Goal: Task Accomplishment & Management: Complete application form

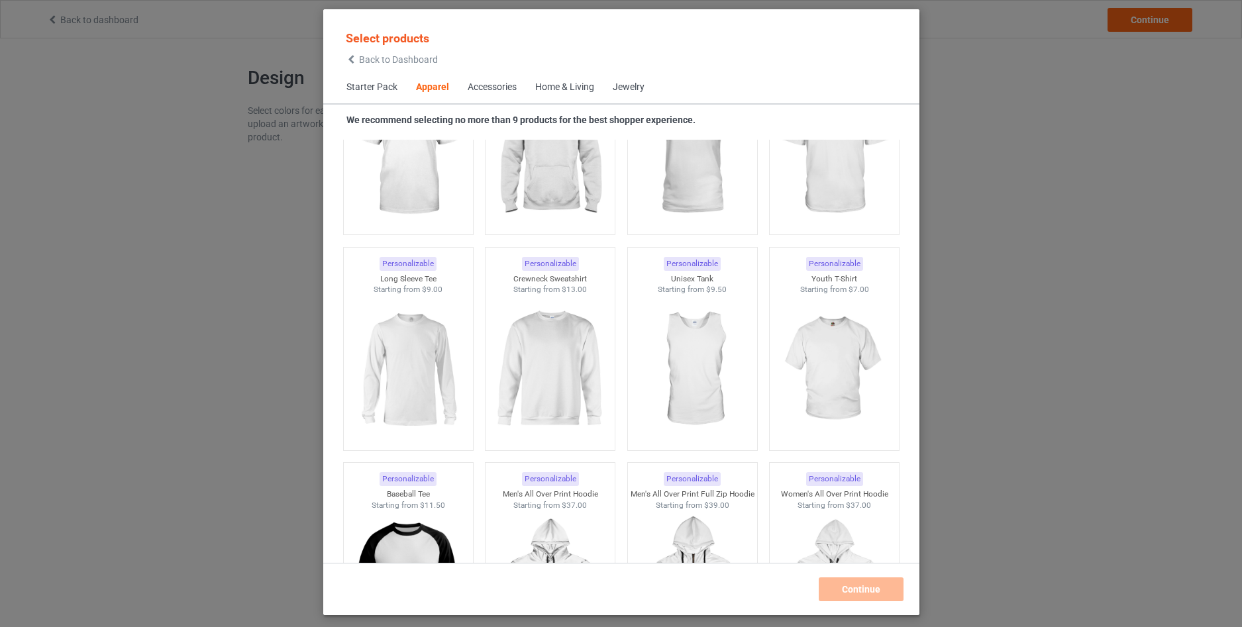
scroll to position [670, 0]
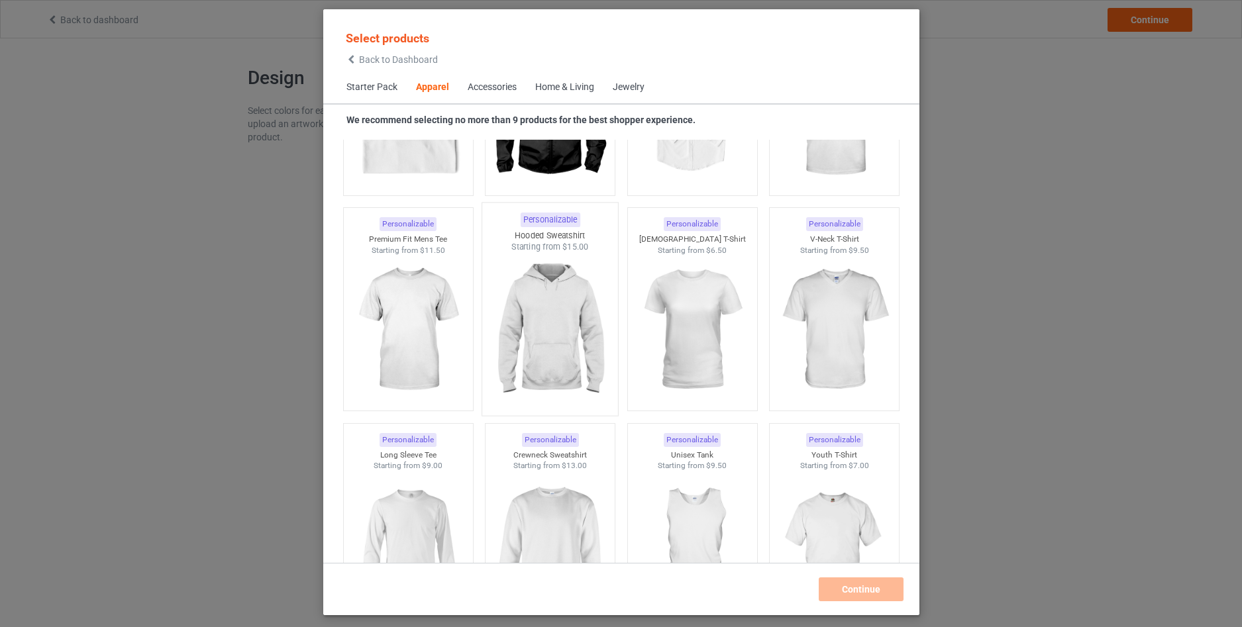
click at [568, 323] on img at bounding box center [550, 331] width 125 height 156
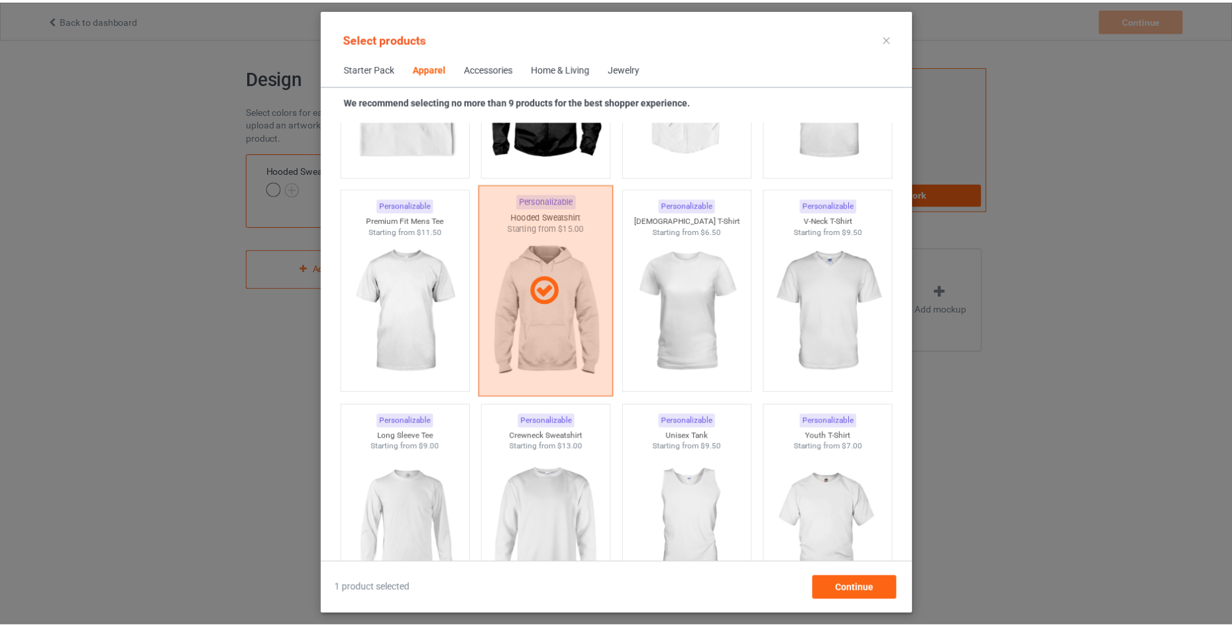
scroll to position [759, 0]
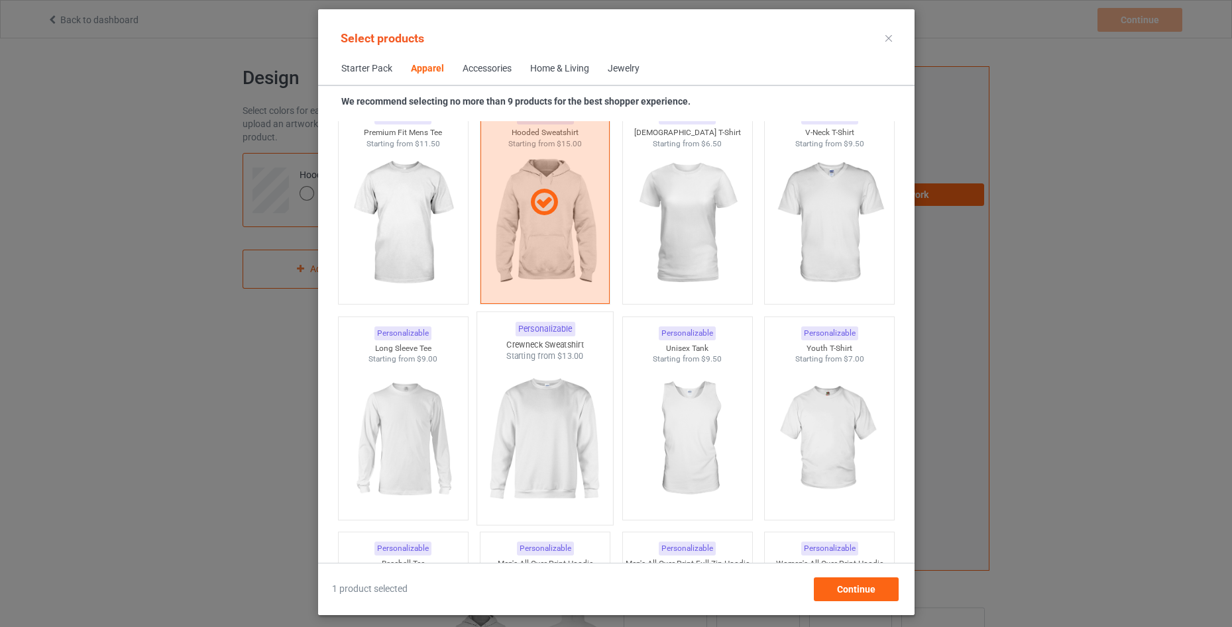
click at [546, 416] on img at bounding box center [544, 440] width 125 height 156
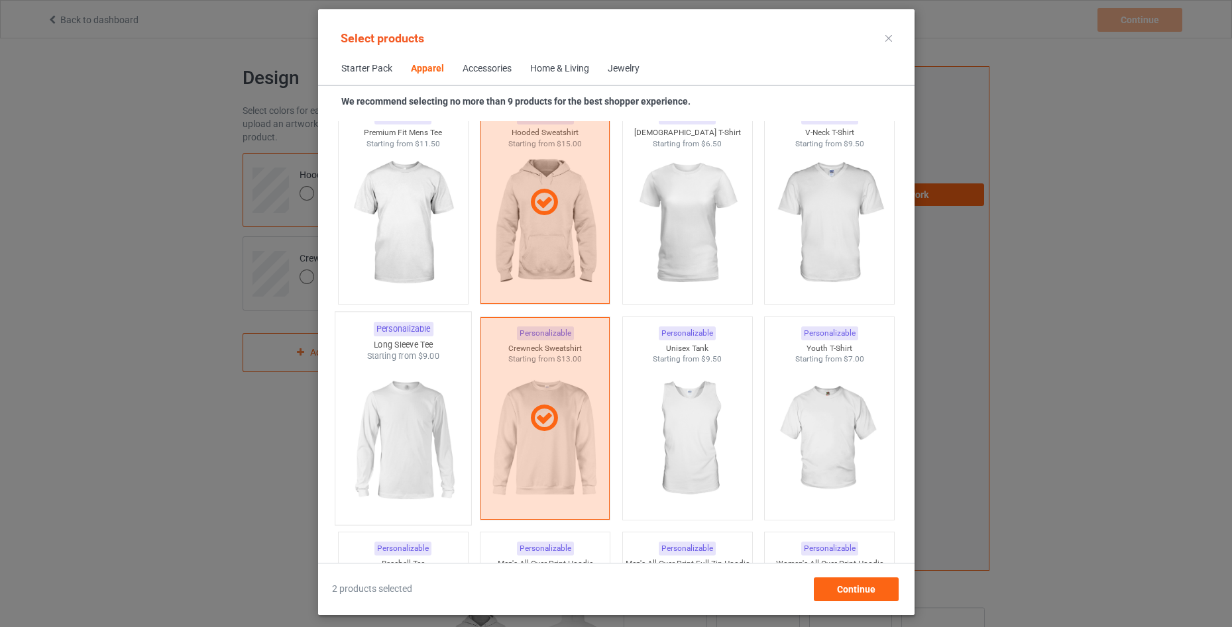
click at [392, 429] on img at bounding box center [403, 440] width 125 height 156
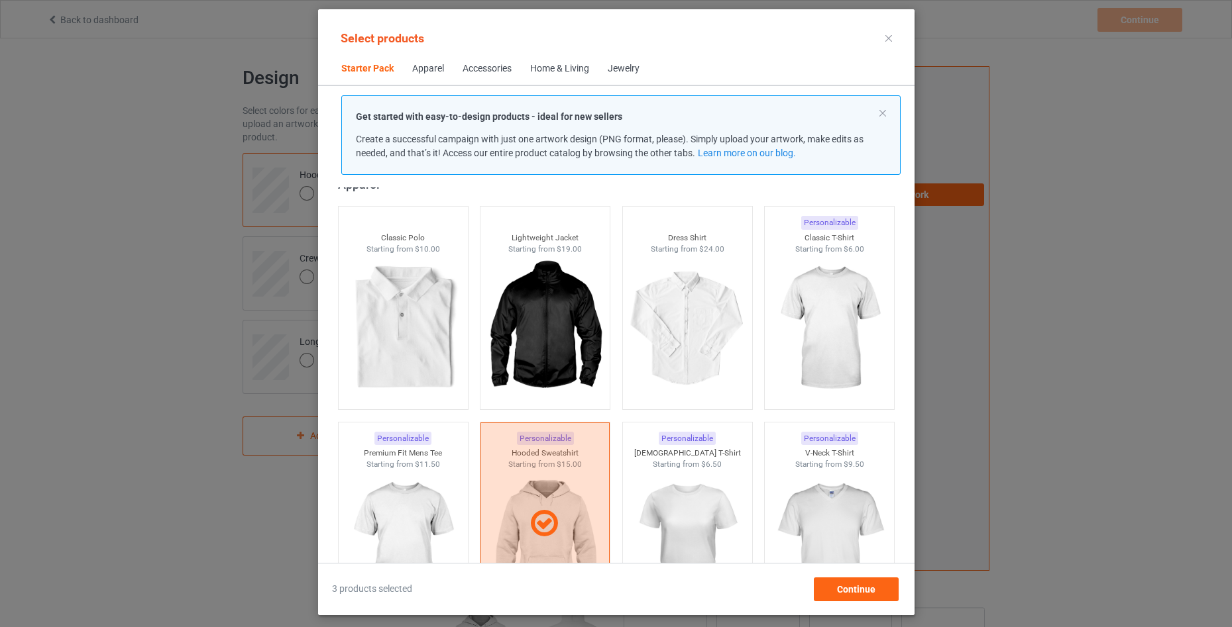
scroll to position [405, 0]
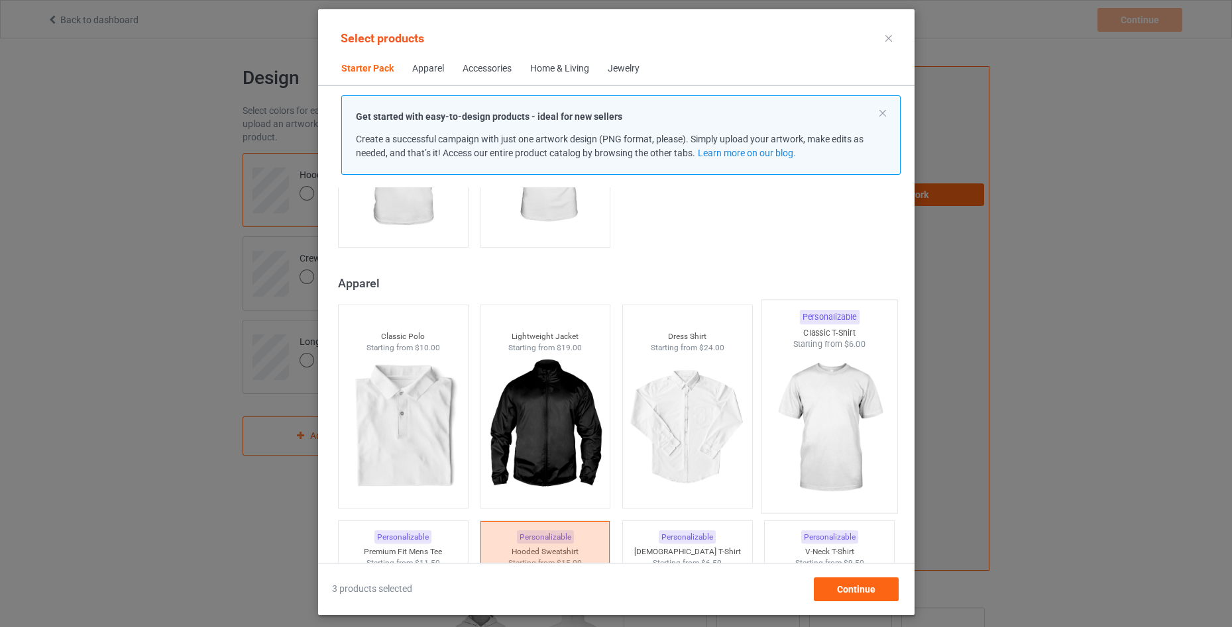
click at [813, 429] on img at bounding box center [829, 428] width 125 height 156
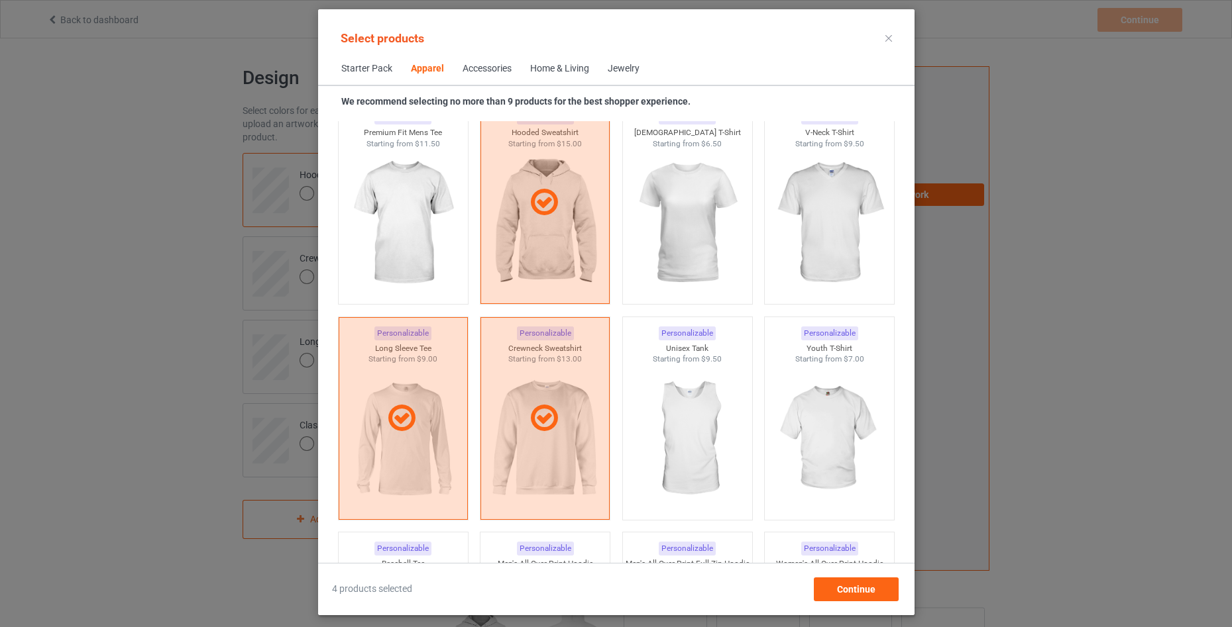
scroll to position [670, 0]
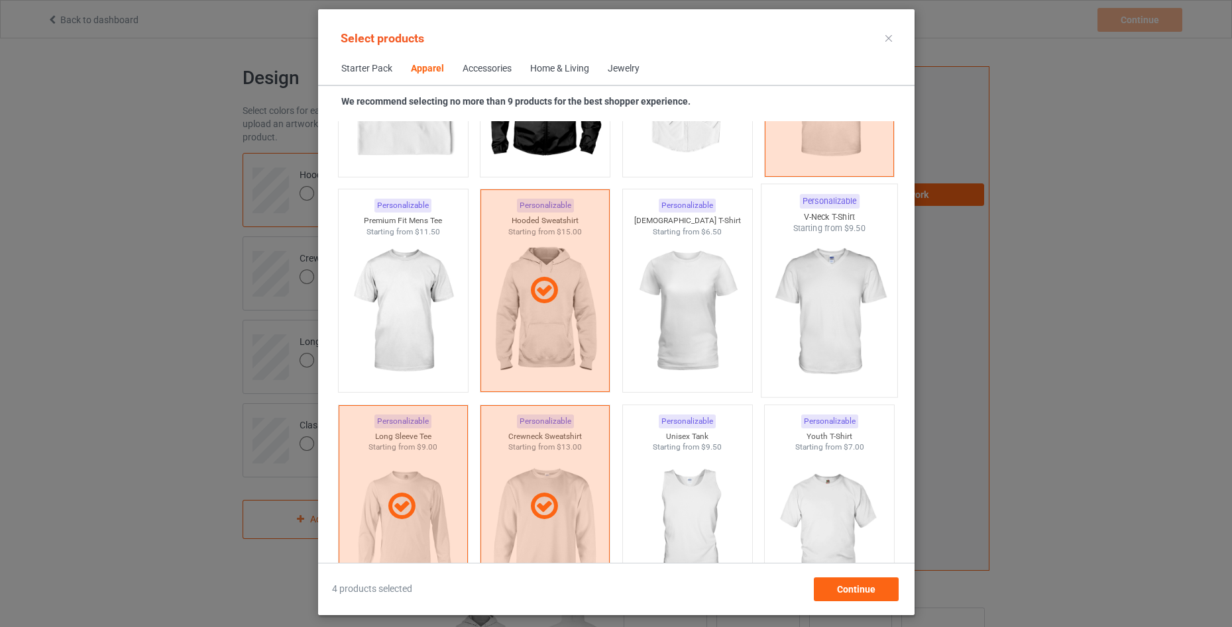
click at [833, 324] on img at bounding box center [829, 313] width 125 height 156
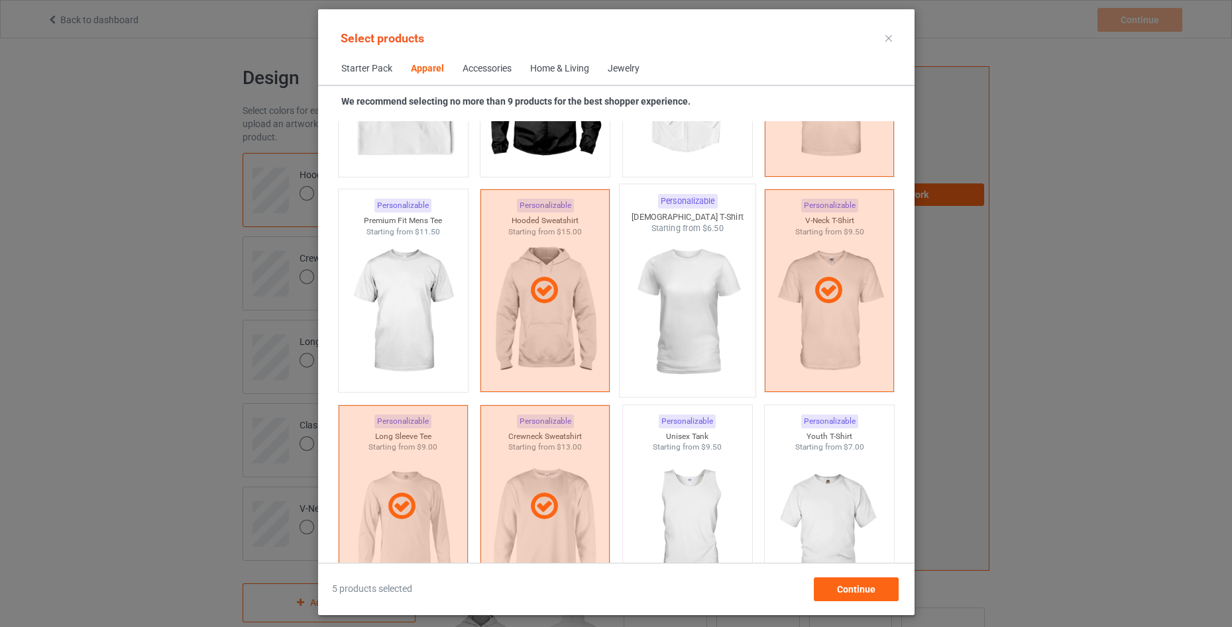
click at [698, 335] on img at bounding box center [687, 313] width 125 height 156
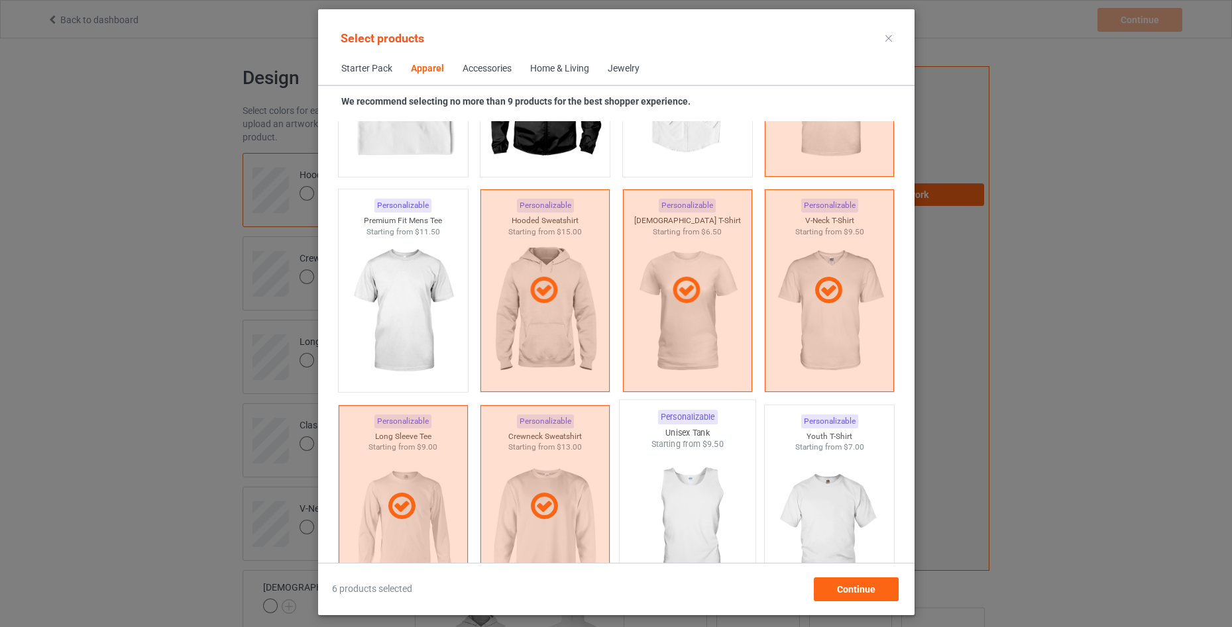
click at [696, 477] on img at bounding box center [687, 529] width 125 height 156
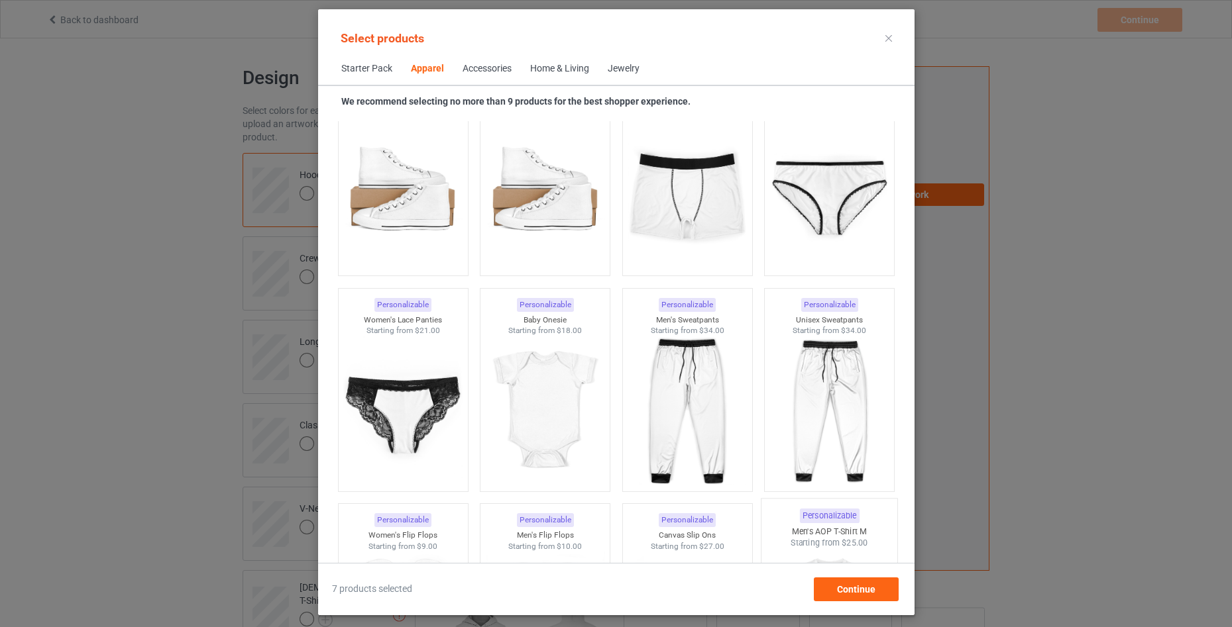
scroll to position [1730, 0]
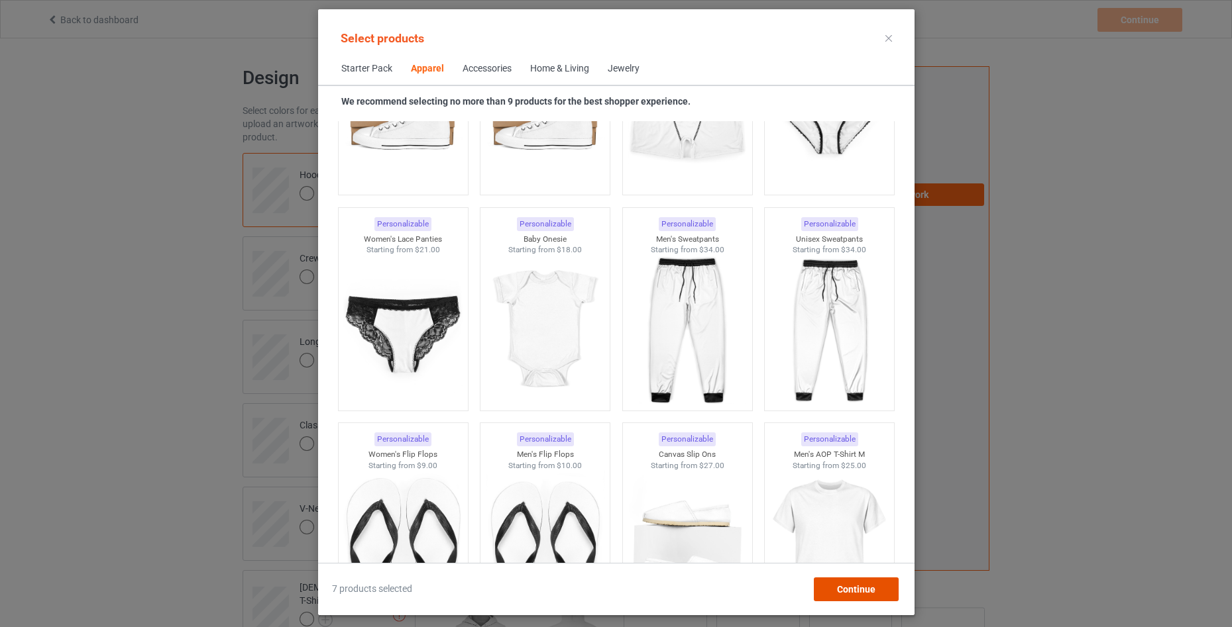
click at [857, 593] on span "Continue" at bounding box center [855, 589] width 38 height 11
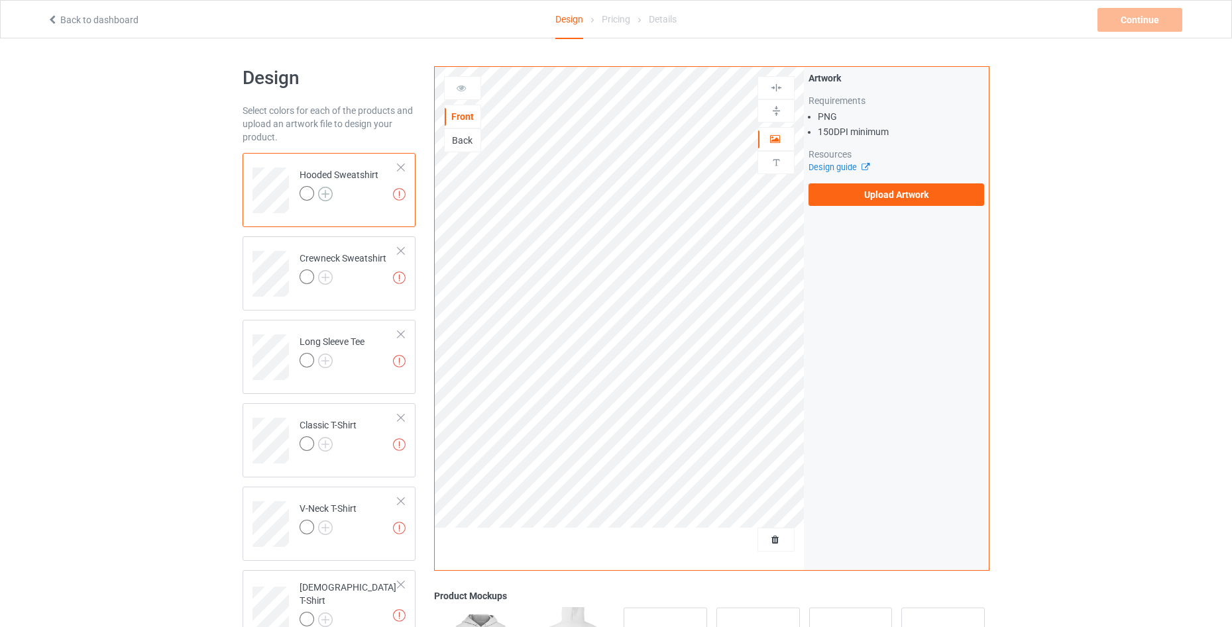
click at [323, 190] on img at bounding box center [325, 194] width 15 height 15
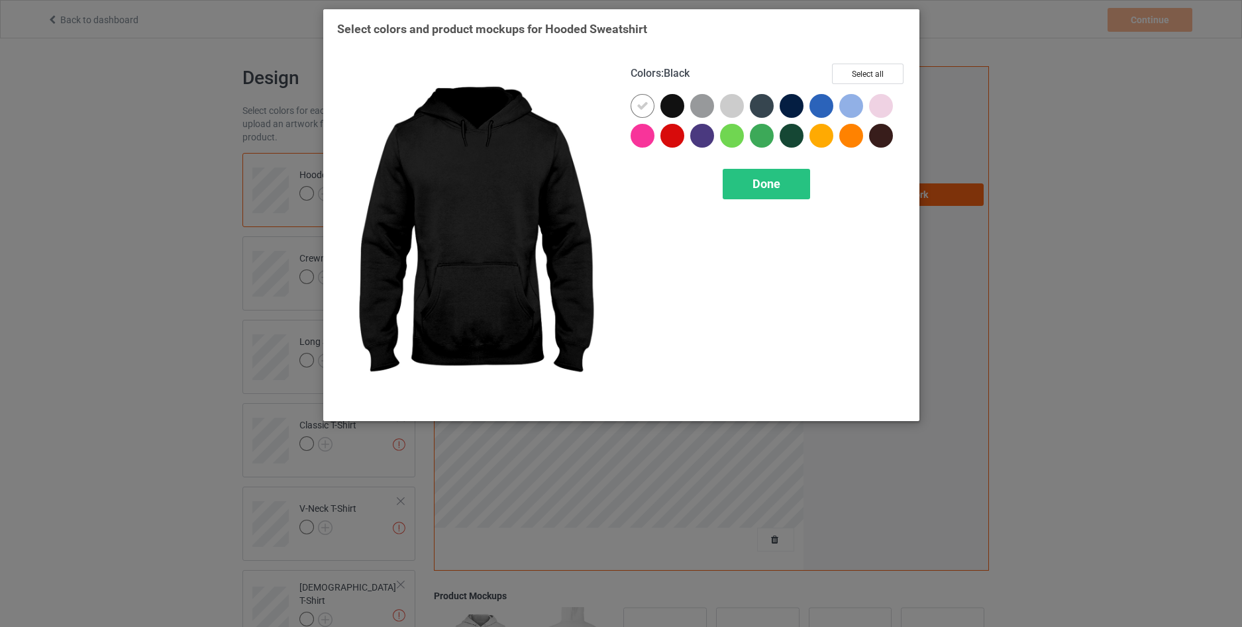
click at [669, 107] on div at bounding box center [673, 106] width 24 height 24
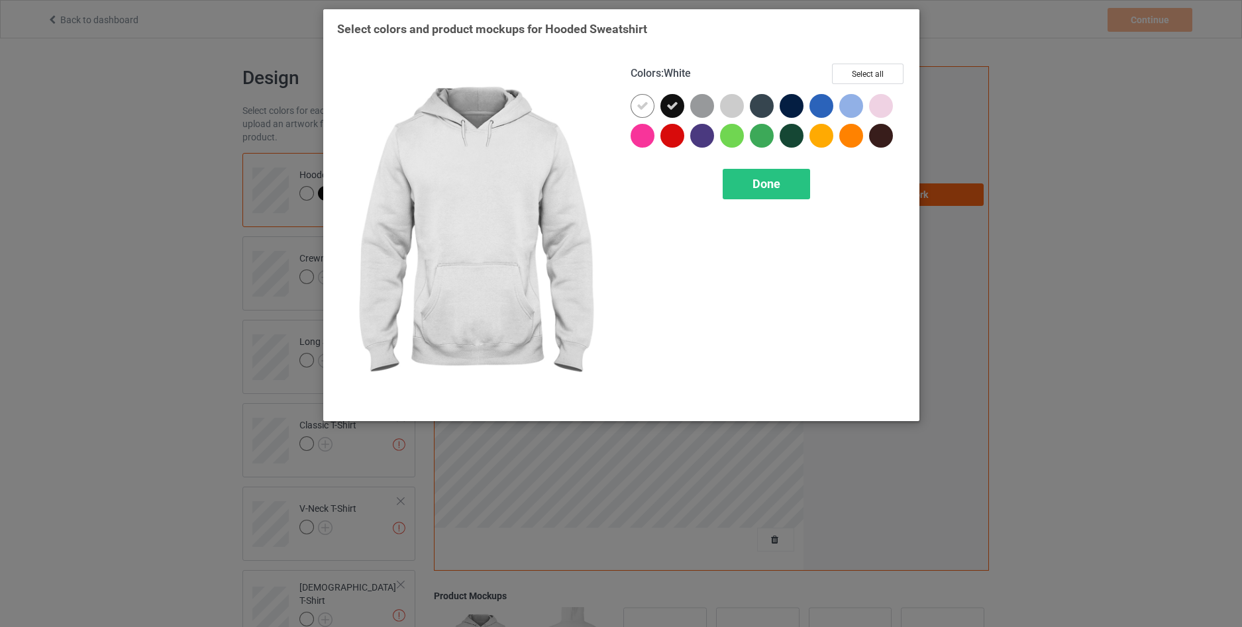
click at [645, 106] on icon at bounding box center [643, 106] width 12 height 12
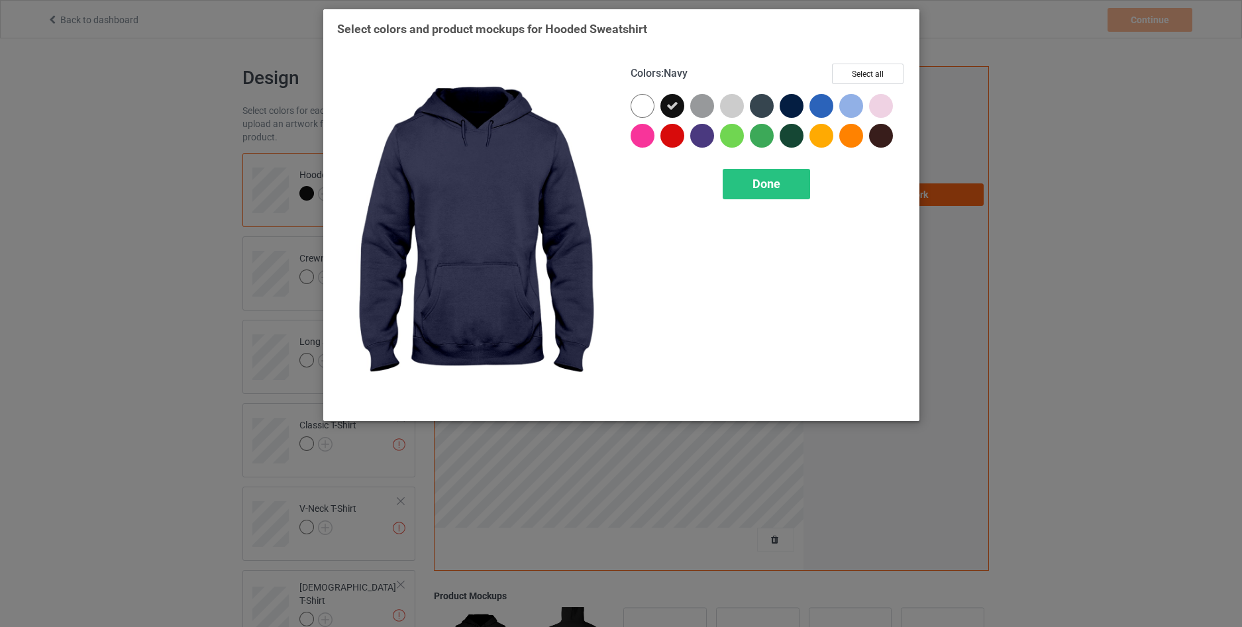
click at [796, 108] on div at bounding box center [792, 106] width 24 height 24
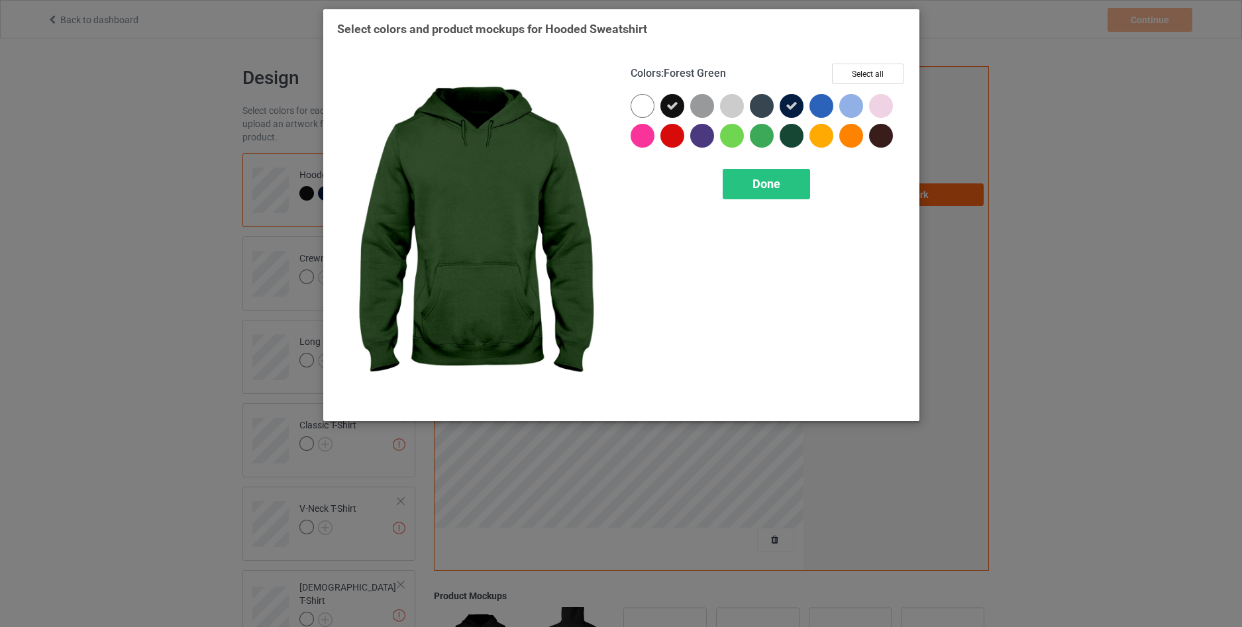
click at [794, 133] on div at bounding box center [792, 136] width 24 height 24
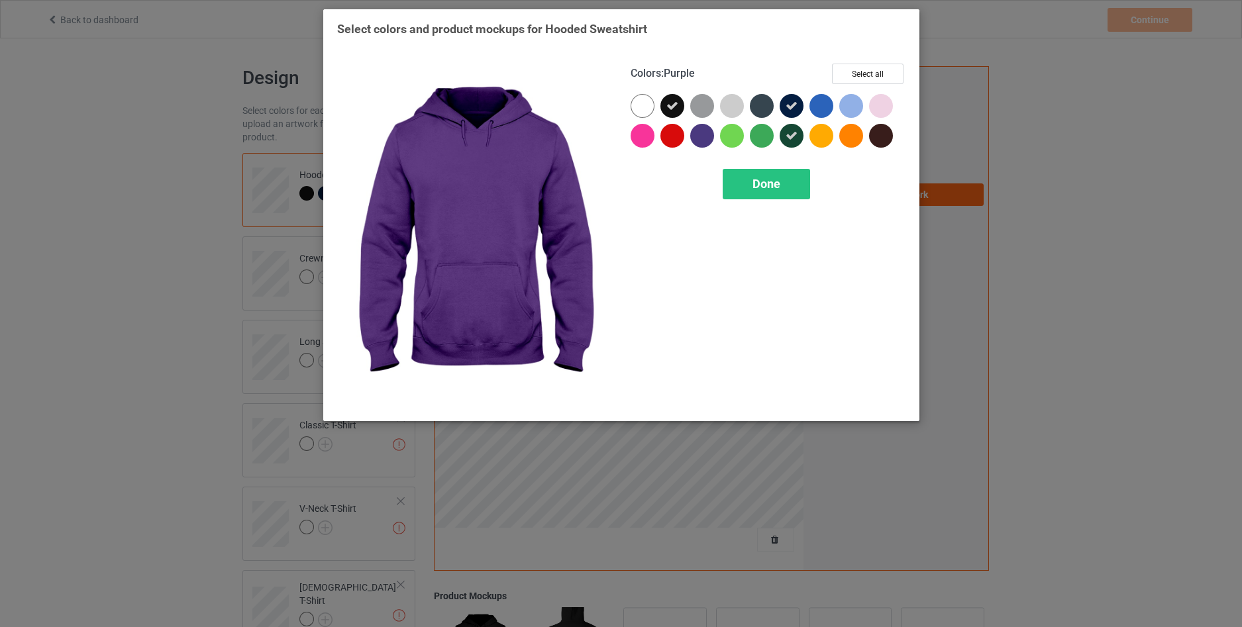
click at [703, 138] on div at bounding box center [702, 136] width 24 height 24
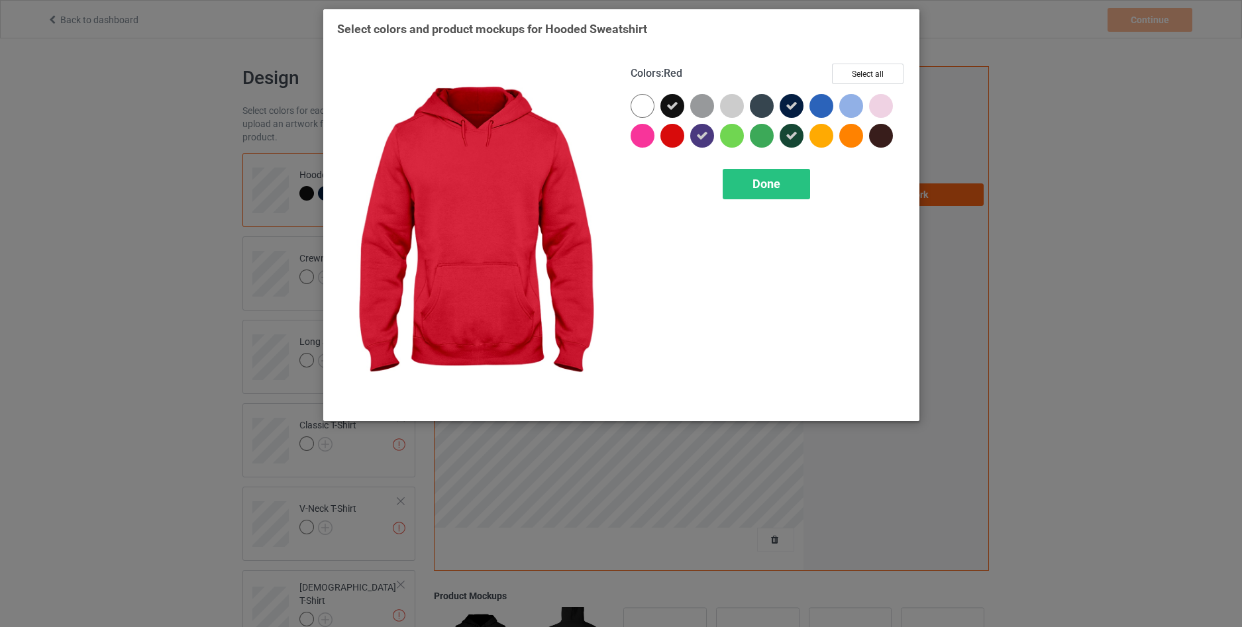
click at [676, 136] on div at bounding box center [673, 136] width 24 height 24
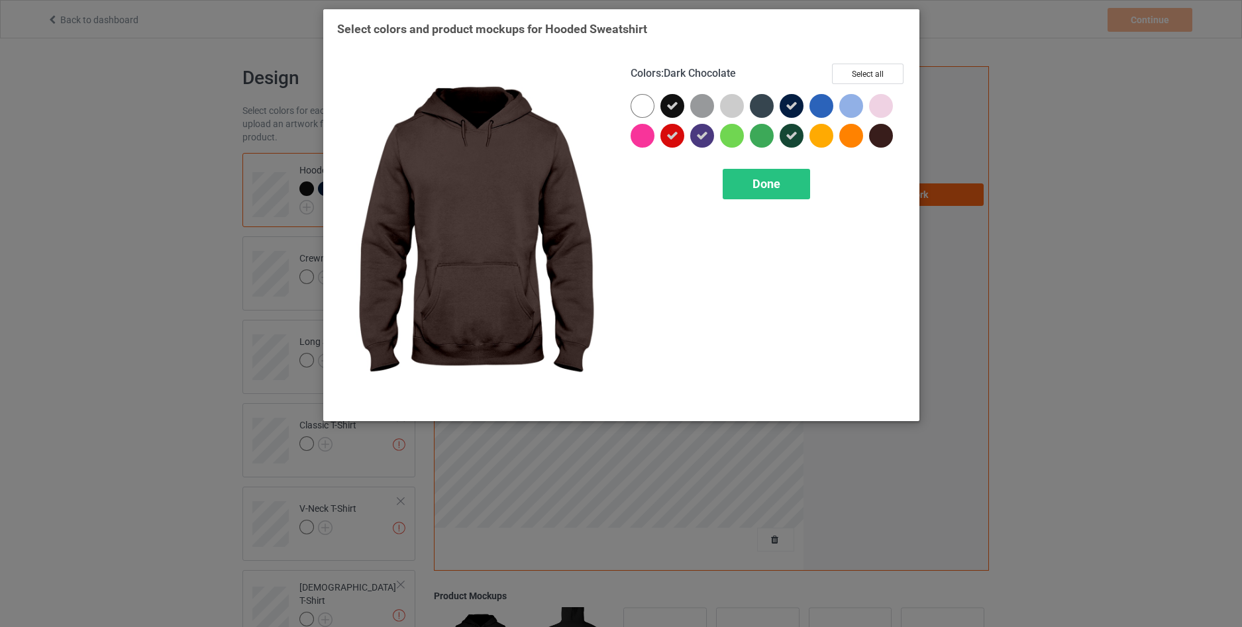
click at [882, 138] on div at bounding box center [881, 136] width 24 height 24
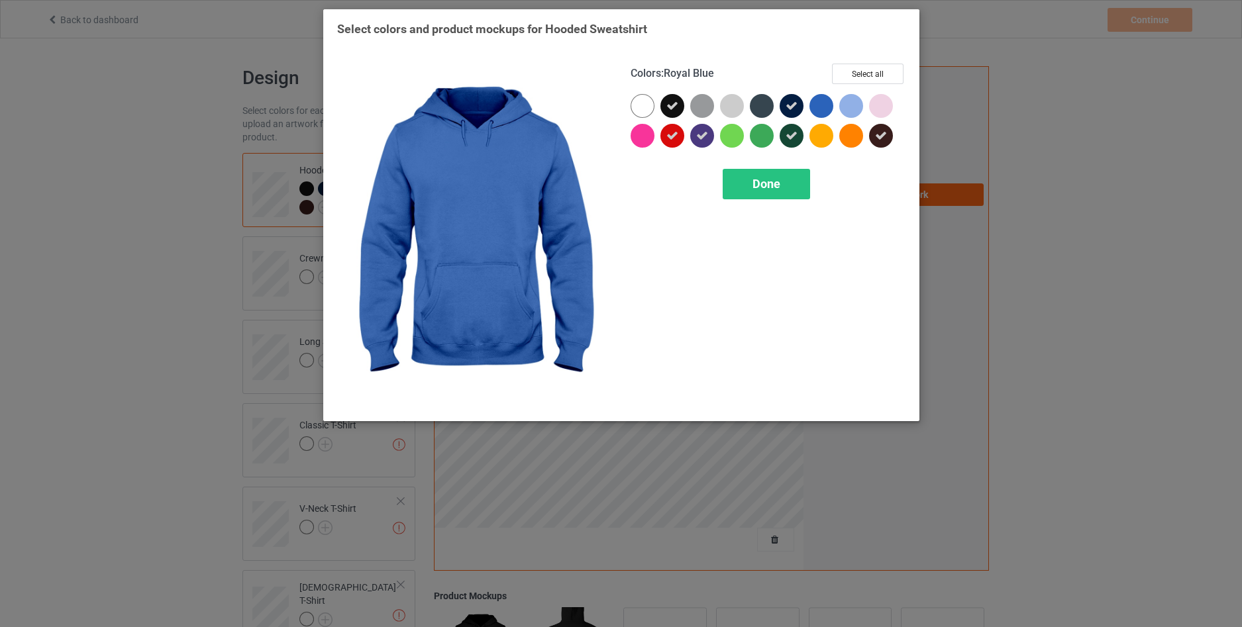
click at [823, 104] on div at bounding box center [822, 106] width 24 height 24
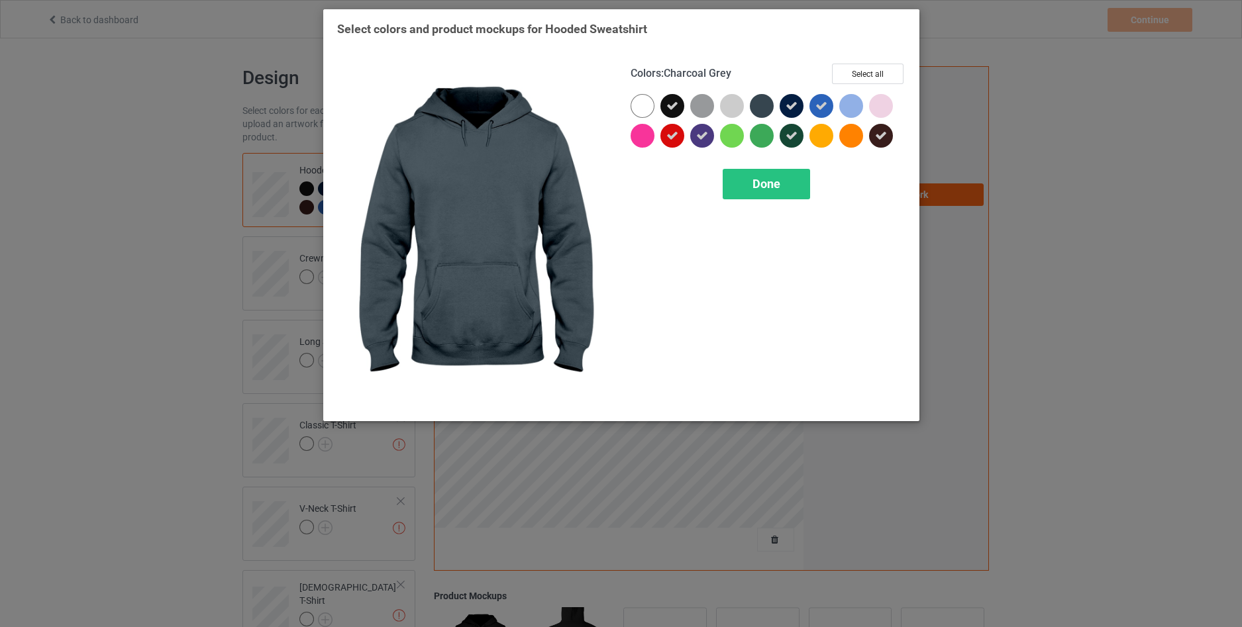
click at [761, 111] on div at bounding box center [762, 106] width 24 height 24
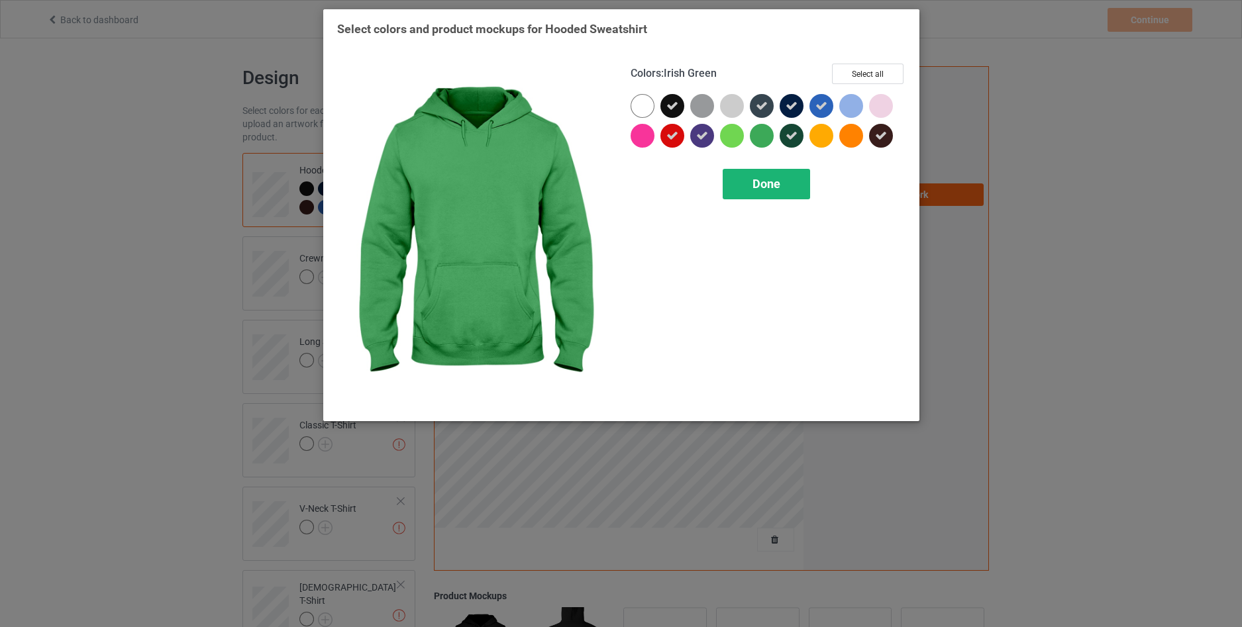
click at [761, 171] on div "Done" at bounding box center [766, 184] width 87 height 30
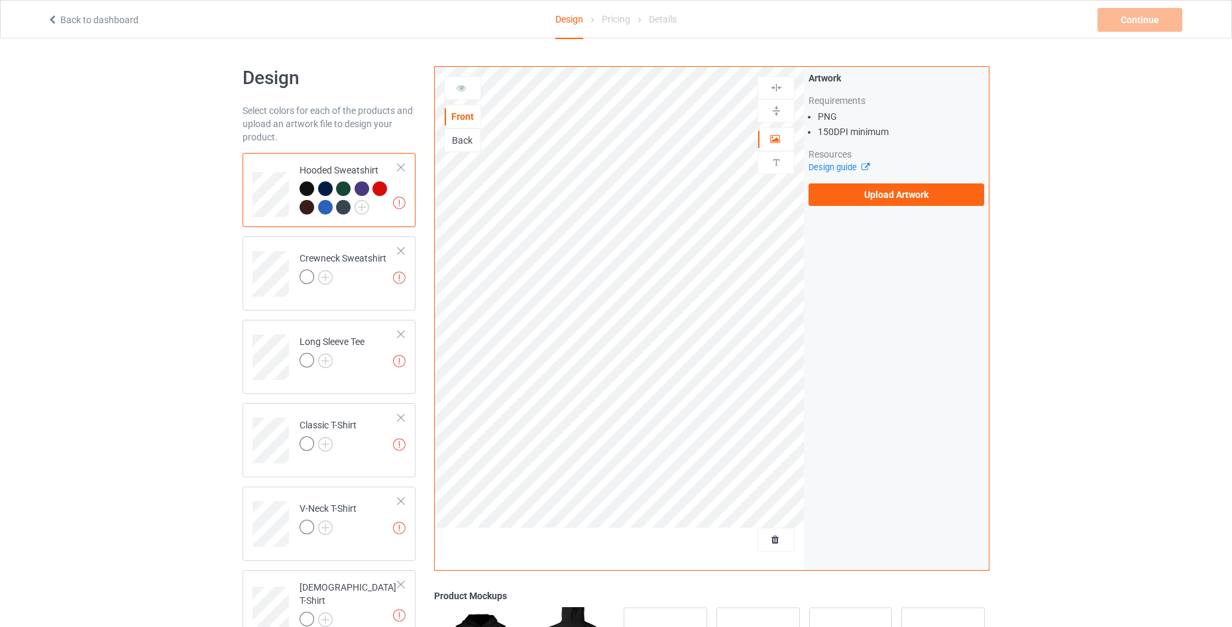
click at [473, 145] on div "Back" at bounding box center [463, 140] width 36 height 13
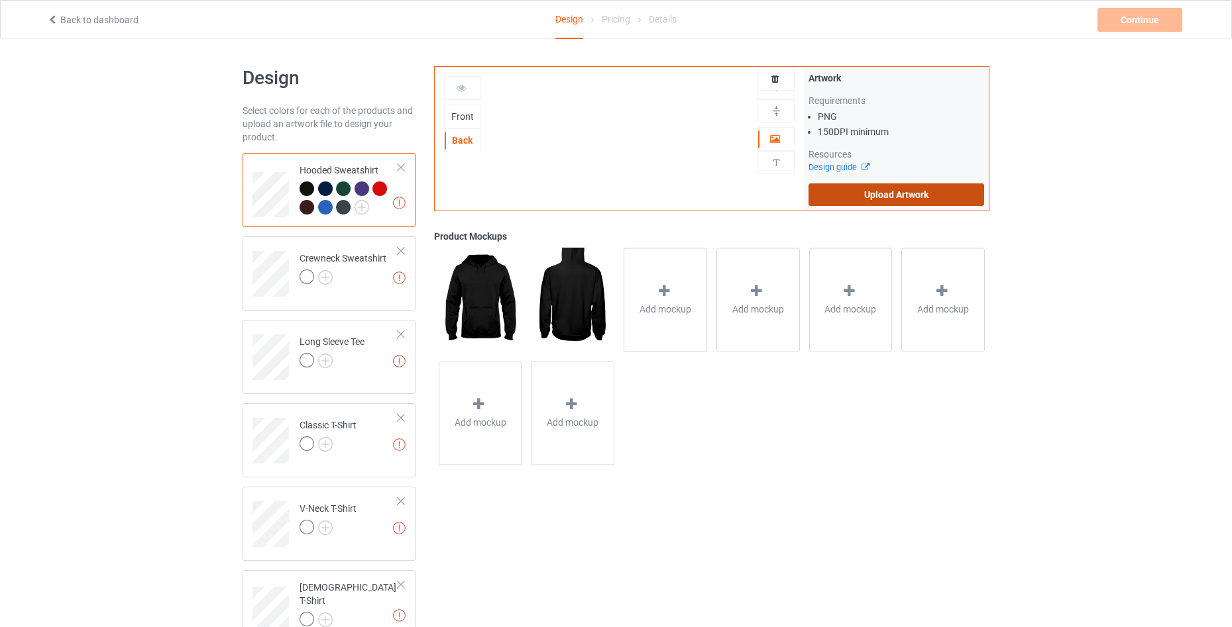
click at [901, 195] on label "Upload Artwork" at bounding box center [896, 195] width 176 height 23
click at [0, 0] on input "Upload Artwork" at bounding box center [0, 0] width 0 height 0
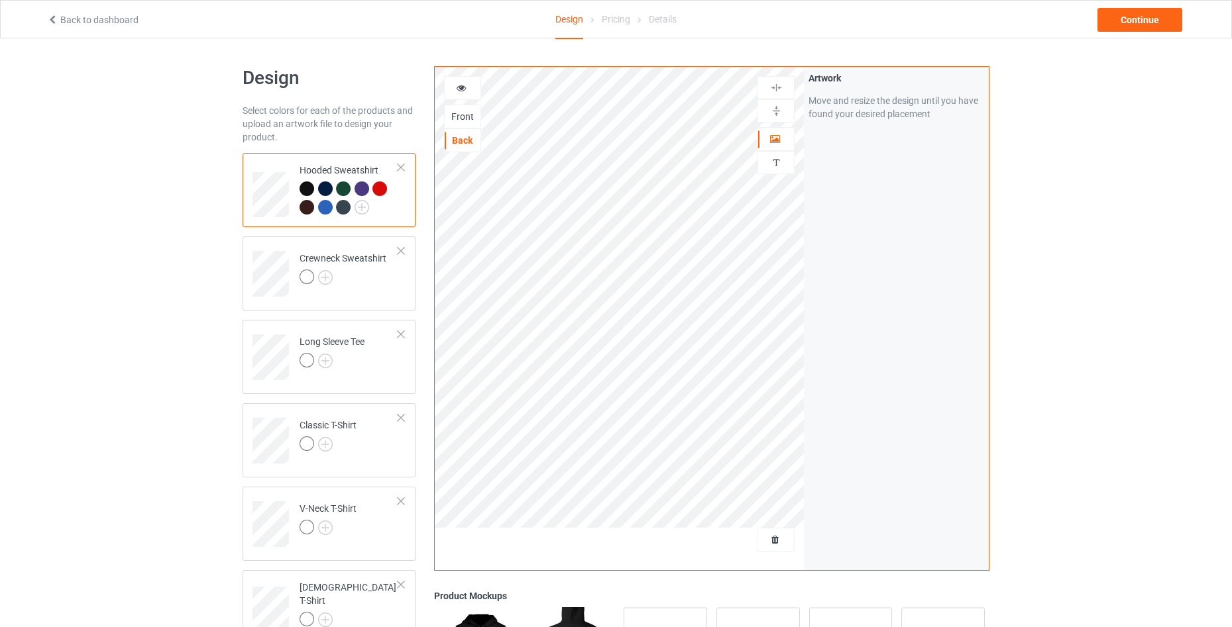
click at [466, 89] on icon at bounding box center [461, 85] width 11 height 9
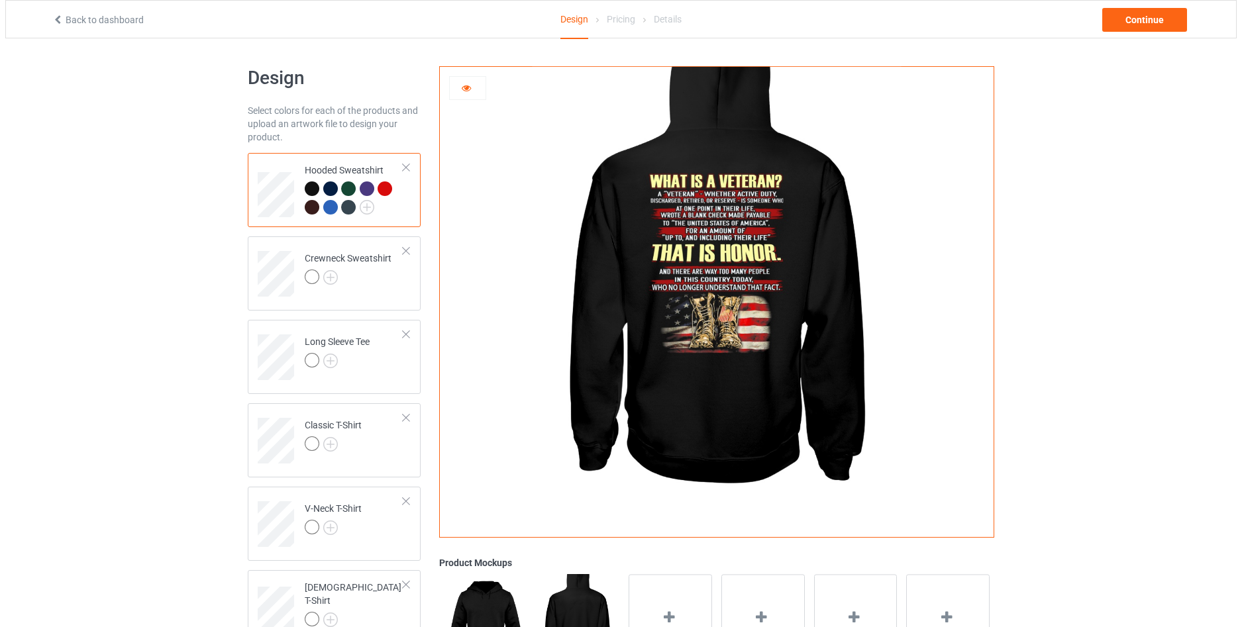
scroll to position [177, 0]
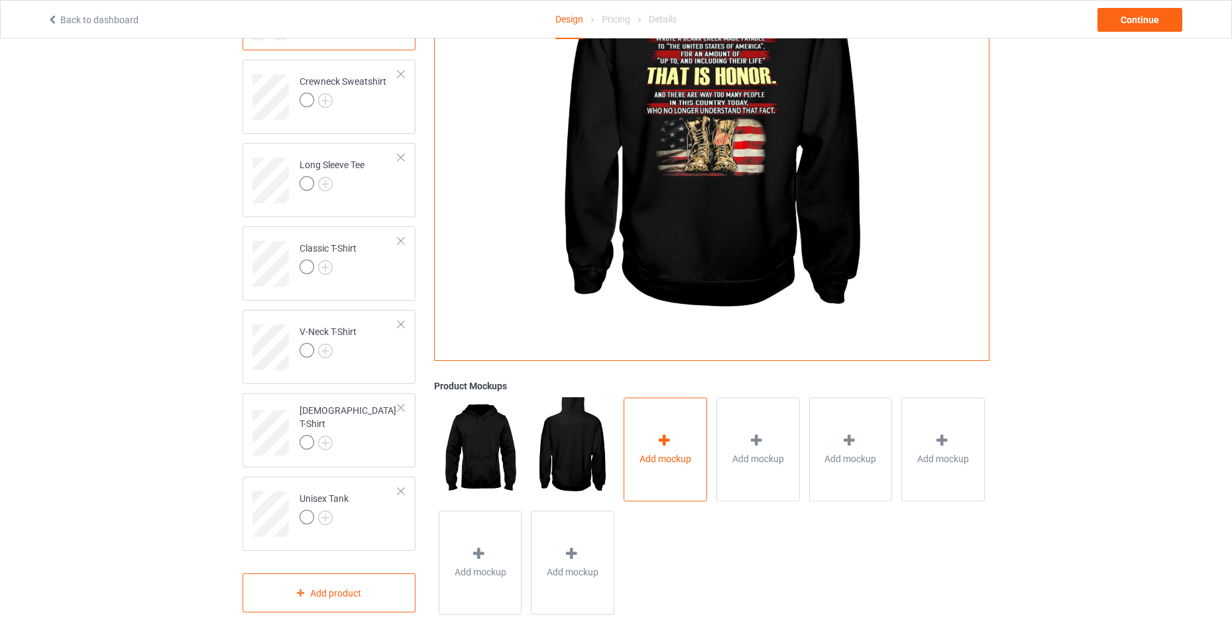
click at [665, 462] on span "Add mockup" at bounding box center [665, 458] width 52 height 13
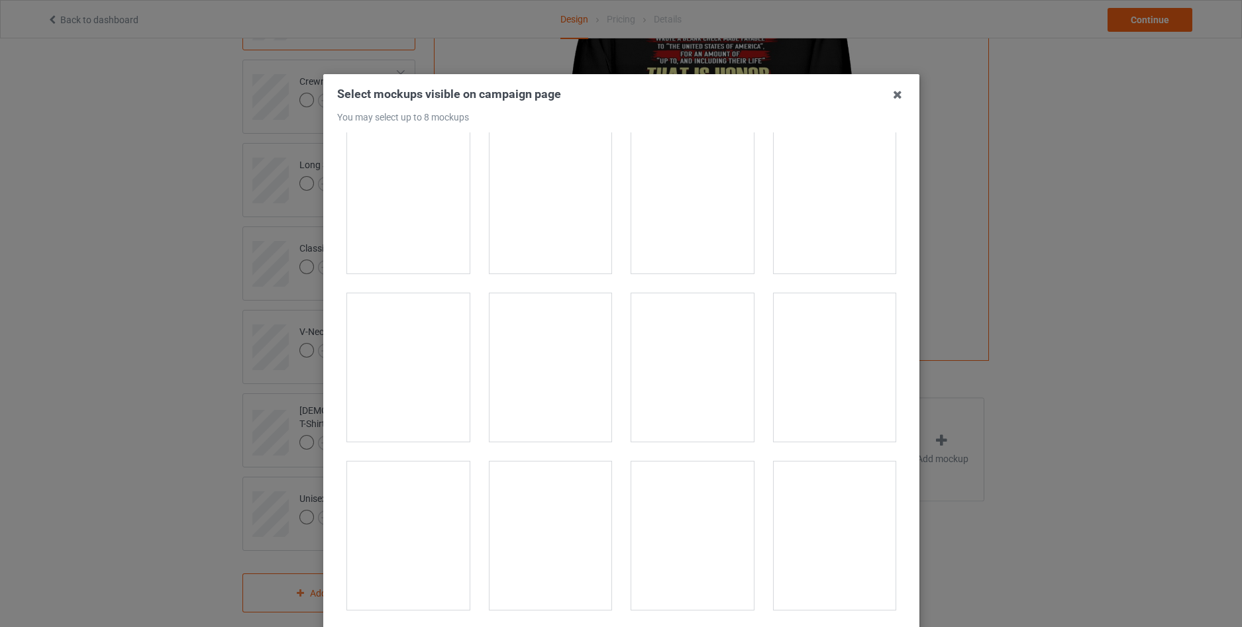
scroll to position [1678, 0]
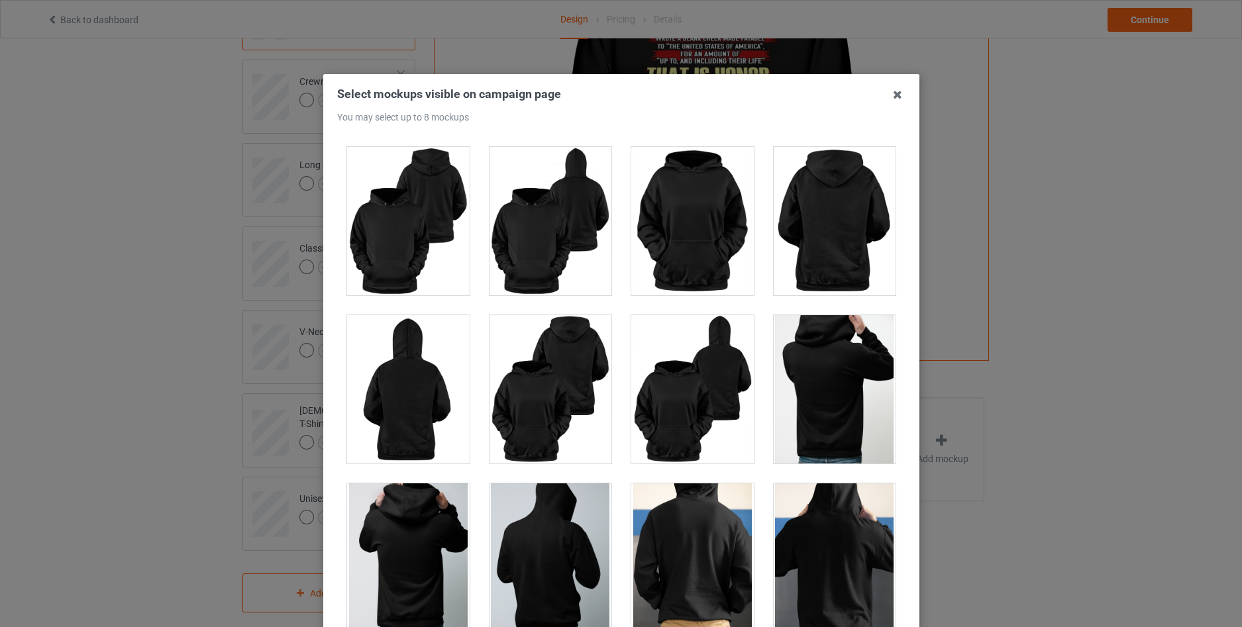
click at [420, 231] on div at bounding box center [408, 221] width 123 height 148
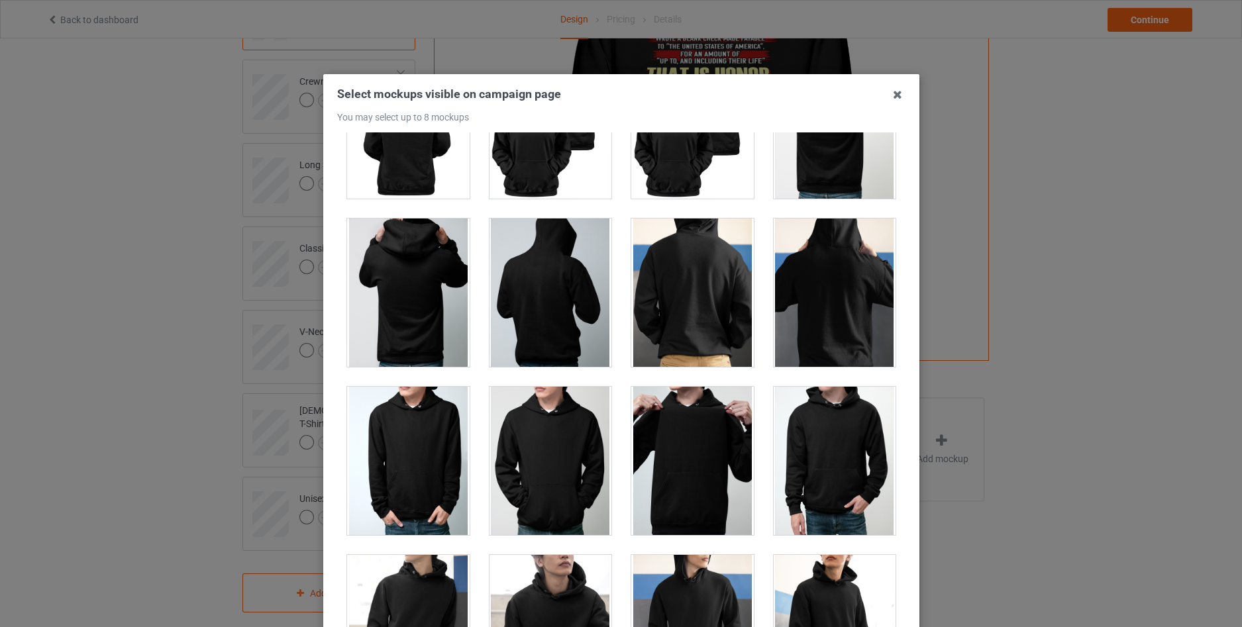
scroll to position [1767, 0]
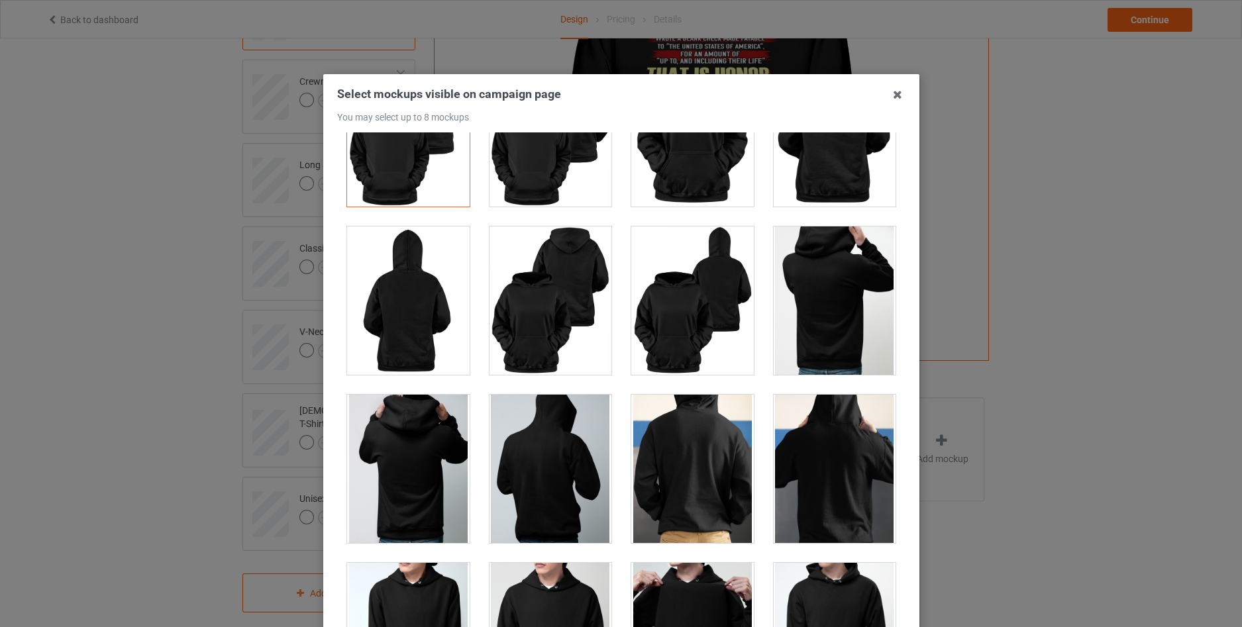
click at [810, 309] on div at bounding box center [834, 301] width 123 height 148
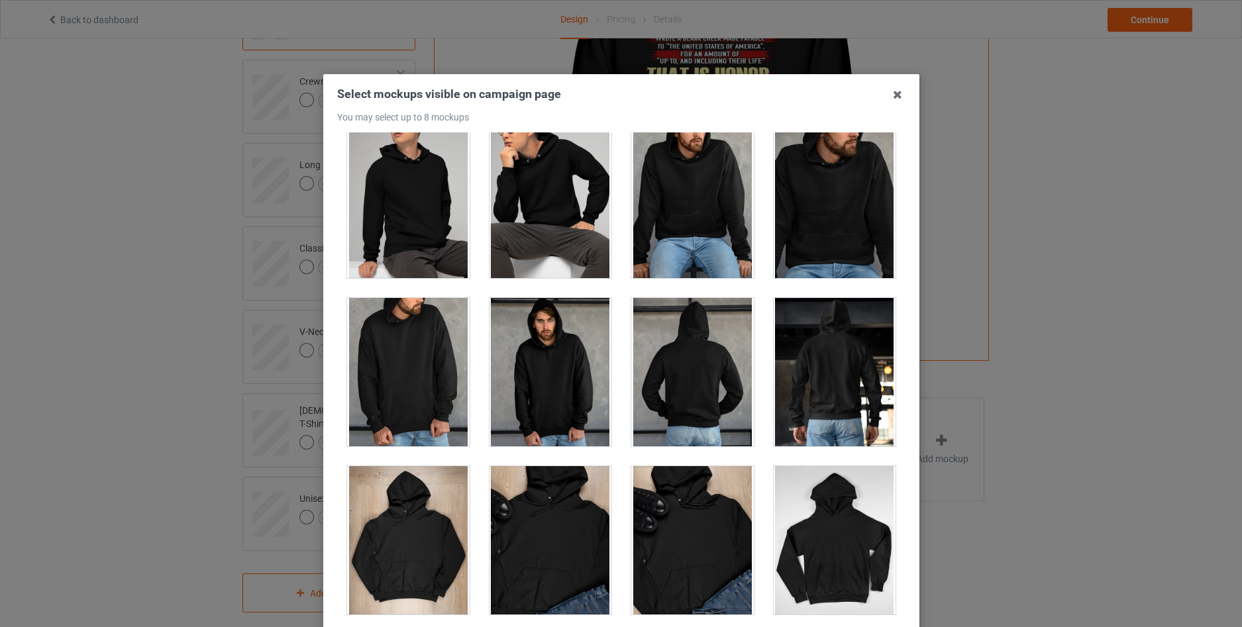
scroll to position [5388, 0]
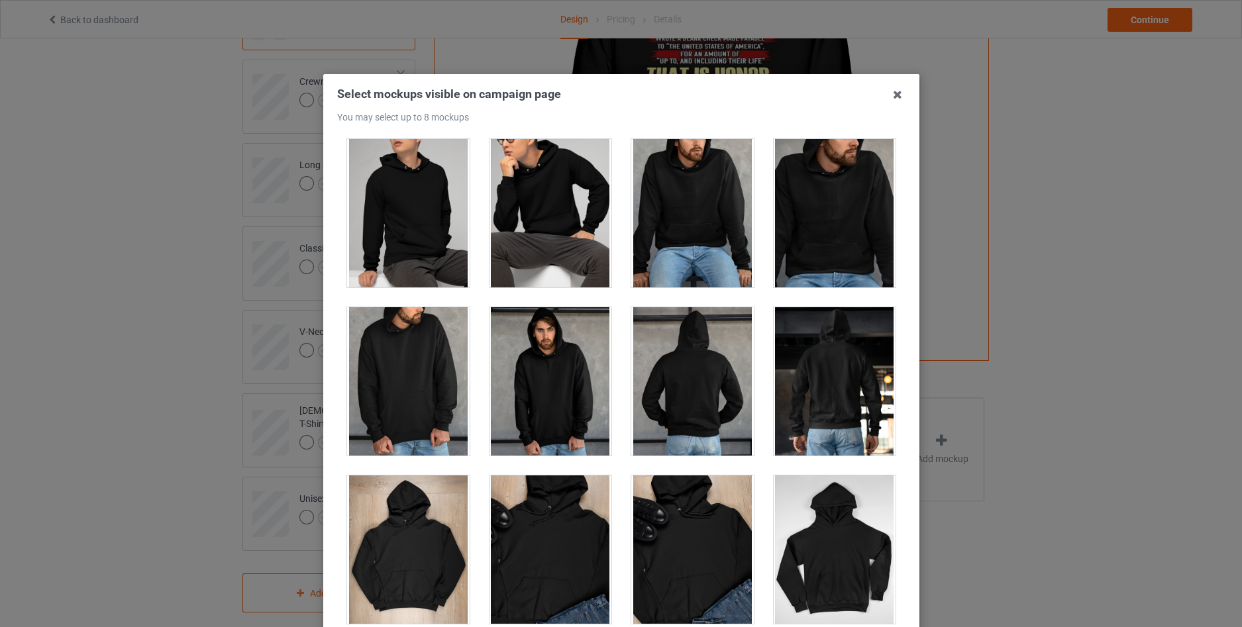
click at [694, 402] on div at bounding box center [692, 381] width 123 height 148
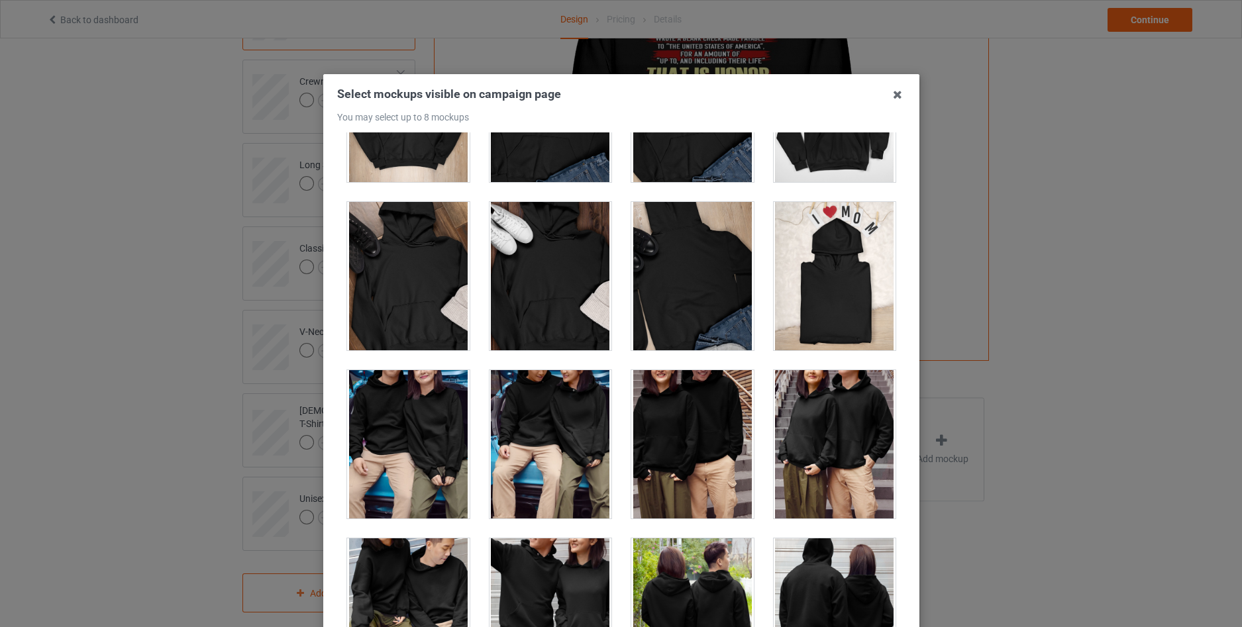
scroll to position [6183, 0]
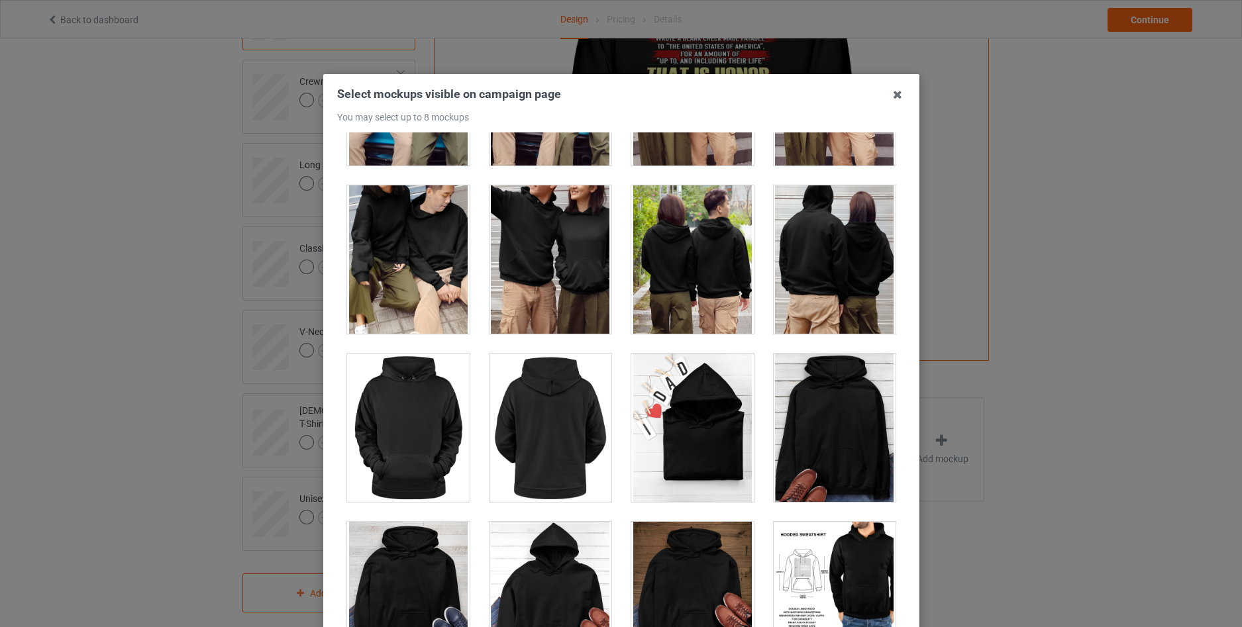
click at [794, 257] on div at bounding box center [834, 260] width 123 height 148
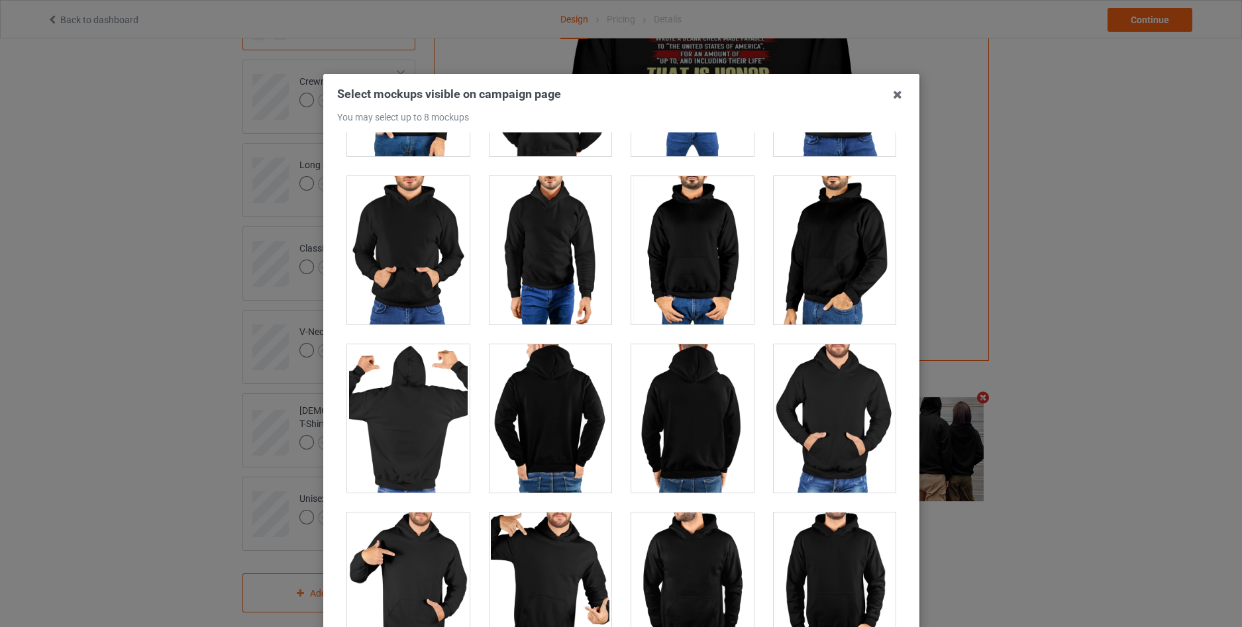
scroll to position [6978, 0]
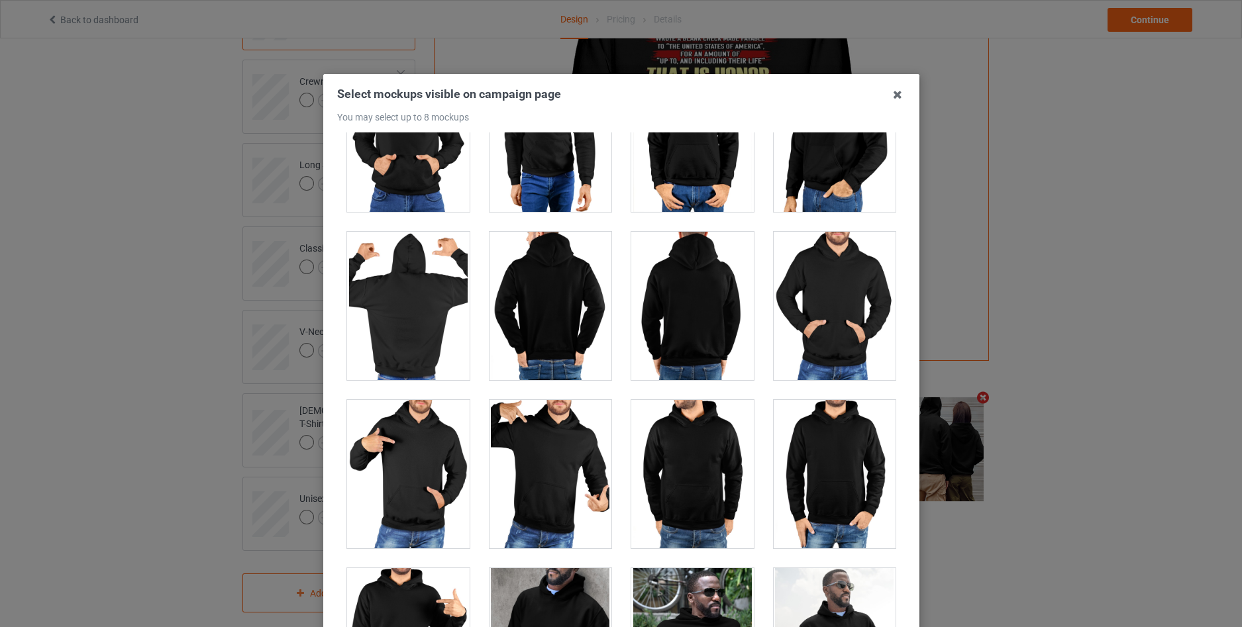
click at [696, 341] on div at bounding box center [692, 306] width 123 height 148
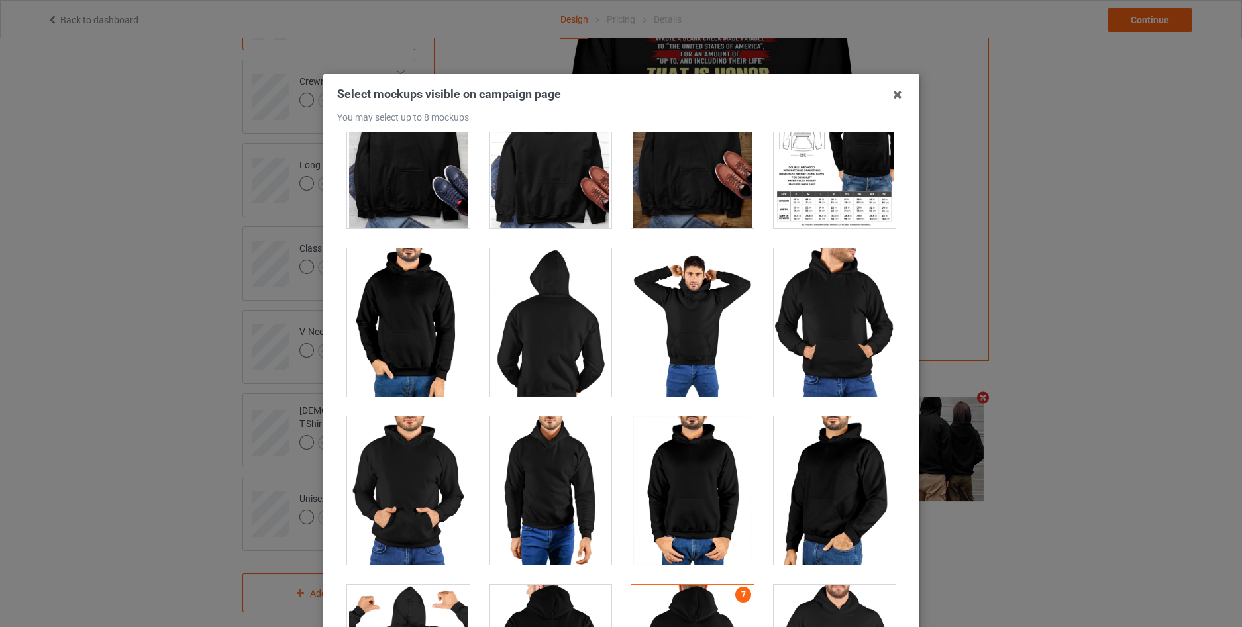
scroll to position [6537, 0]
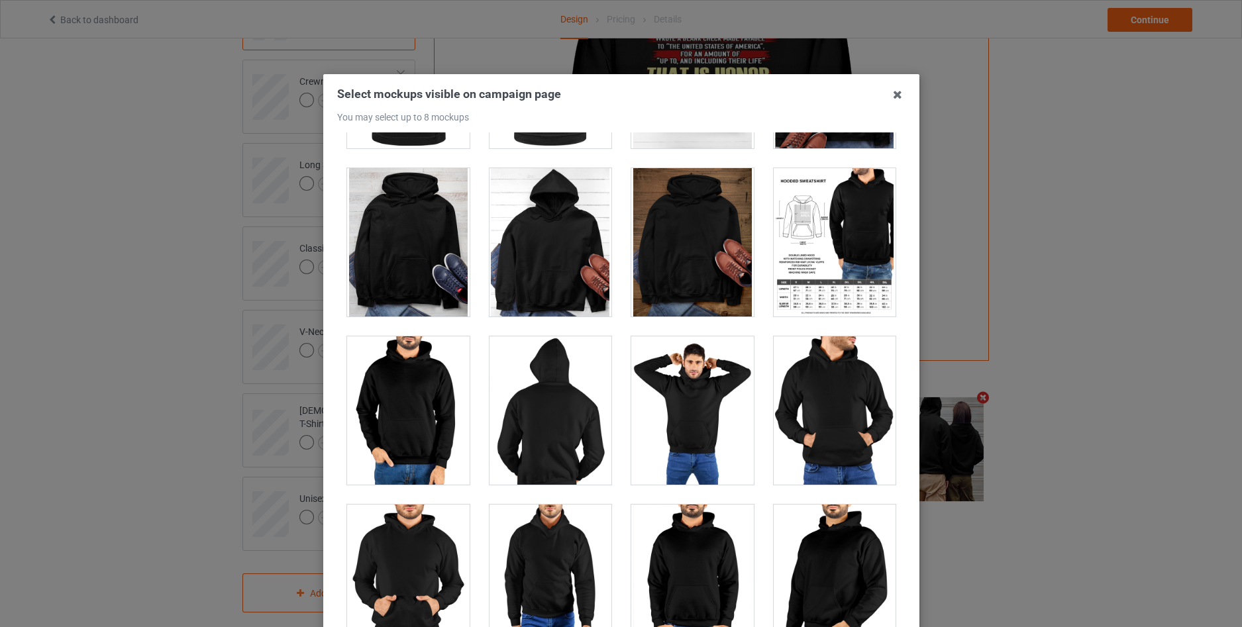
click at [850, 296] on div at bounding box center [834, 242] width 123 height 148
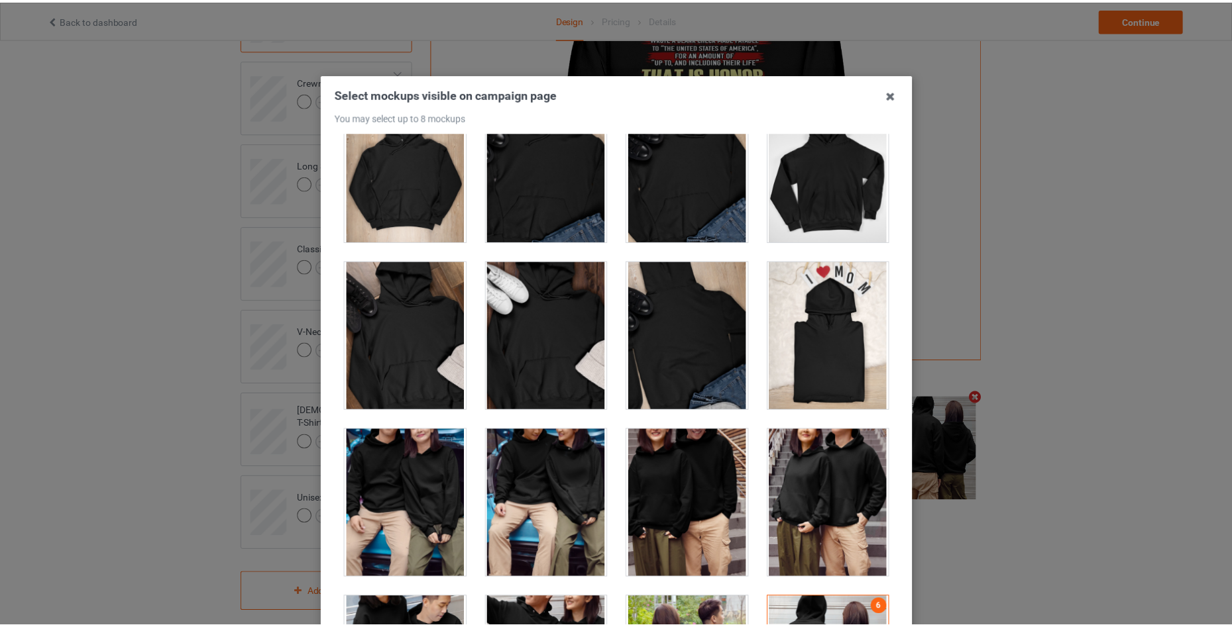
scroll to position [5742, 0]
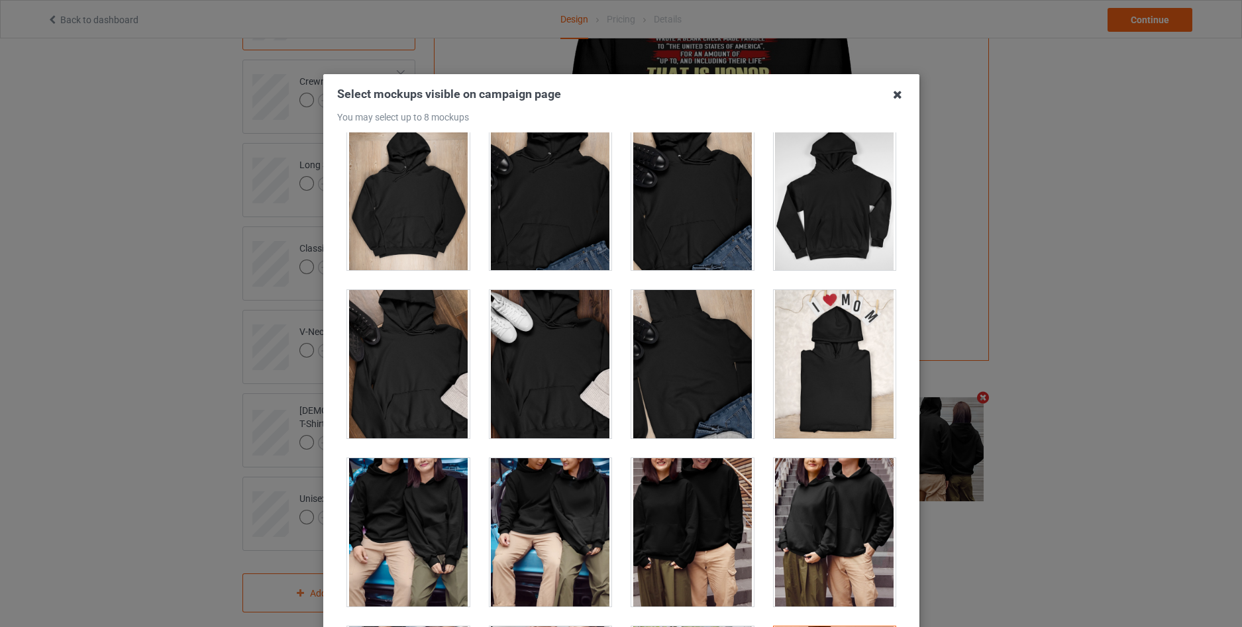
click at [892, 95] on icon at bounding box center [897, 94] width 21 height 21
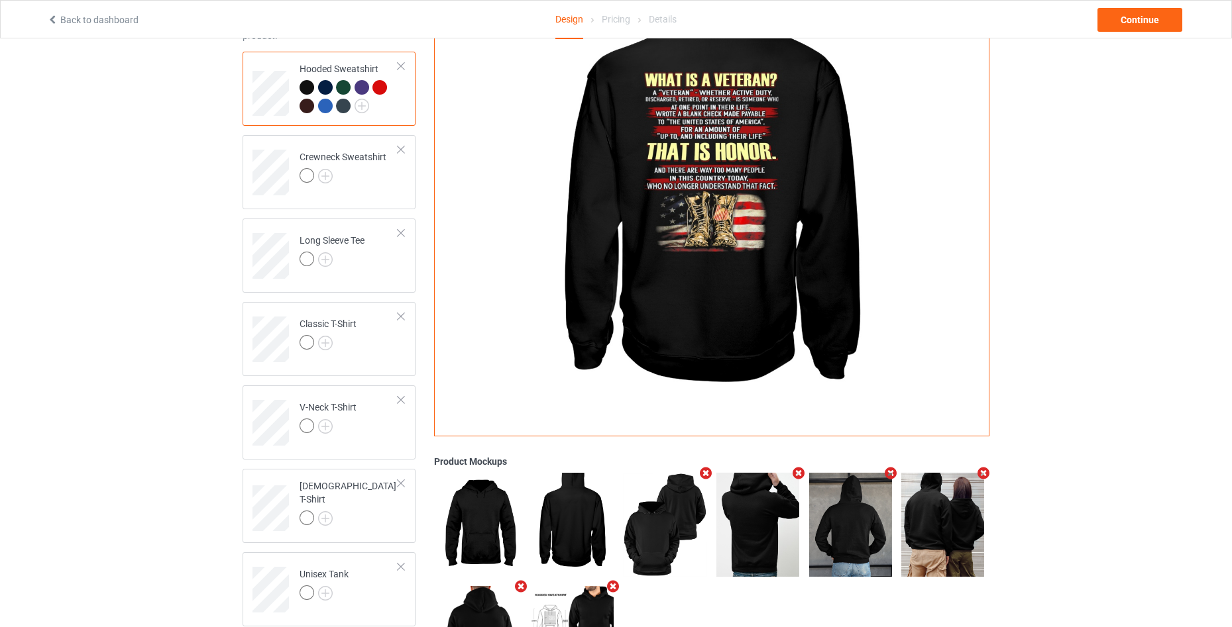
scroll to position [0, 0]
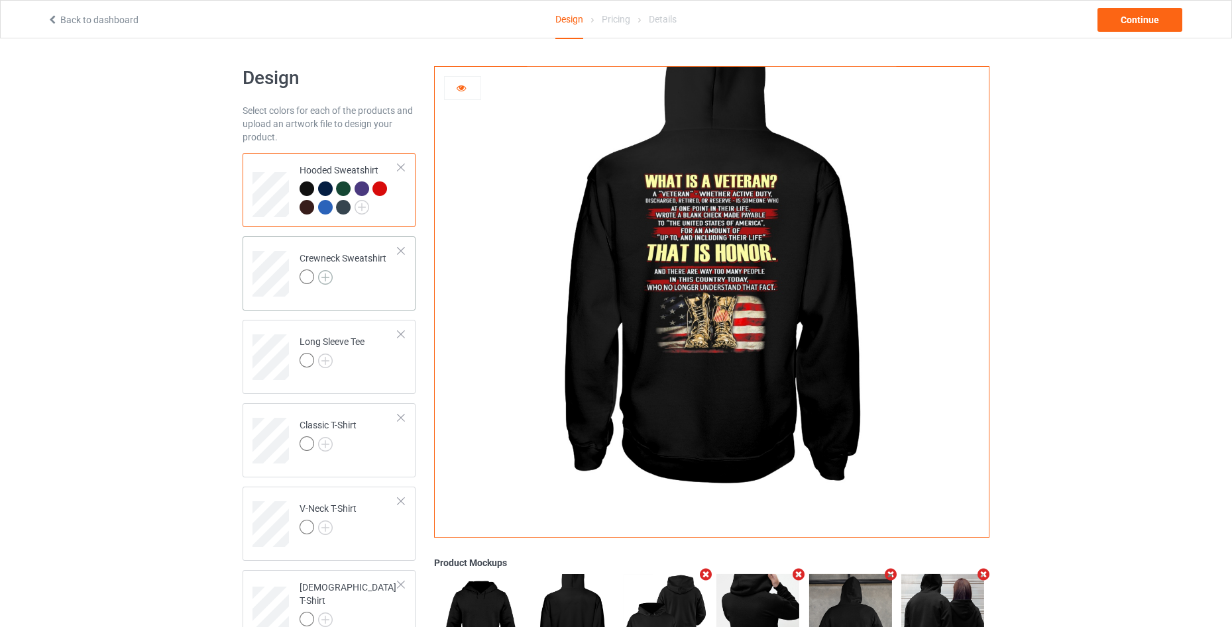
click at [322, 276] on img at bounding box center [325, 277] width 15 height 15
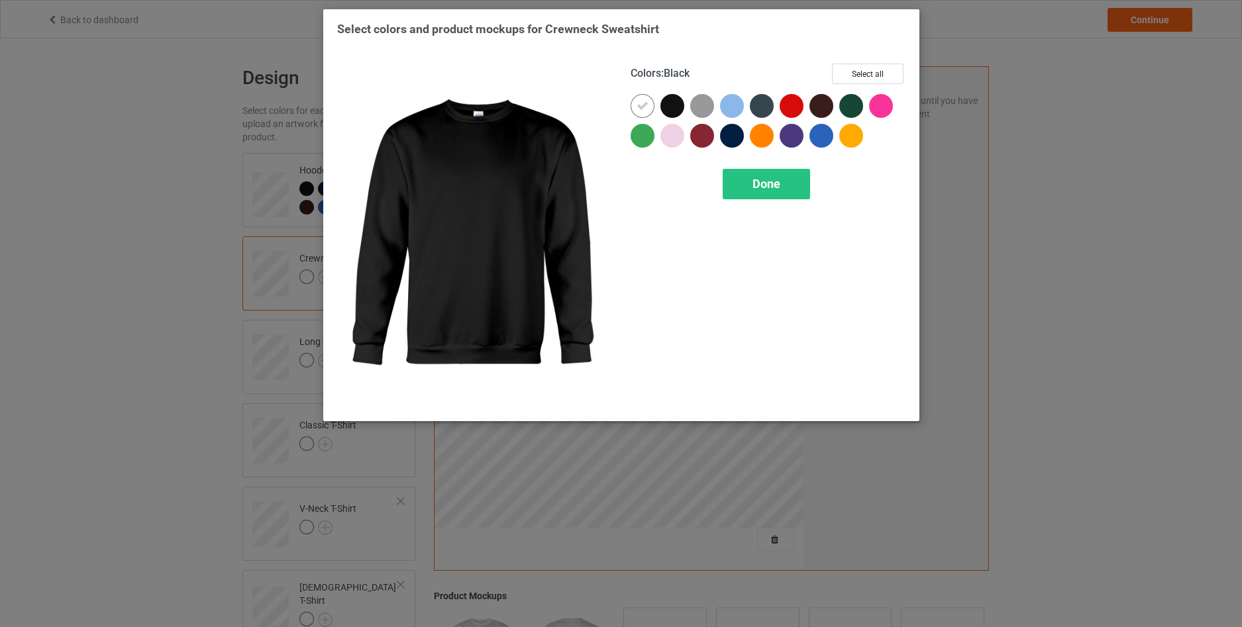
click at [674, 105] on div at bounding box center [673, 106] width 24 height 24
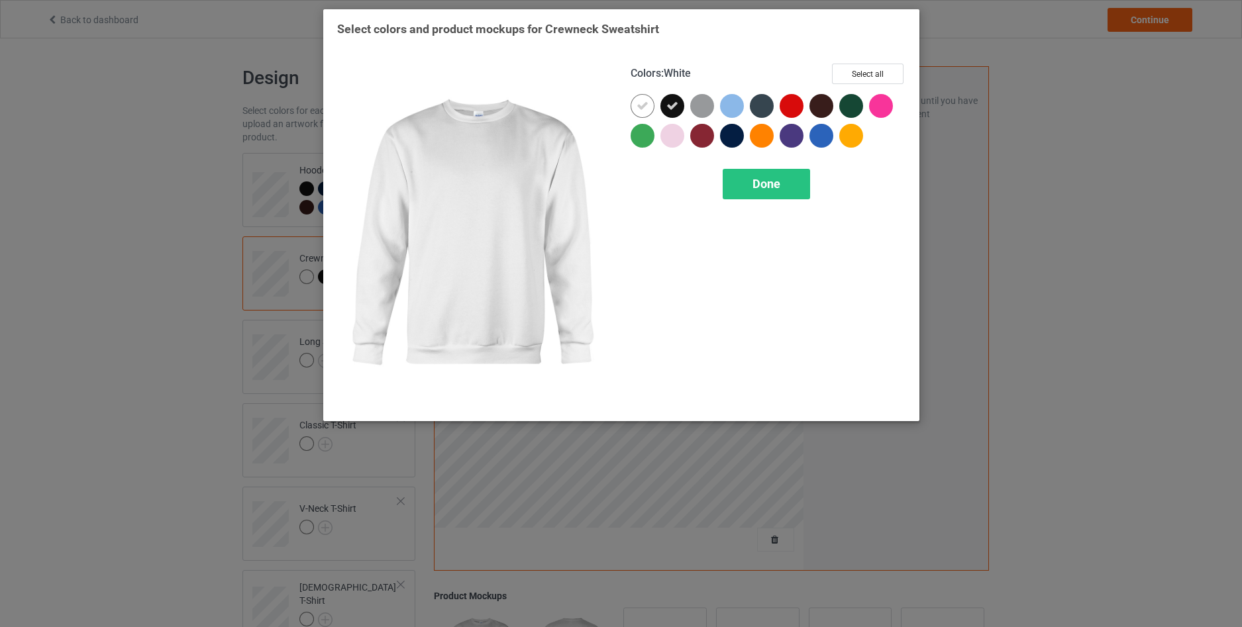
click at [632, 103] on div at bounding box center [643, 106] width 24 height 24
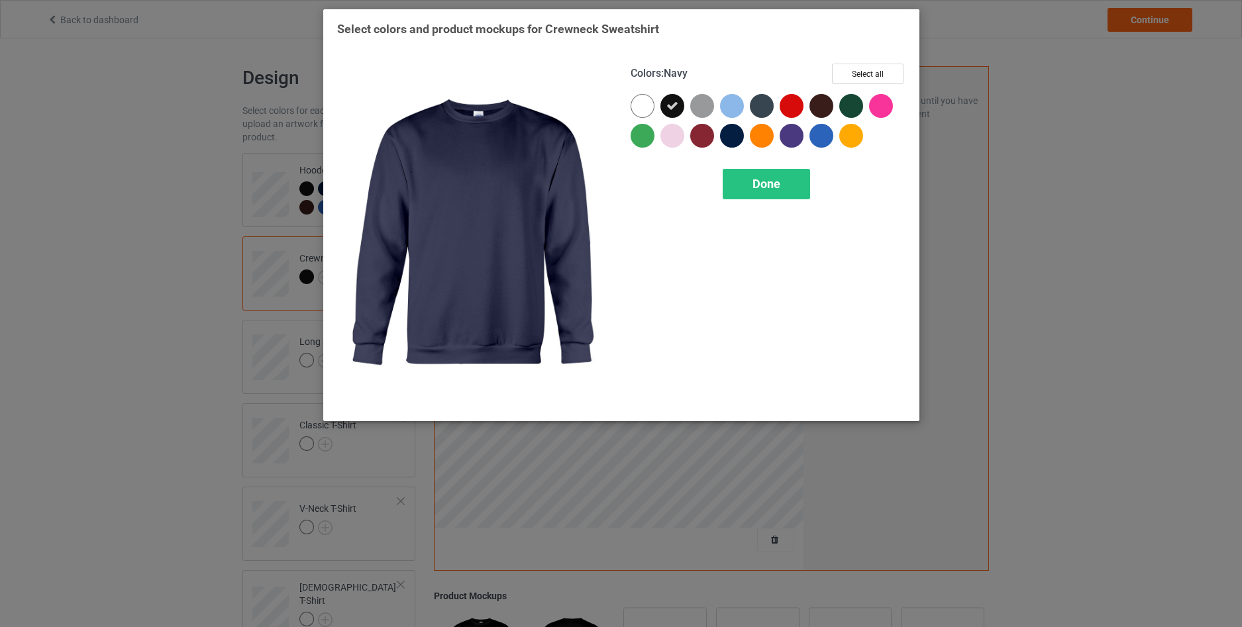
click at [731, 134] on div at bounding box center [732, 136] width 24 height 24
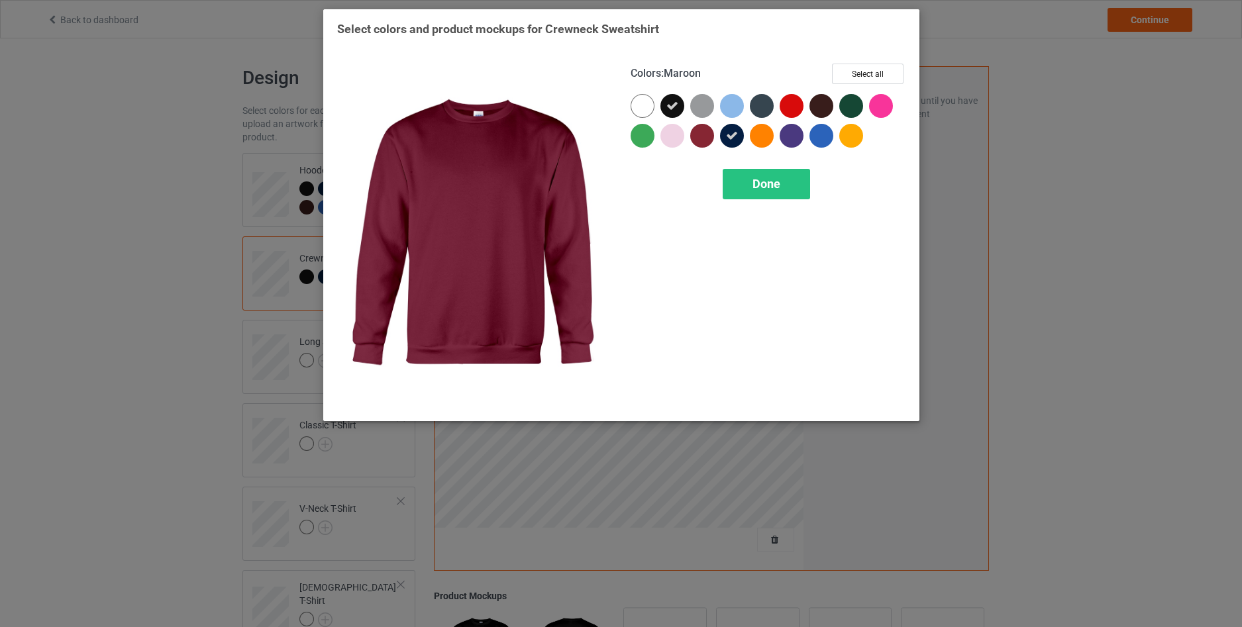
click at [699, 133] on div at bounding box center [702, 136] width 24 height 24
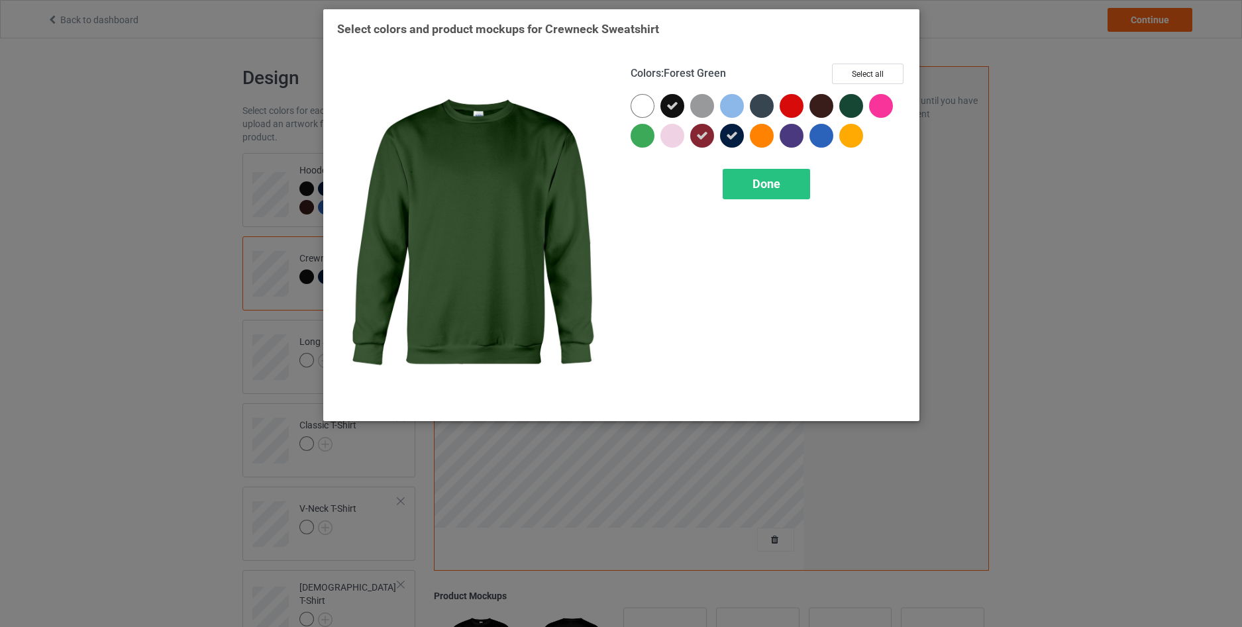
click at [848, 107] on div at bounding box center [851, 106] width 24 height 24
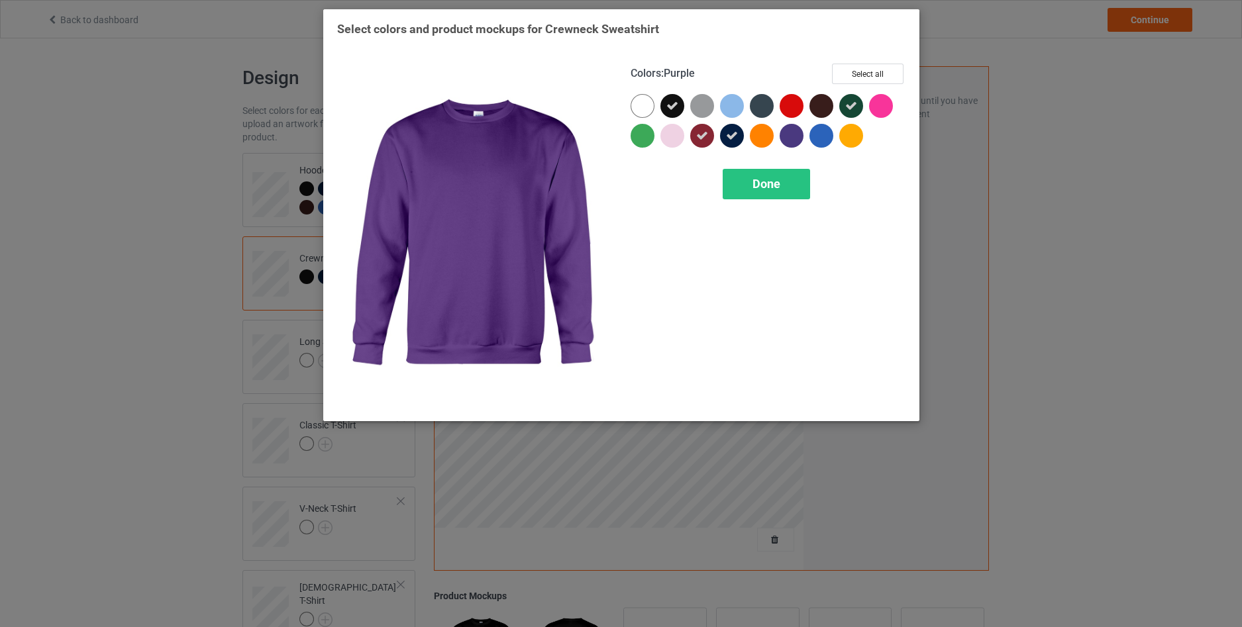
click at [792, 138] on div at bounding box center [792, 136] width 24 height 24
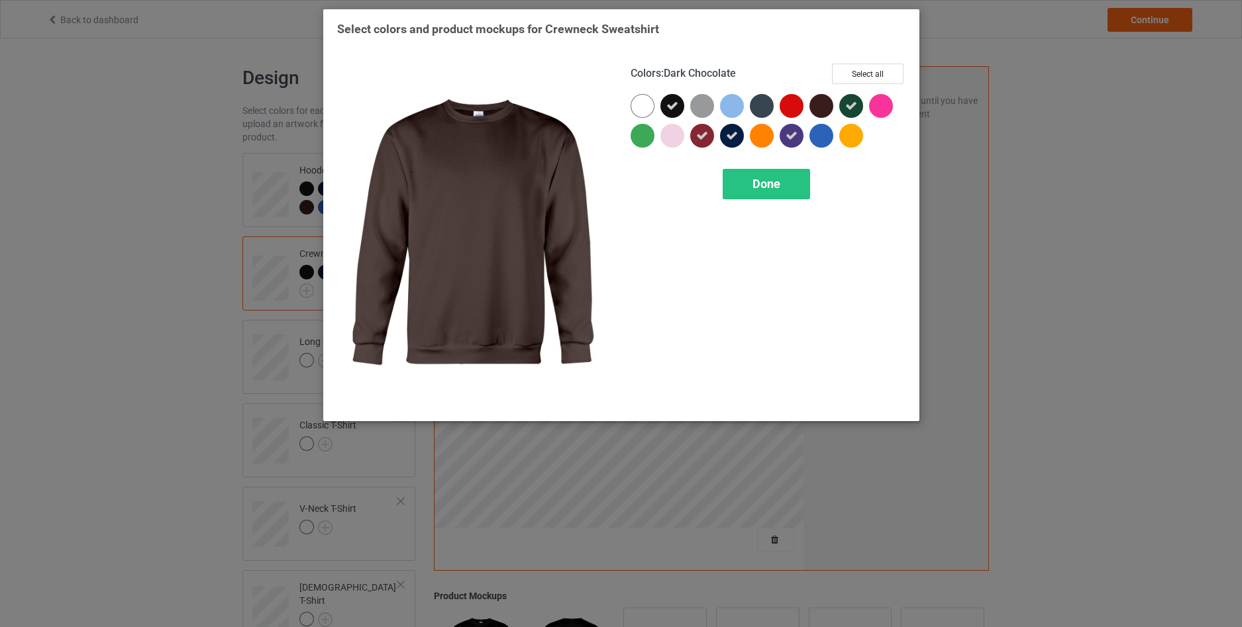
click at [815, 109] on div at bounding box center [822, 106] width 24 height 24
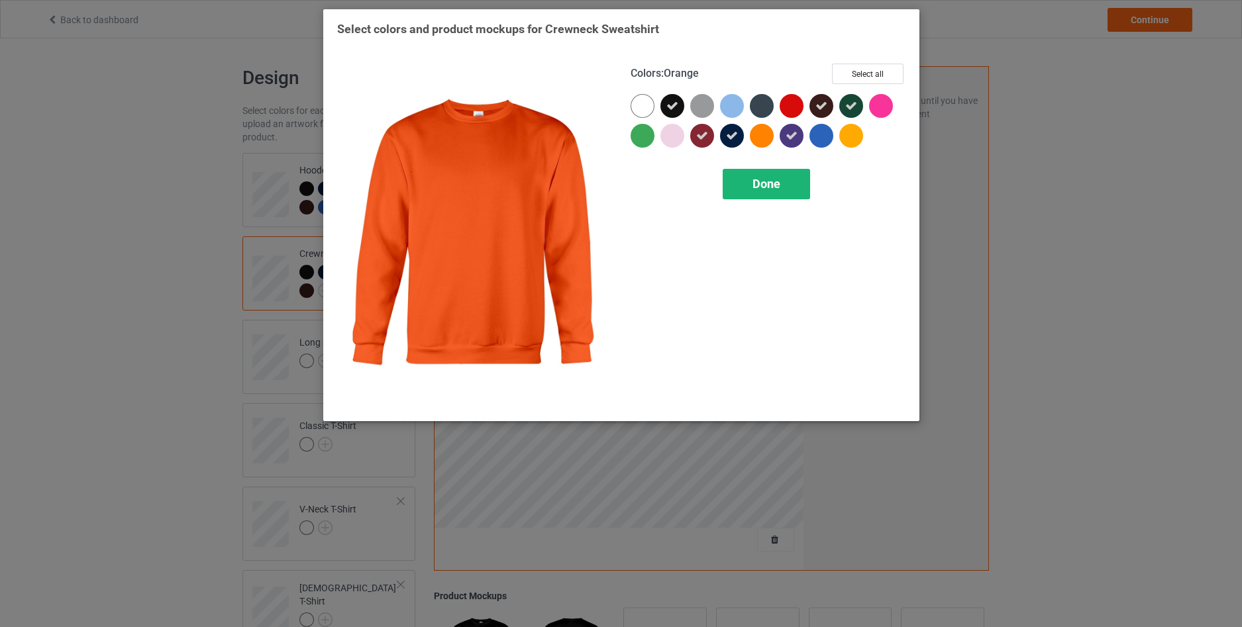
click at [755, 188] on span "Done" at bounding box center [767, 184] width 28 height 14
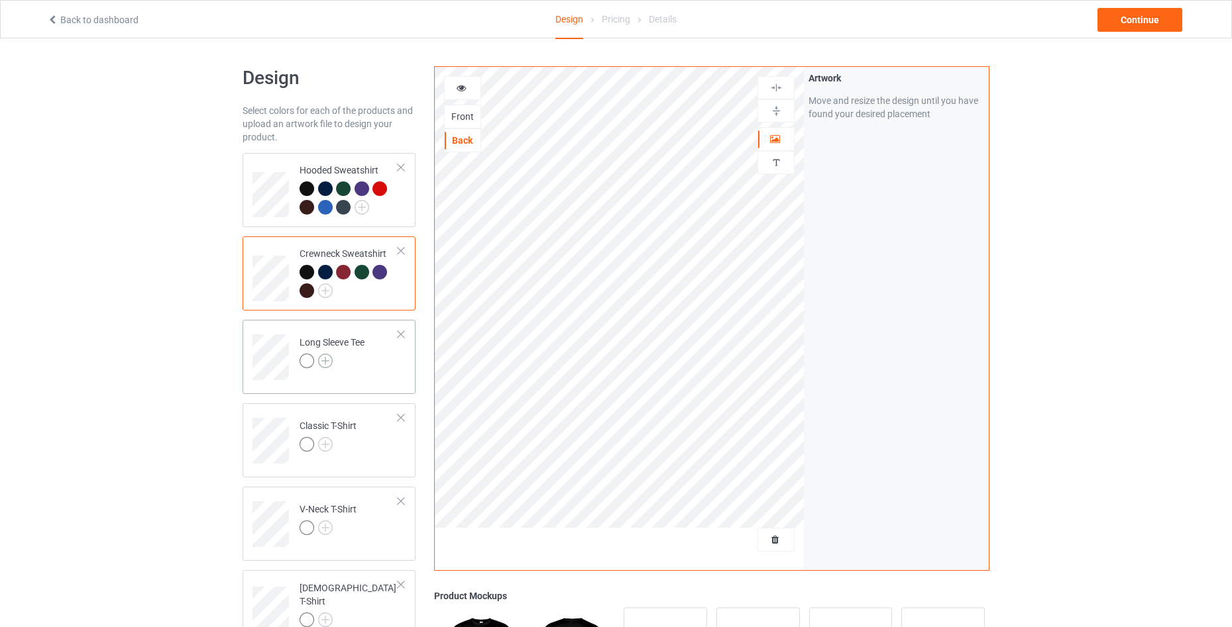
click at [328, 358] on img at bounding box center [325, 361] width 15 height 15
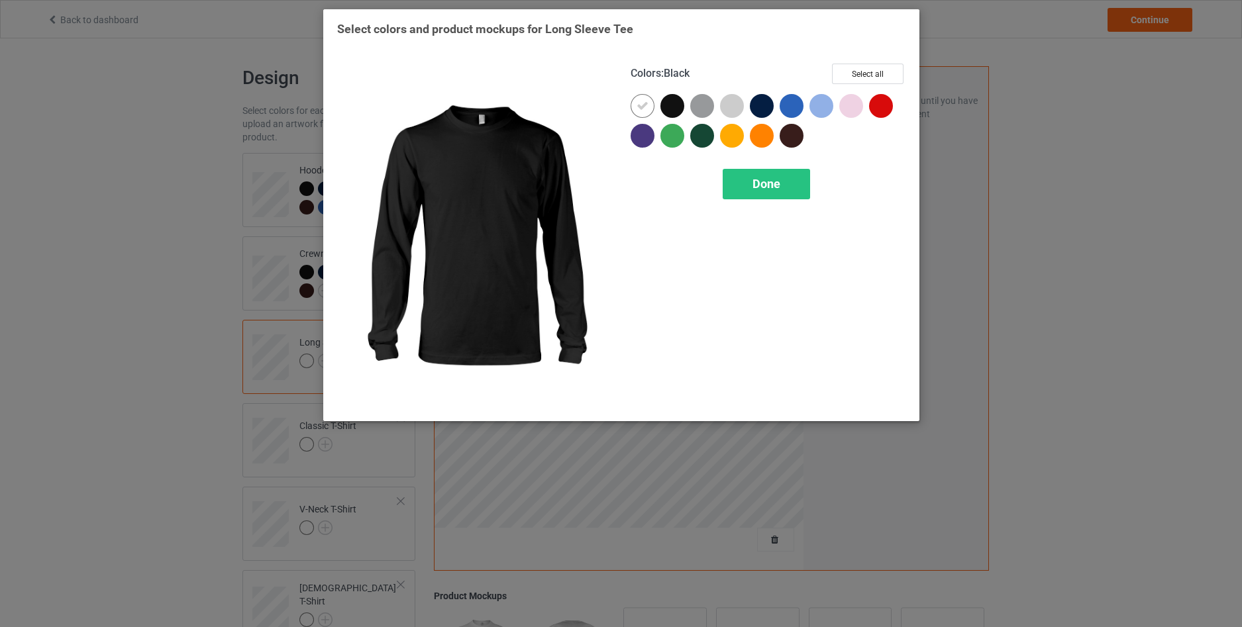
drag, startPoint x: 675, startPoint y: 105, endPoint x: 643, endPoint y: 108, distance: 31.9
click at [668, 108] on div at bounding box center [673, 106] width 24 height 24
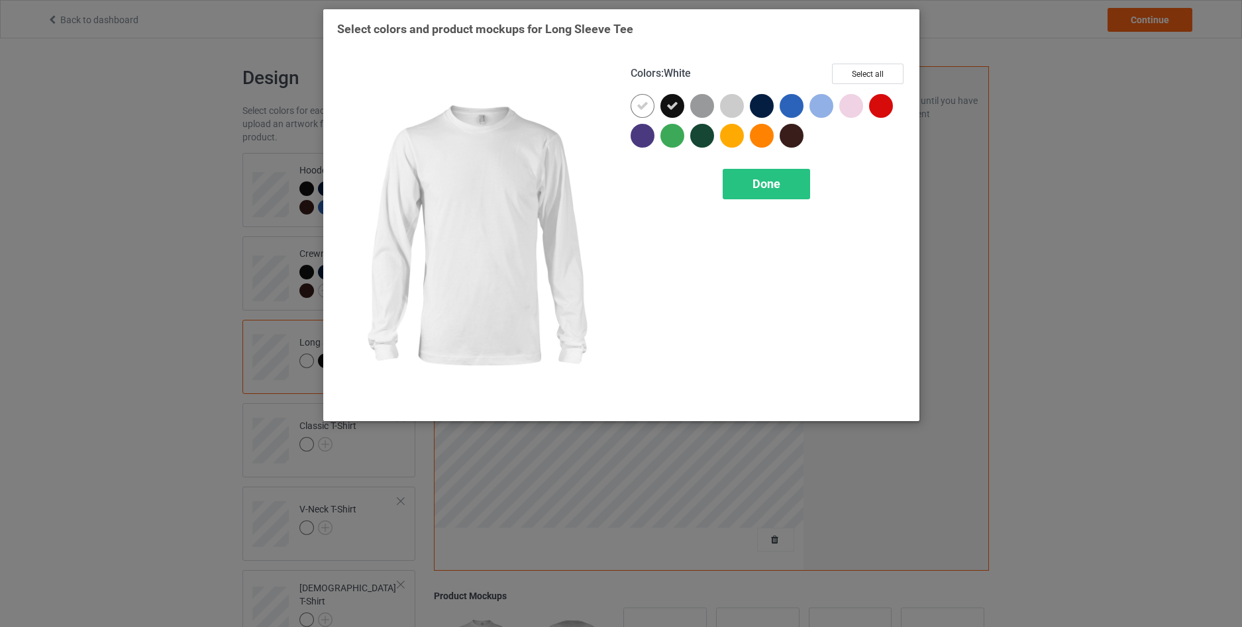
click at [643, 108] on icon at bounding box center [643, 106] width 12 height 12
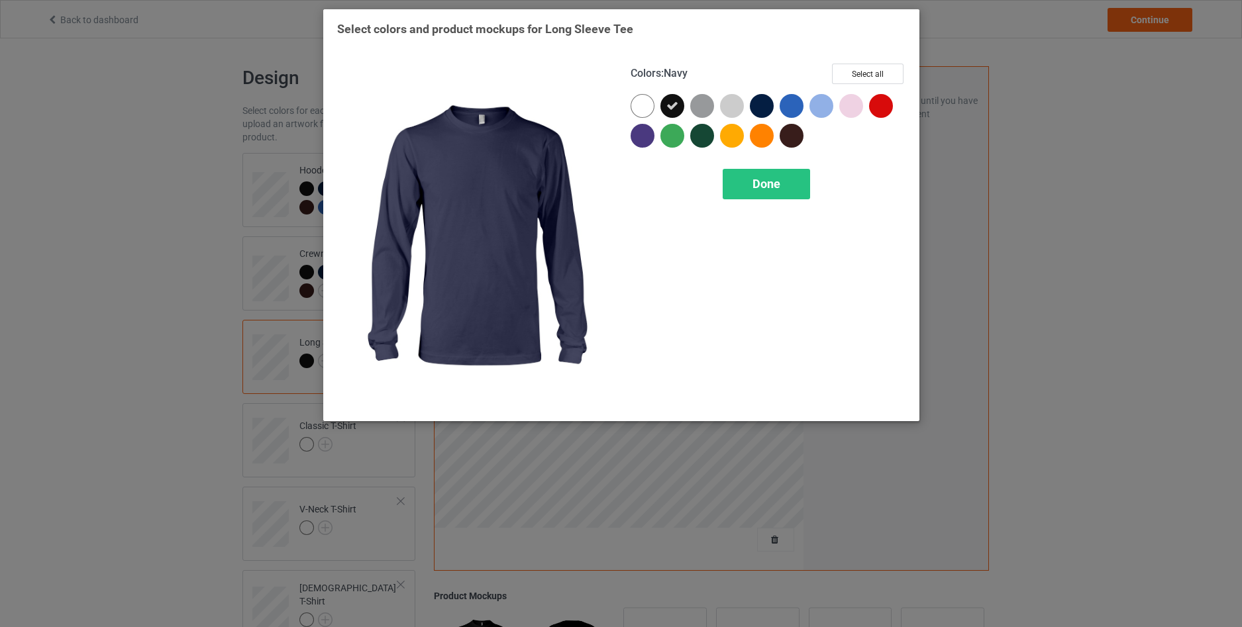
click at [761, 105] on div at bounding box center [762, 106] width 24 height 24
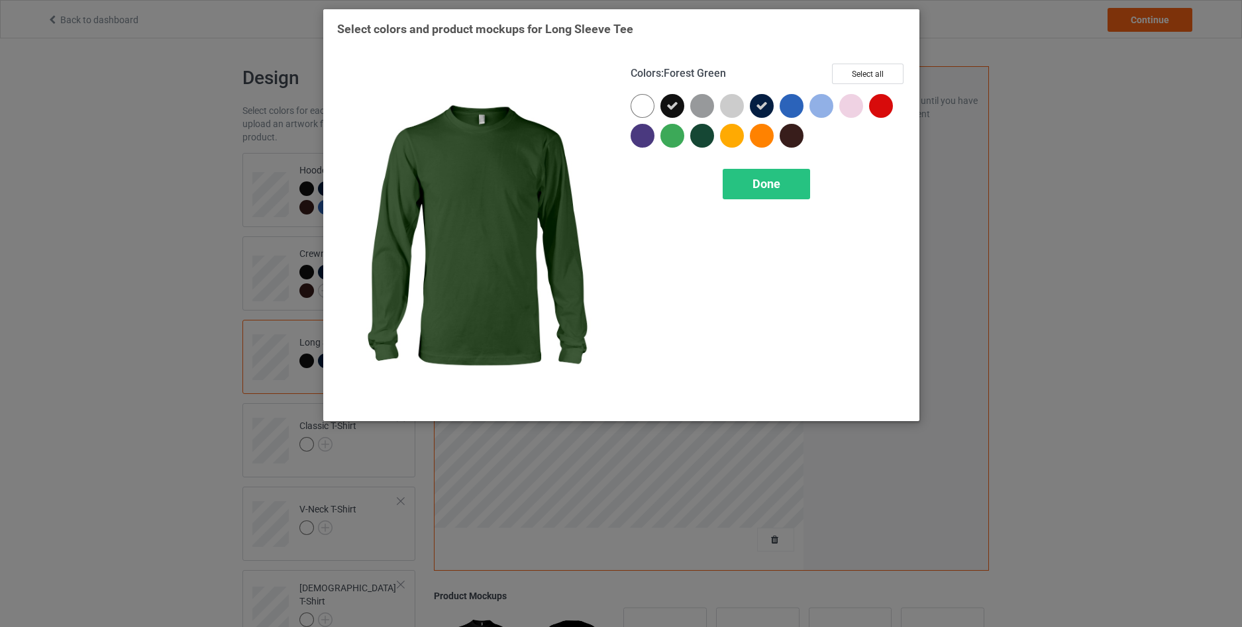
click at [697, 135] on div at bounding box center [702, 136] width 24 height 24
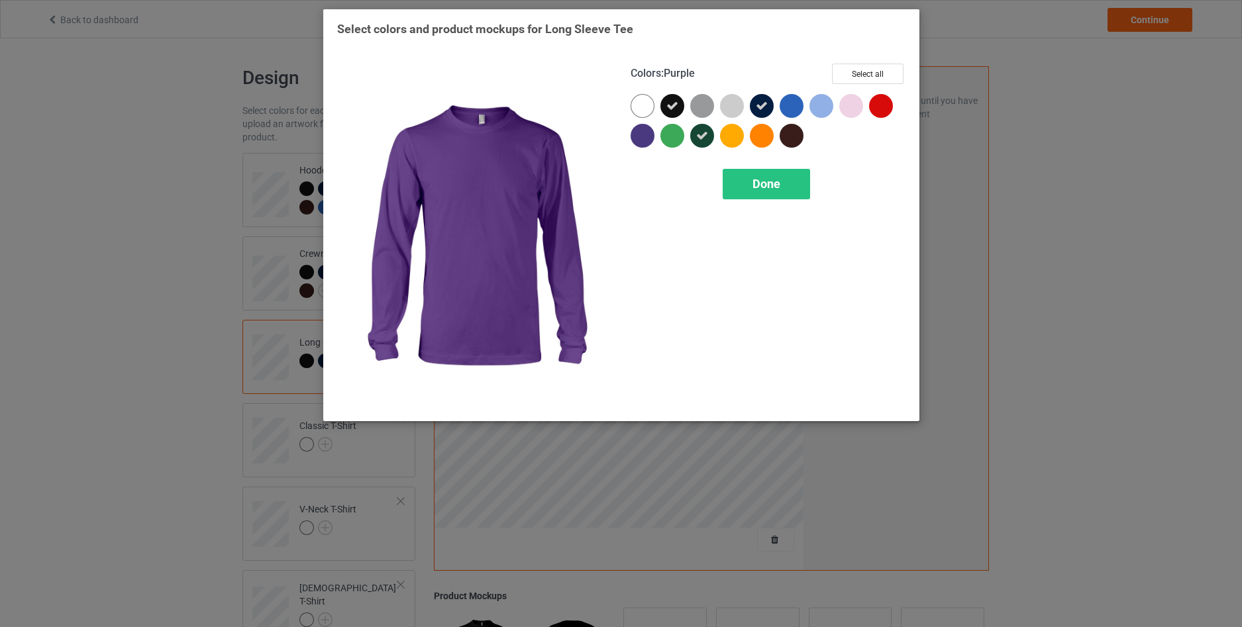
click at [648, 138] on div at bounding box center [643, 136] width 24 height 24
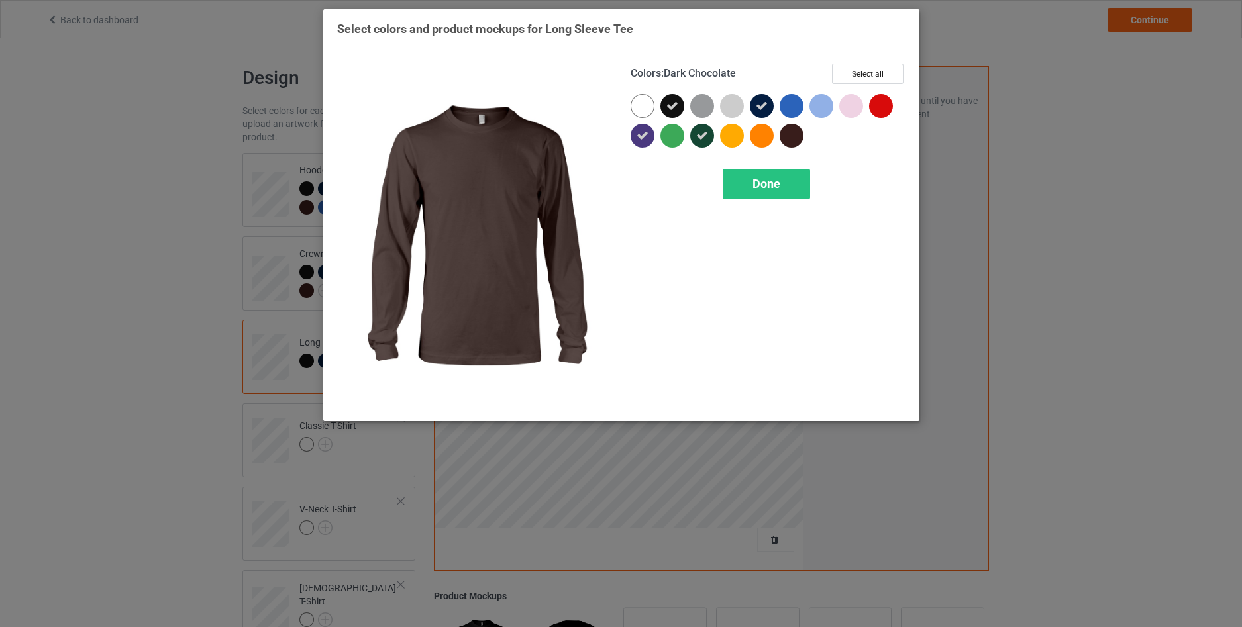
click at [789, 136] on div at bounding box center [792, 136] width 24 height 24
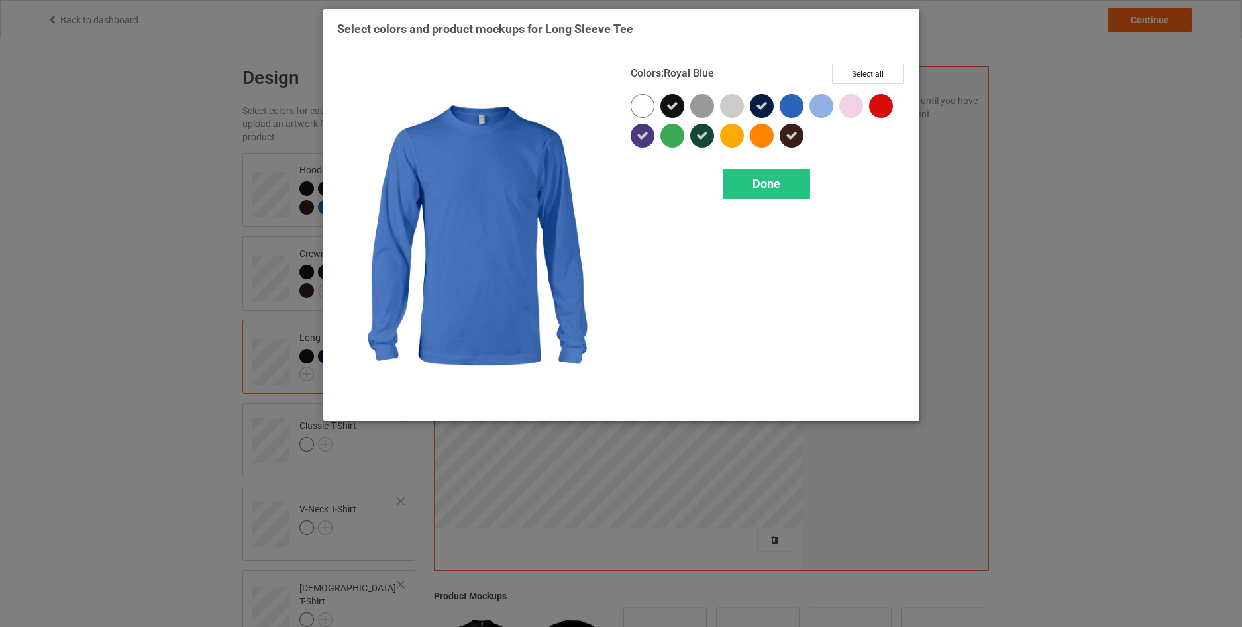
click at [796, 110] on div at bounding box center [792, 106] width 24 height 24
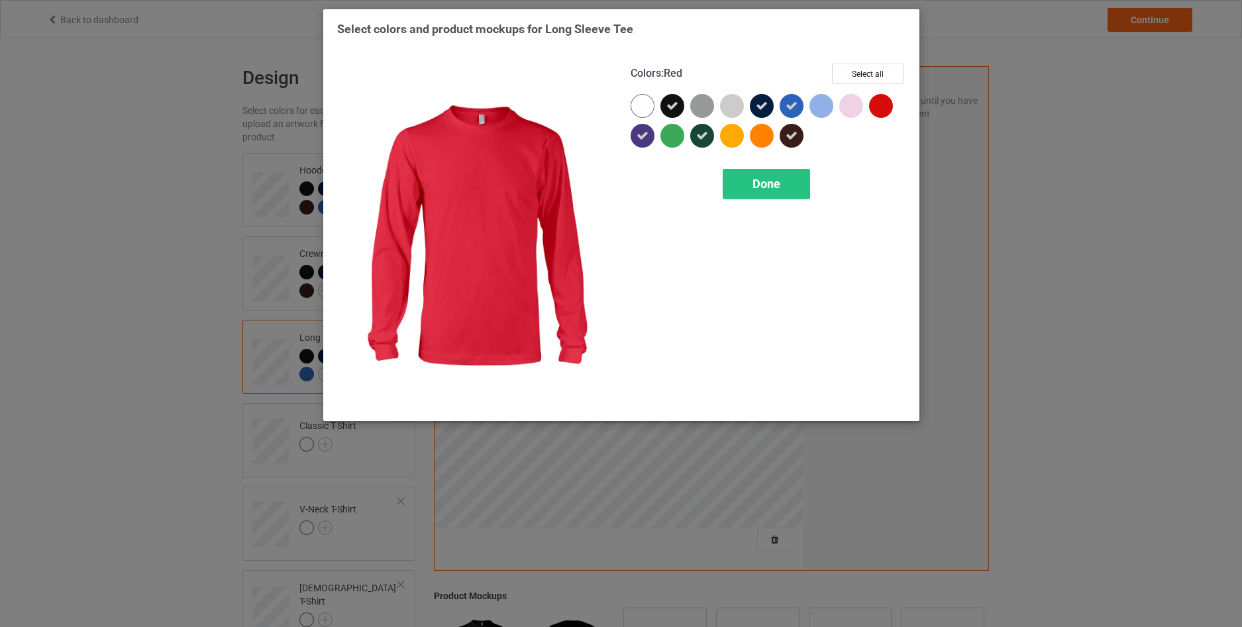
click at [889, 109] on div at bounding box center [881, 106] width 24 height 24
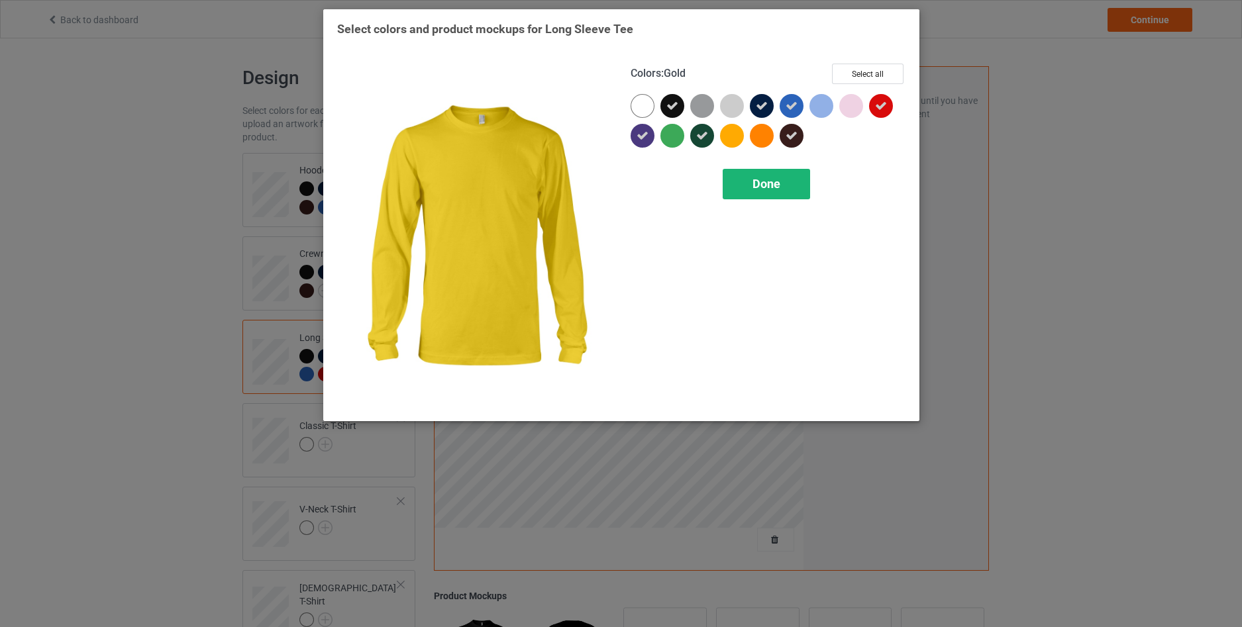
click at [757, 187] on span "Done" at bounding box center [767, 184] width 28 height 14
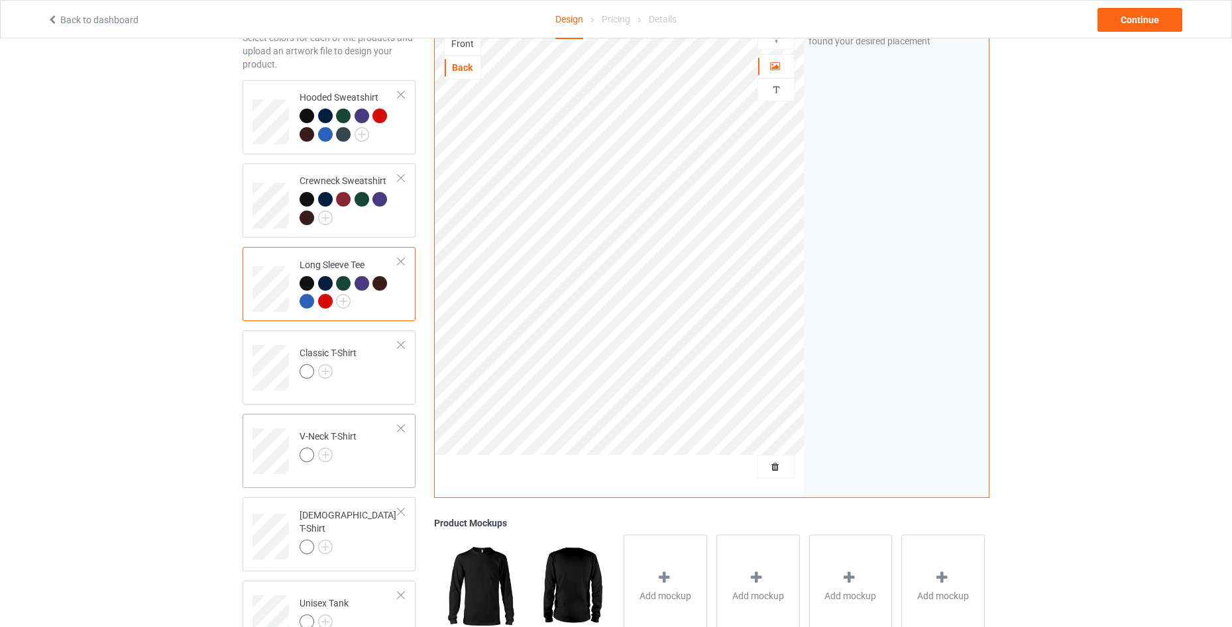
scroll to position [177, 0]
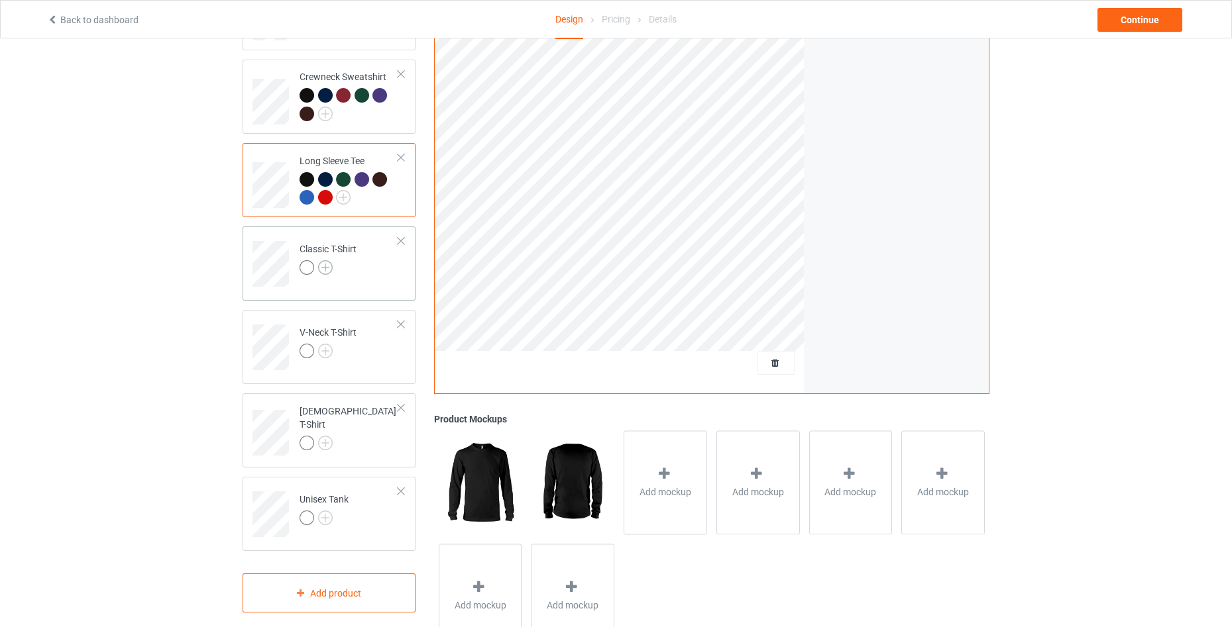
click at [322, 268] on img at bounding box center [325, 267] width 15 height 15
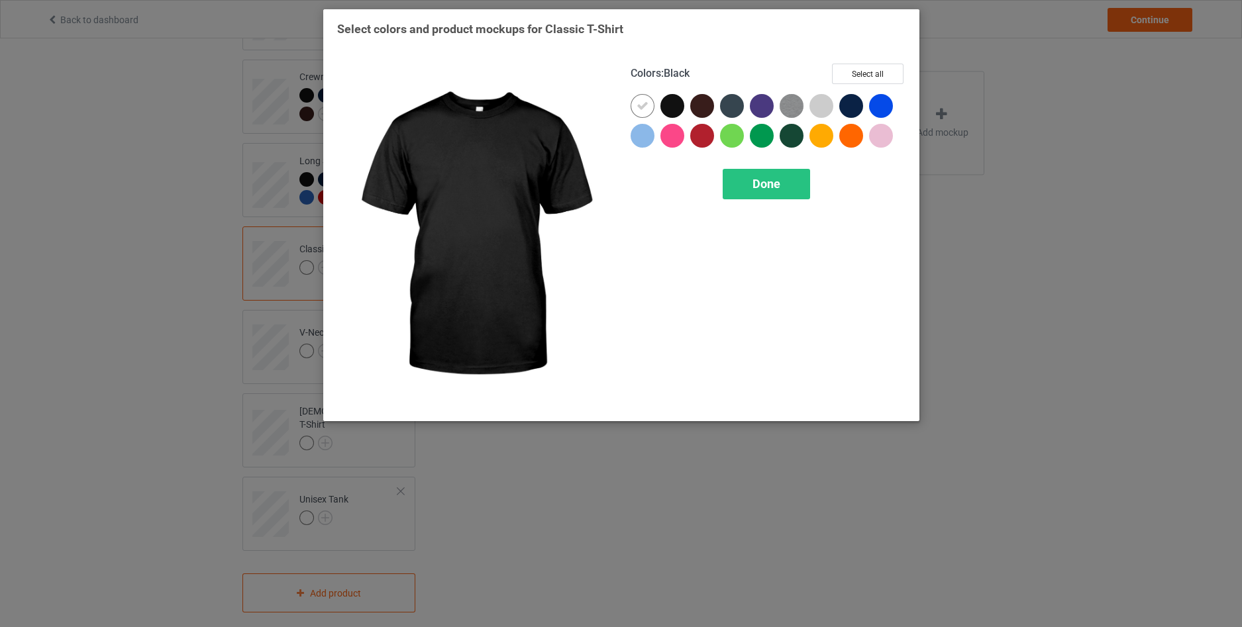
click at [670, 107] on div at bounding box center [673, 106] width 24 height 24
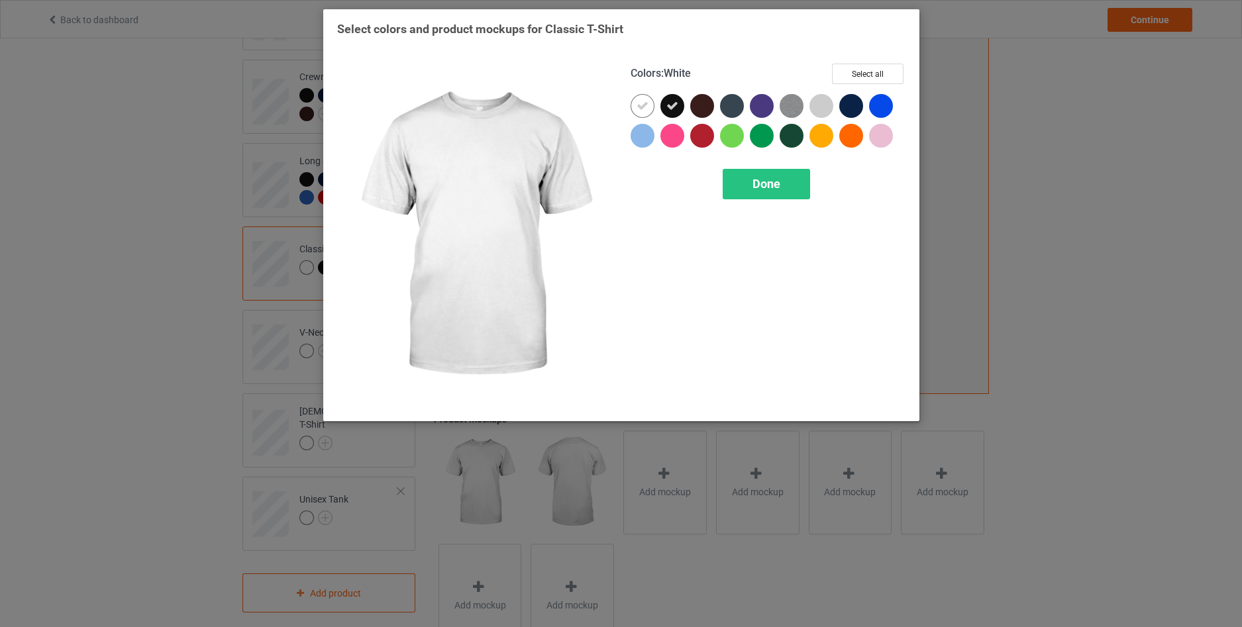
click at [641, 109] on icon at bounding box center [643, 106] width 12 height 12
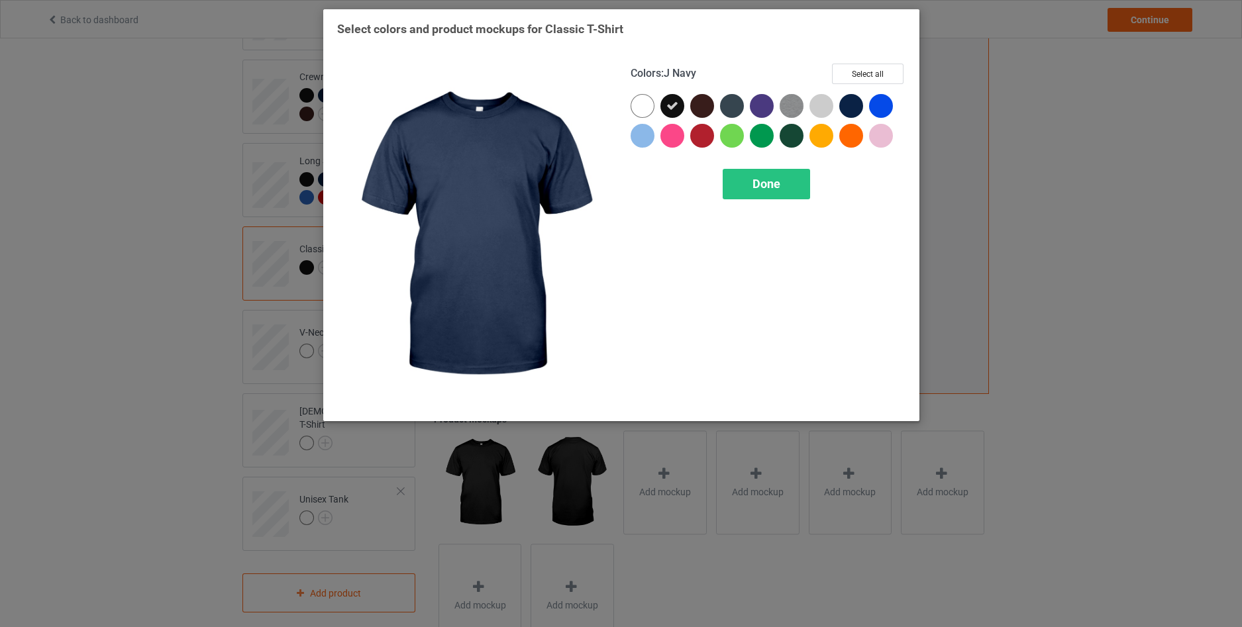
click at [849, 109] on div at bounding box center [851, 106] width 24 height 24
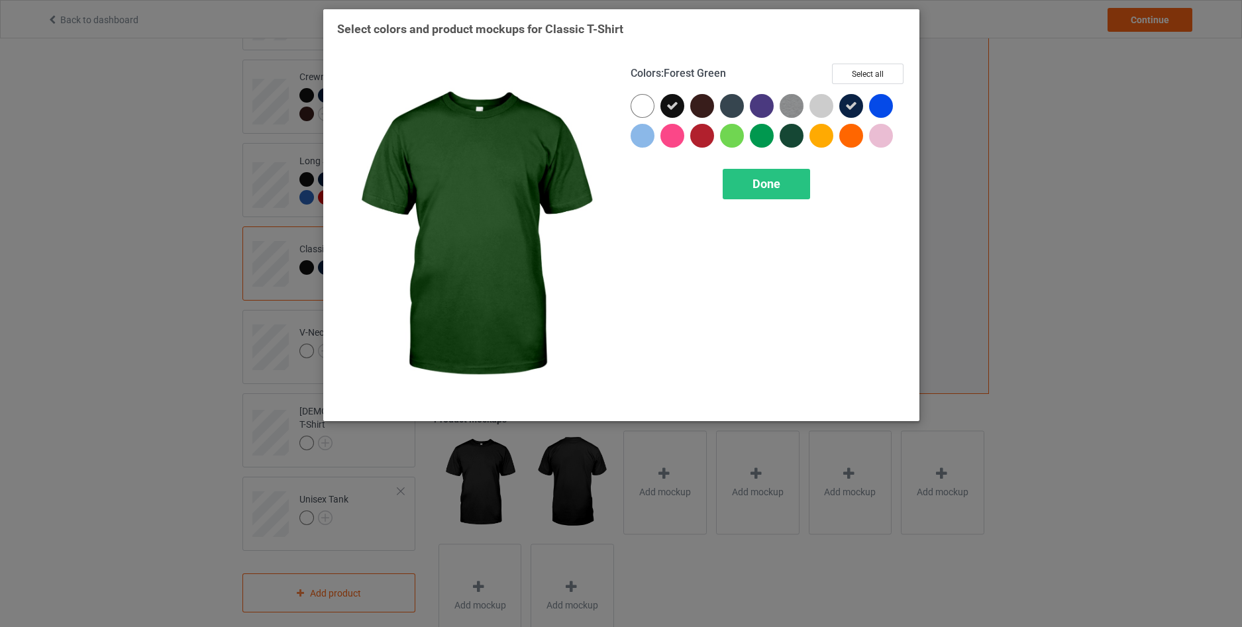
click at [791, 136] on div at bounding box center [792, 136] width 24 height 24
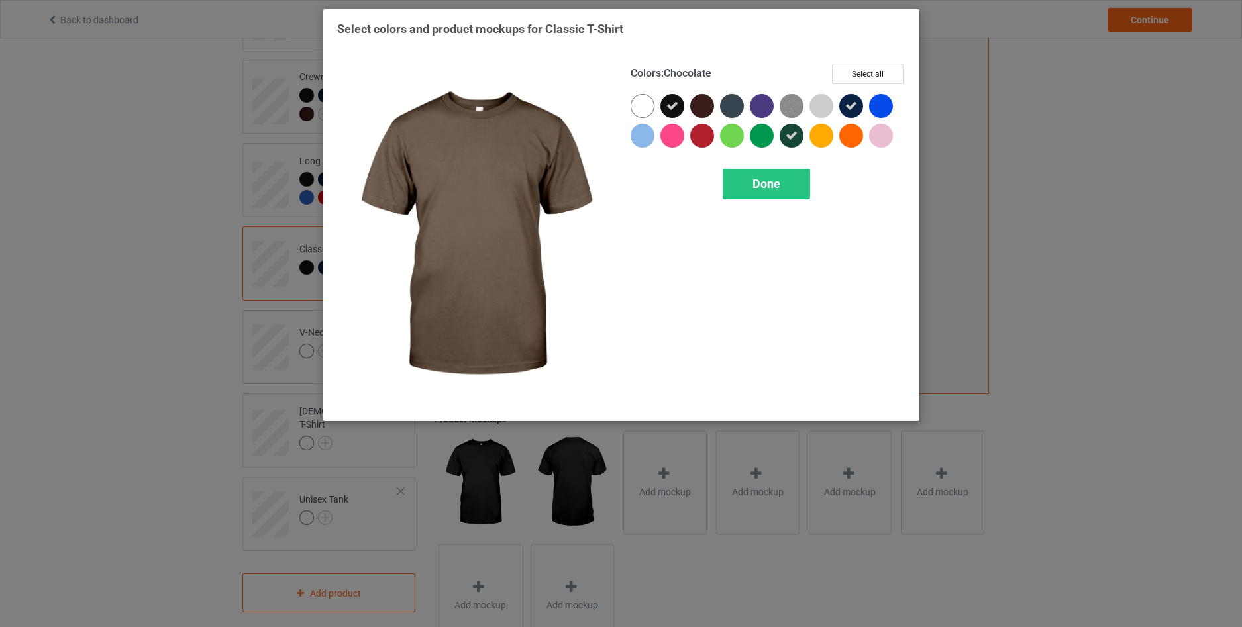
click at [704, 113] on div at bounding box center [702, 106] width 24 height 24
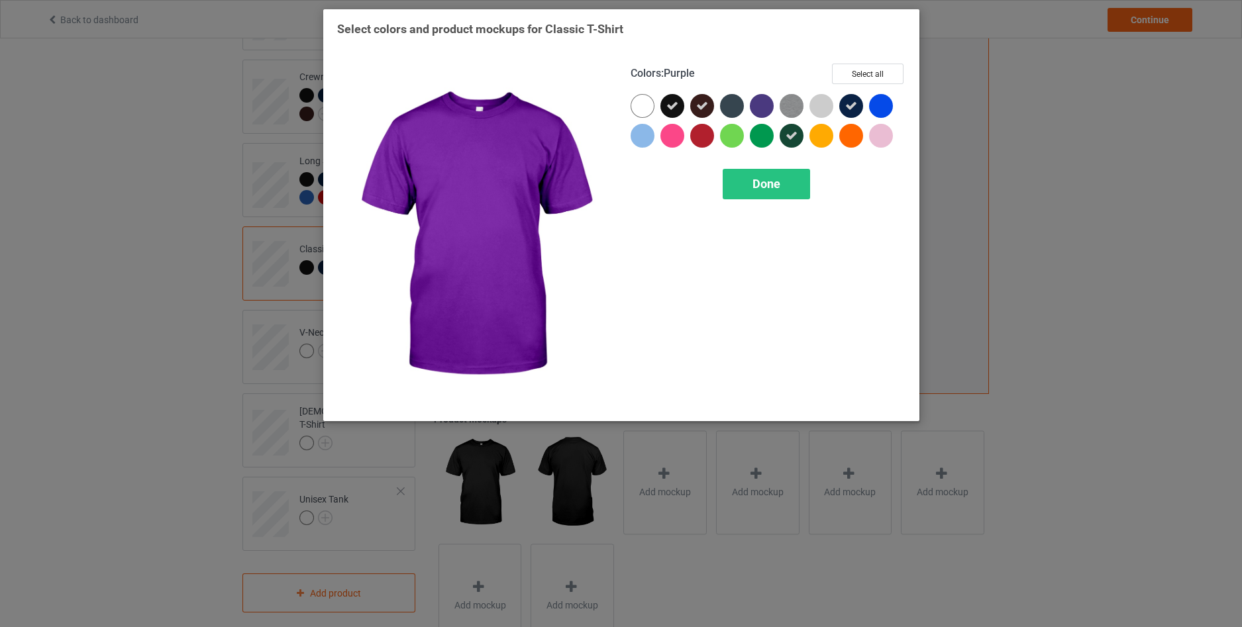
click at [759, 102] on div at bounding box center [762, 106] width 24 height 24
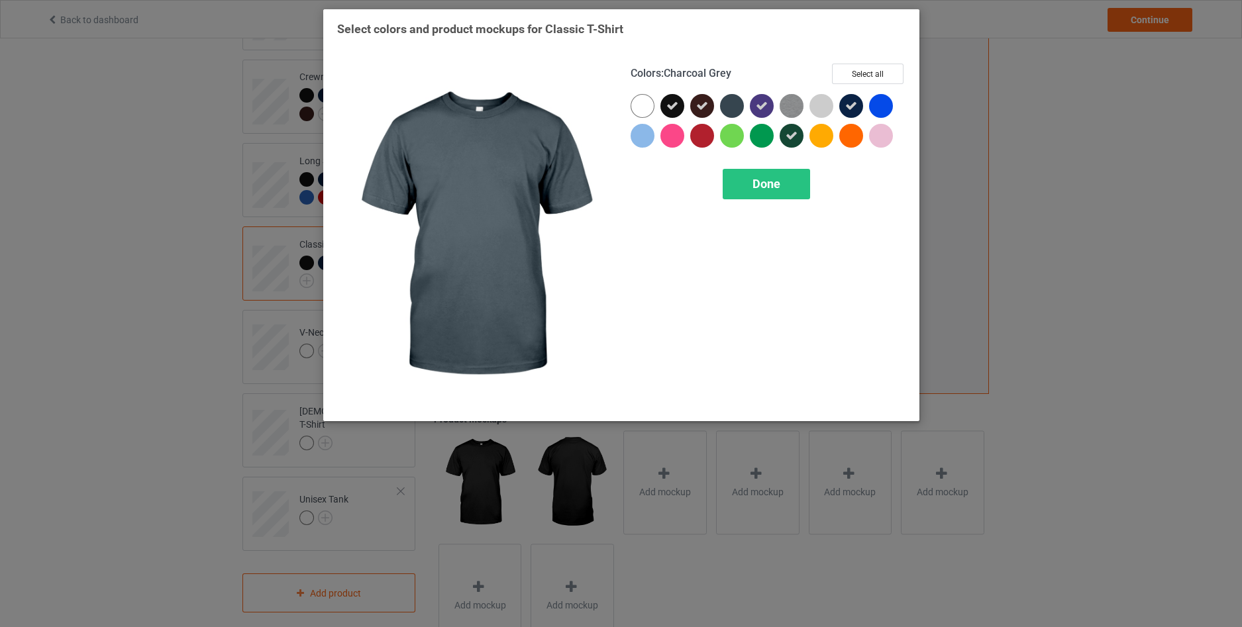
click at [727, 109] on div at bounding box center [732, 106] width 24 height 24
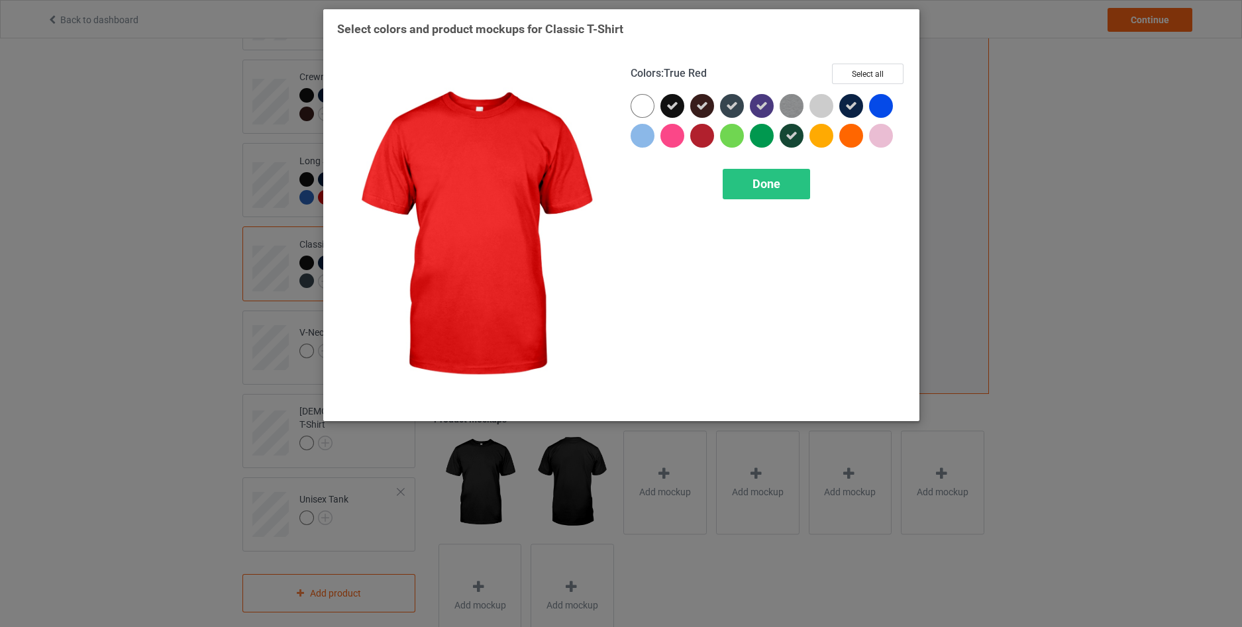
click at [698, 134] on div at bounding box center [702, 136] width 24 height 24
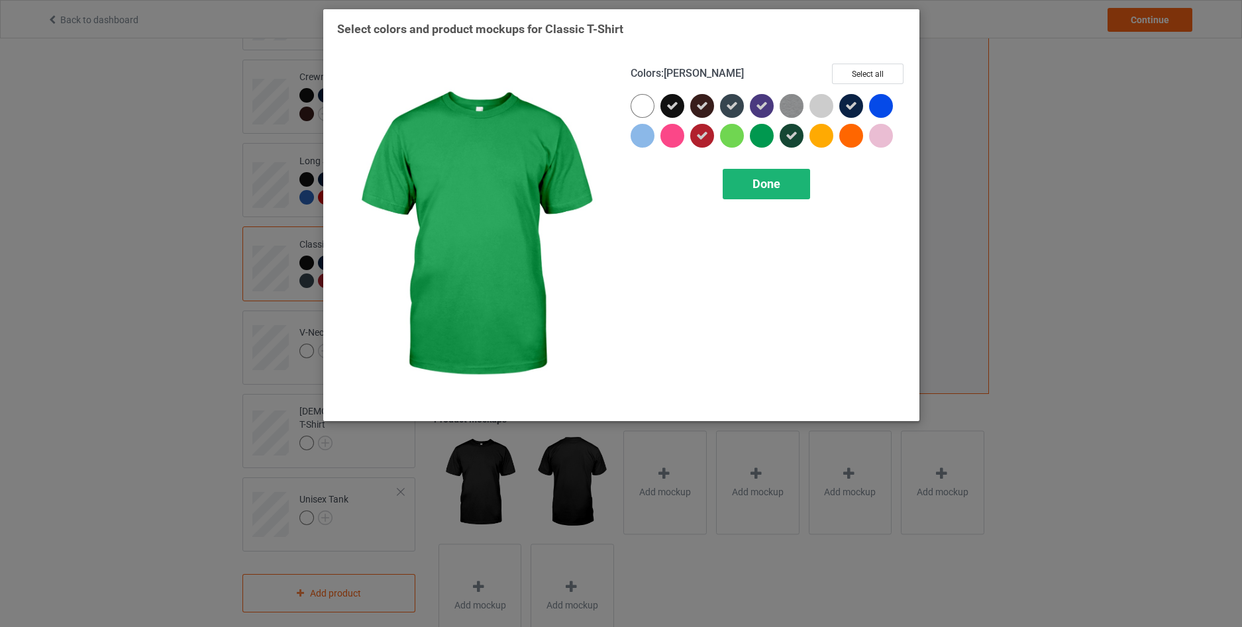
click at [770, 180] on span "Done" at bounding box center [767, 184] width 28 height 14
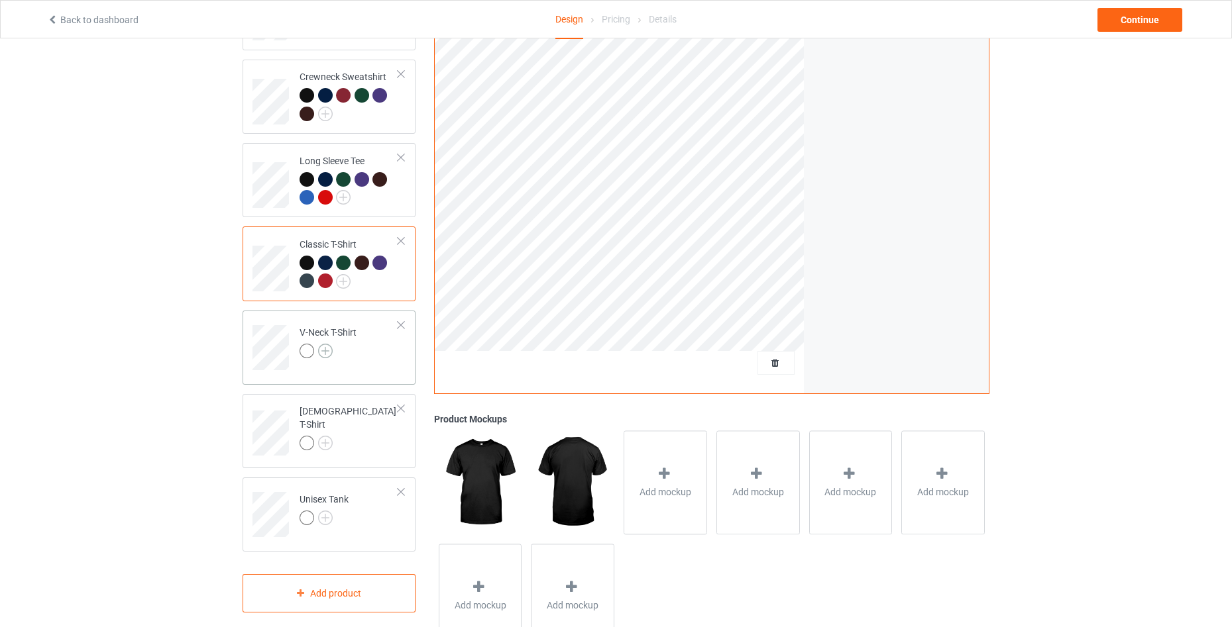
click at [329, 354] on img at bounding box center [325, 351] width 15 height 15
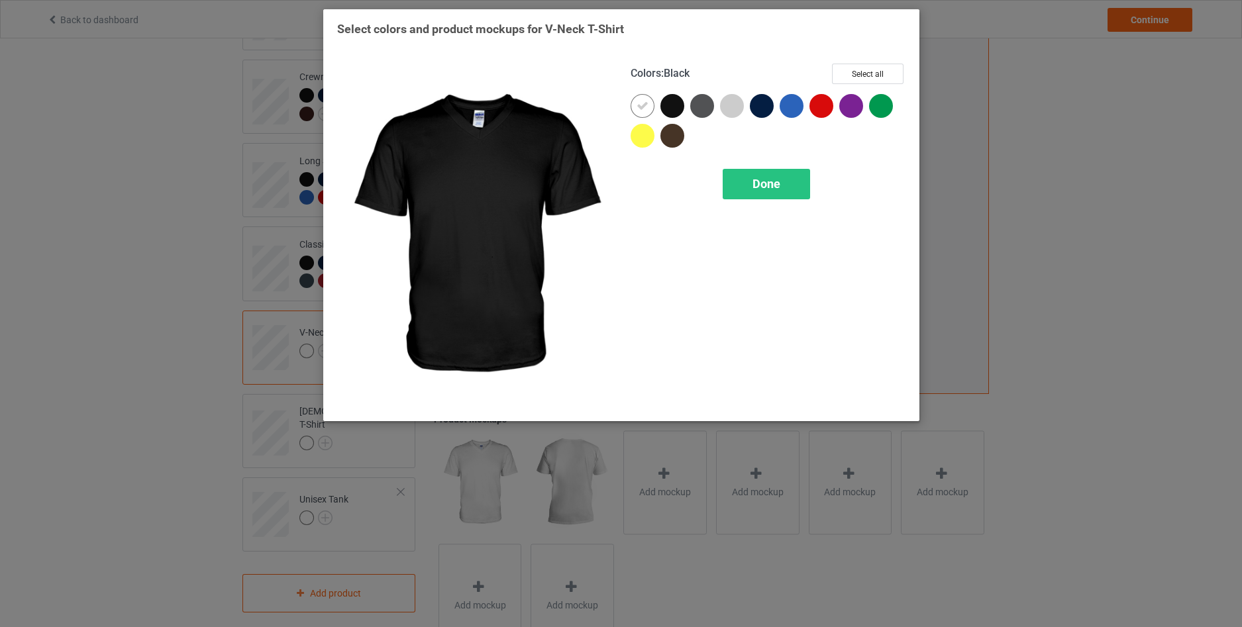
click at [678, 104] on div at bounding box center [673, 106] width 24 height 24
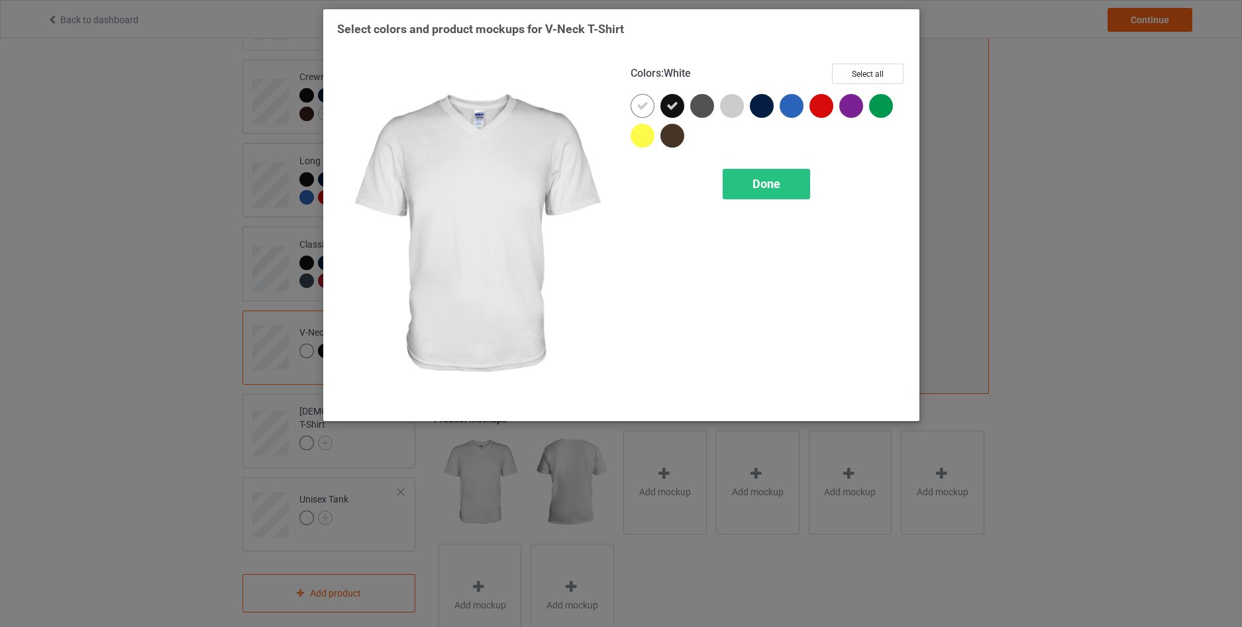
click at [637, 104] on icon at bounding box center [643, 106] width 12 height 12
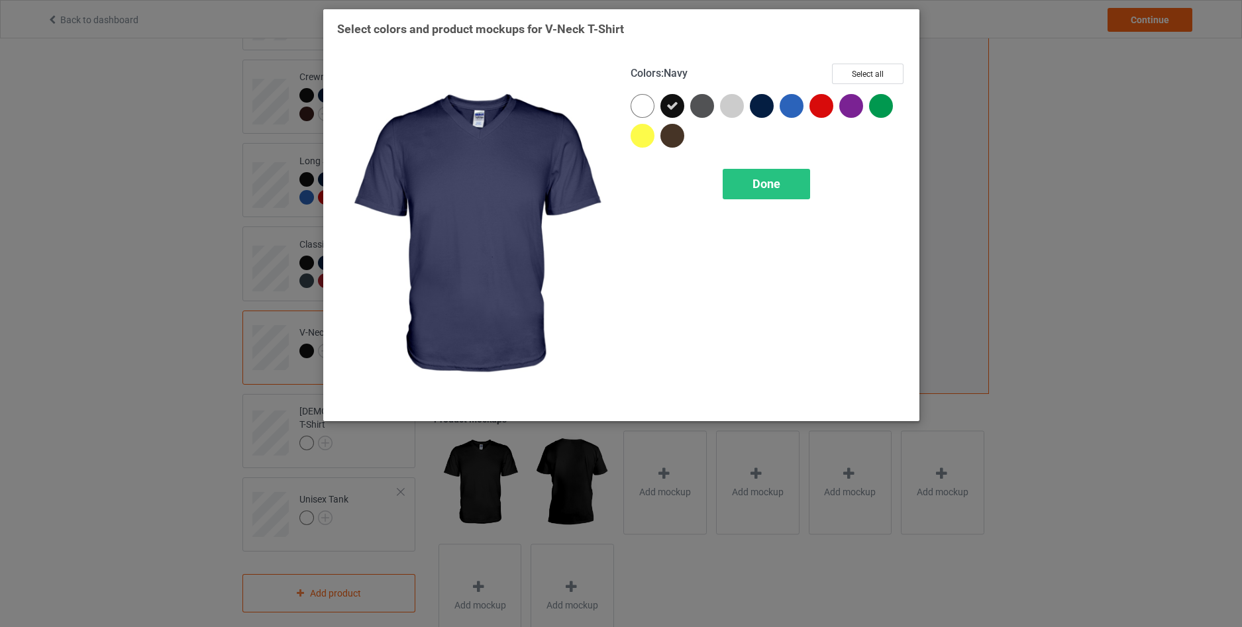
click at [765, 109] on div at bounding box center [762, 106] width 24 height 24
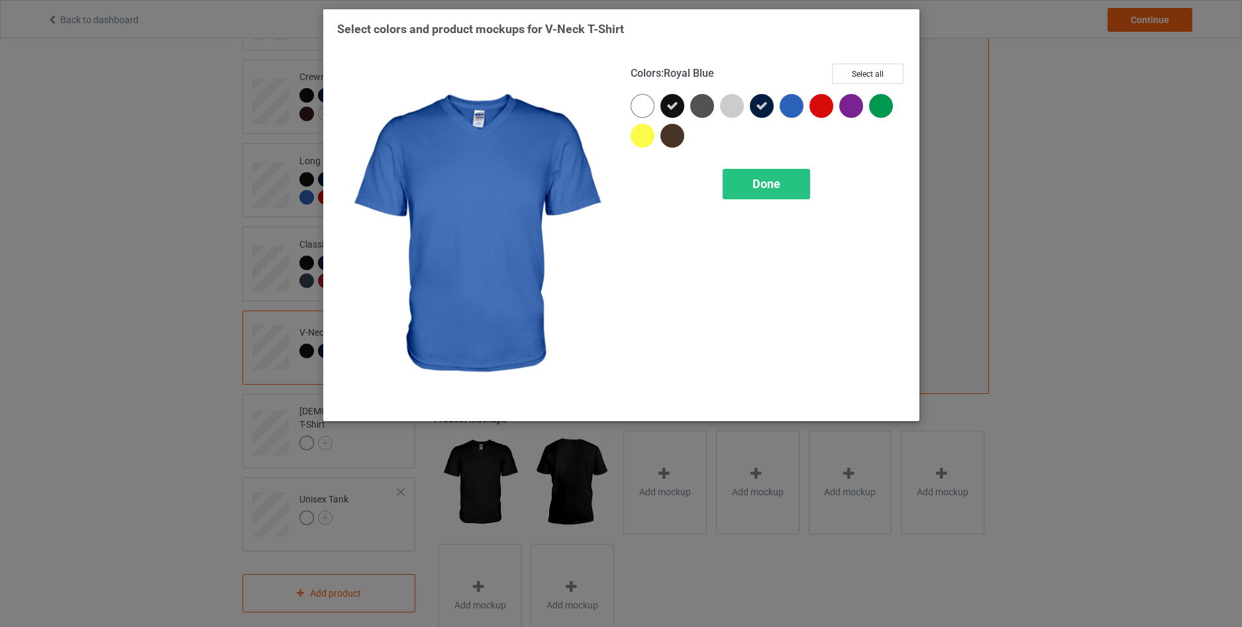
click at [794, 108] on div at bounding box center [792, 106] width 24 height 24
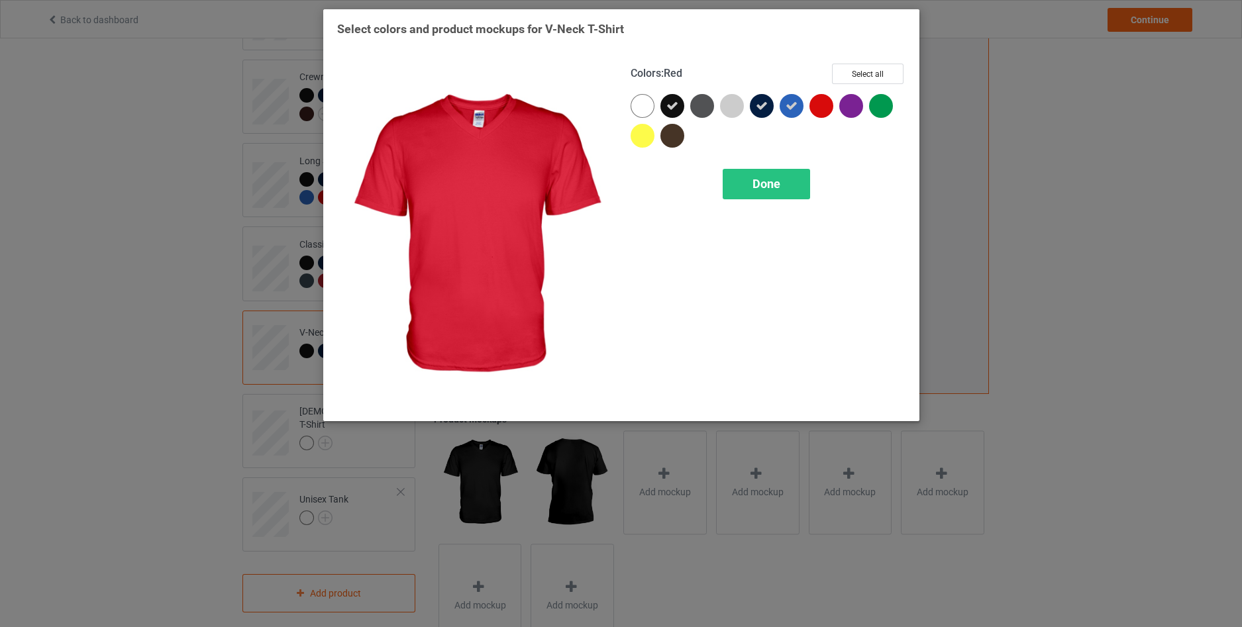
click at [822, 107] on div at bounding box center [822, 106] width 24 height 24
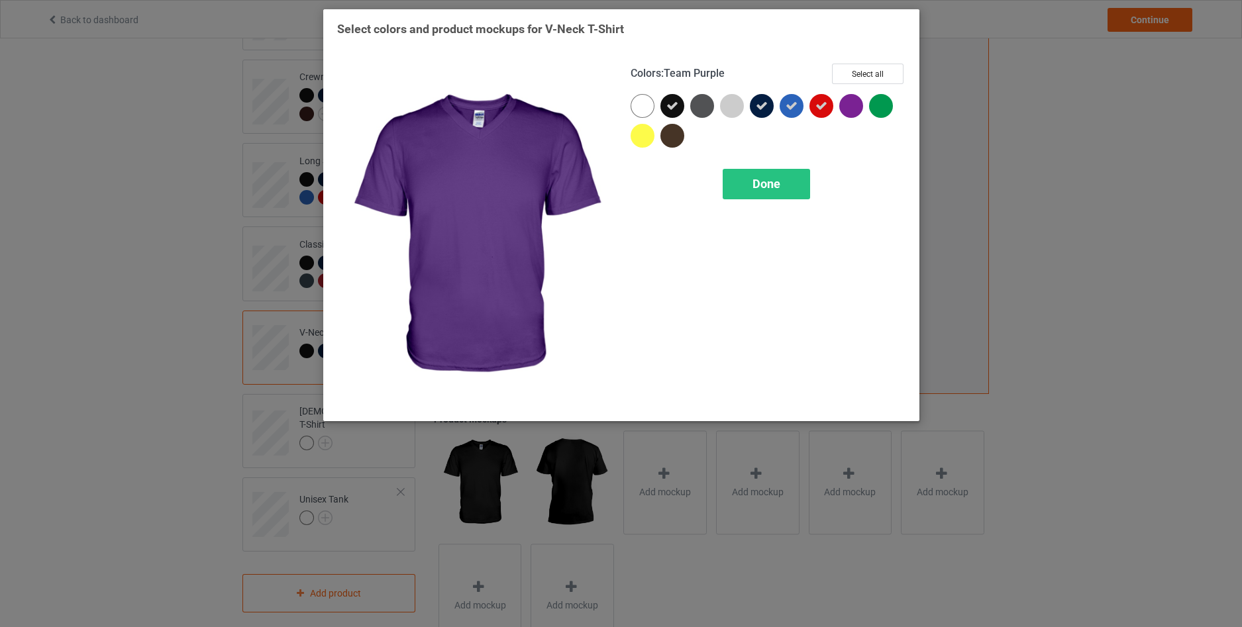
click at [852, 107] on div at bounding box center [851, 106] width 24 height 24
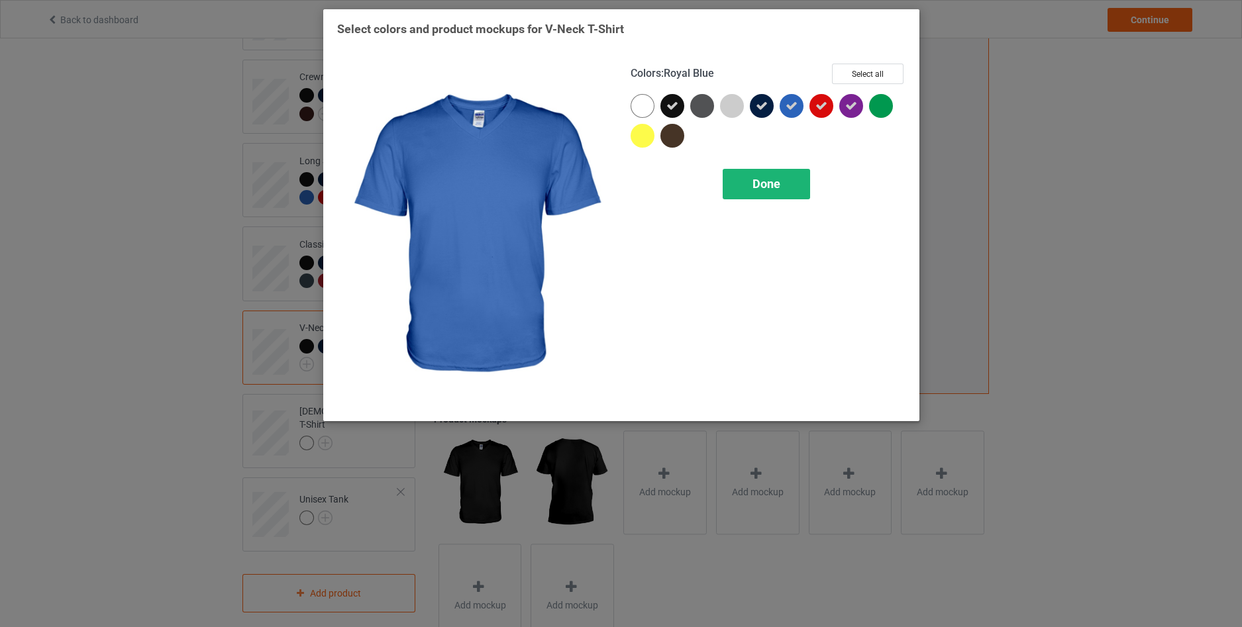
drag, startPoint x: 780, startPoint y: 184, endPoint x: 766, endPoint y: 192, distance: 16.4
click at [766, 192] on div "Done" at bounding box center [766, 184] width 87 height 30
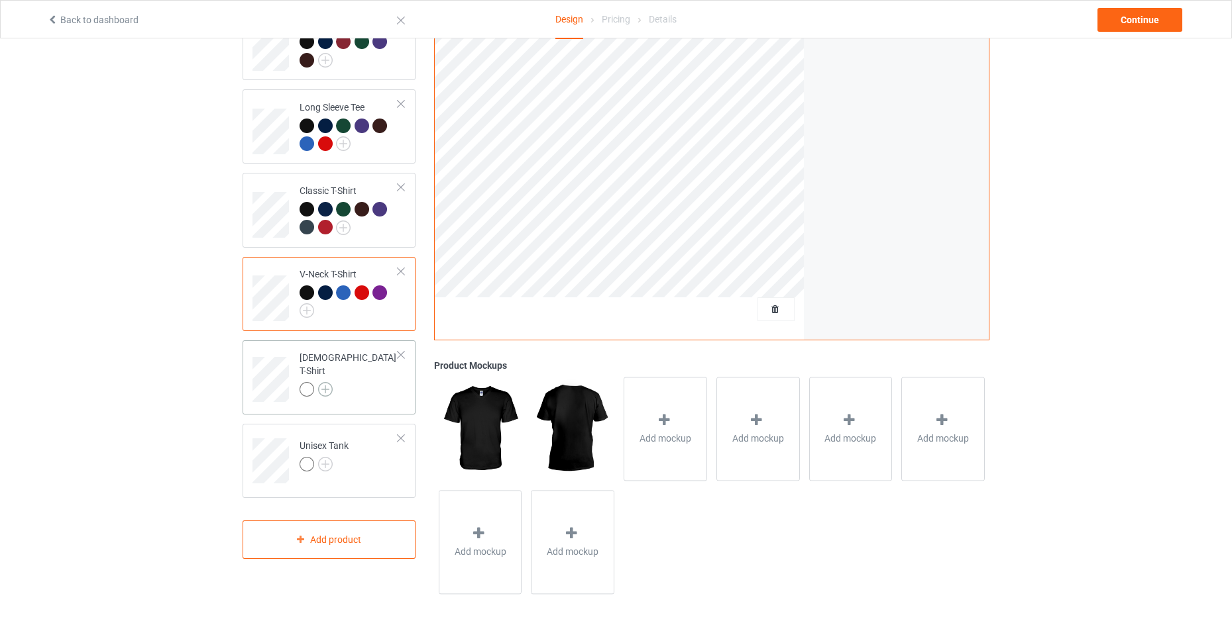
click at [321, 382] on img at bounding box center [325, 389] width 15 height 15
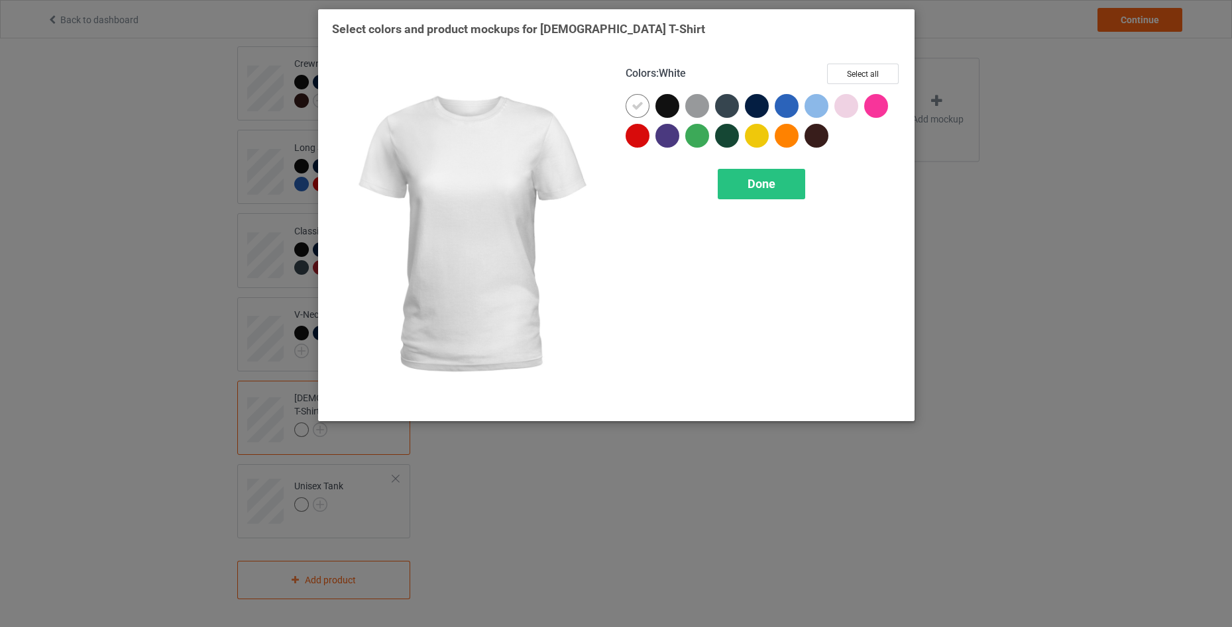
scroll to position [194, 0]
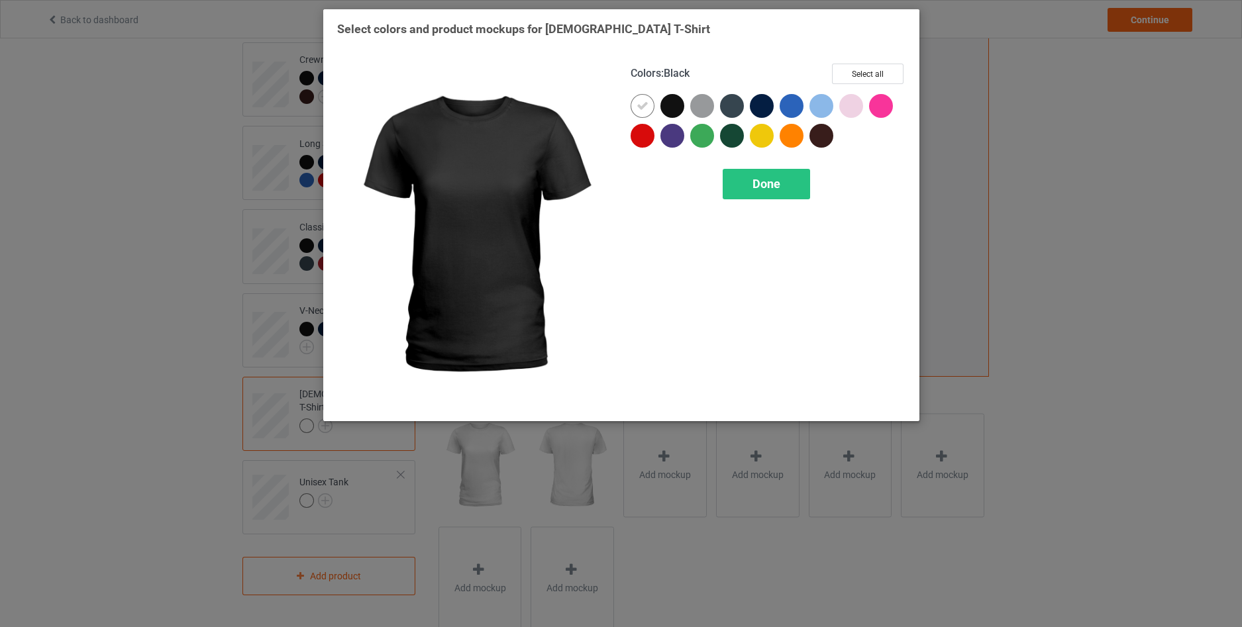
click at [664, 105] on div at bounding box center [673, 106] width 24 height 24
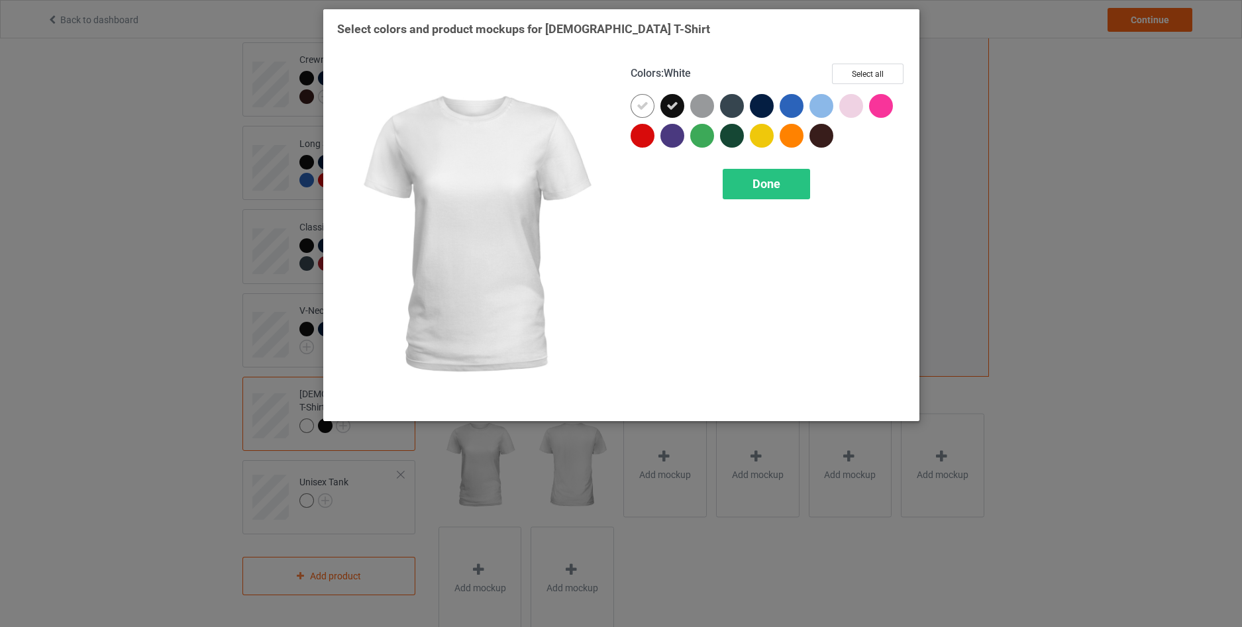
click at [643, 109] on icon at bounding box center [643, 106] width 12 height 12
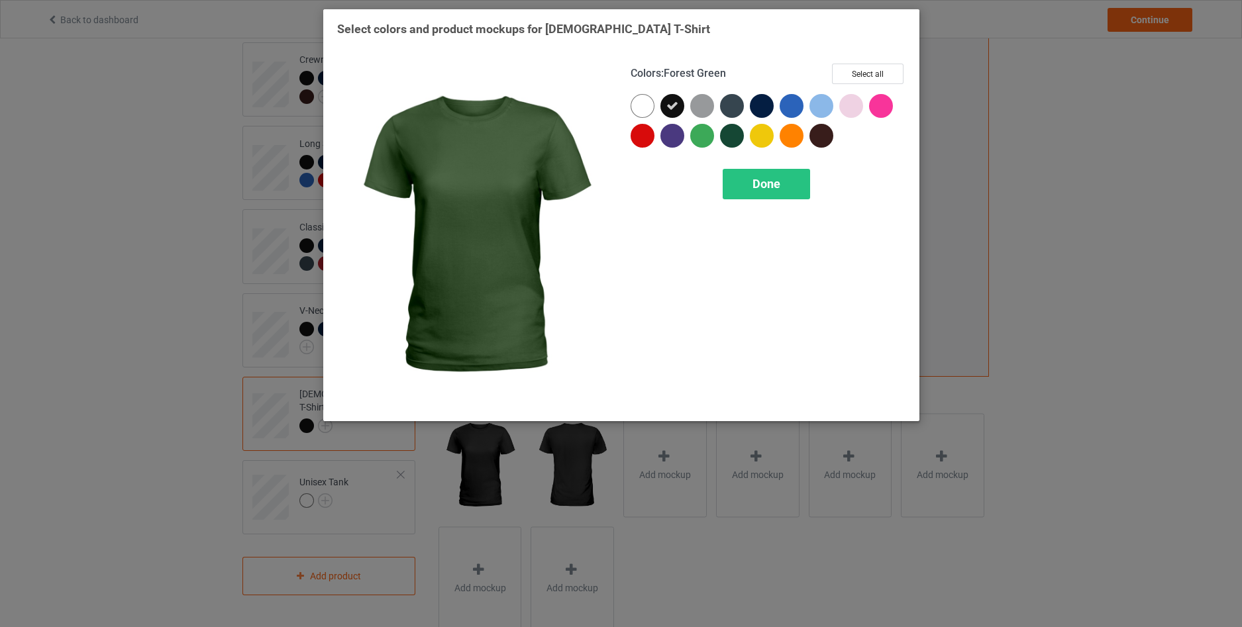
drag, startPoint x: 727, startPoint y: 138, endPoint x: 733, endPoint y: 129, distance: 11.6
click at [727, 137] on div at bounding box center [732, 136] width 24 height 24
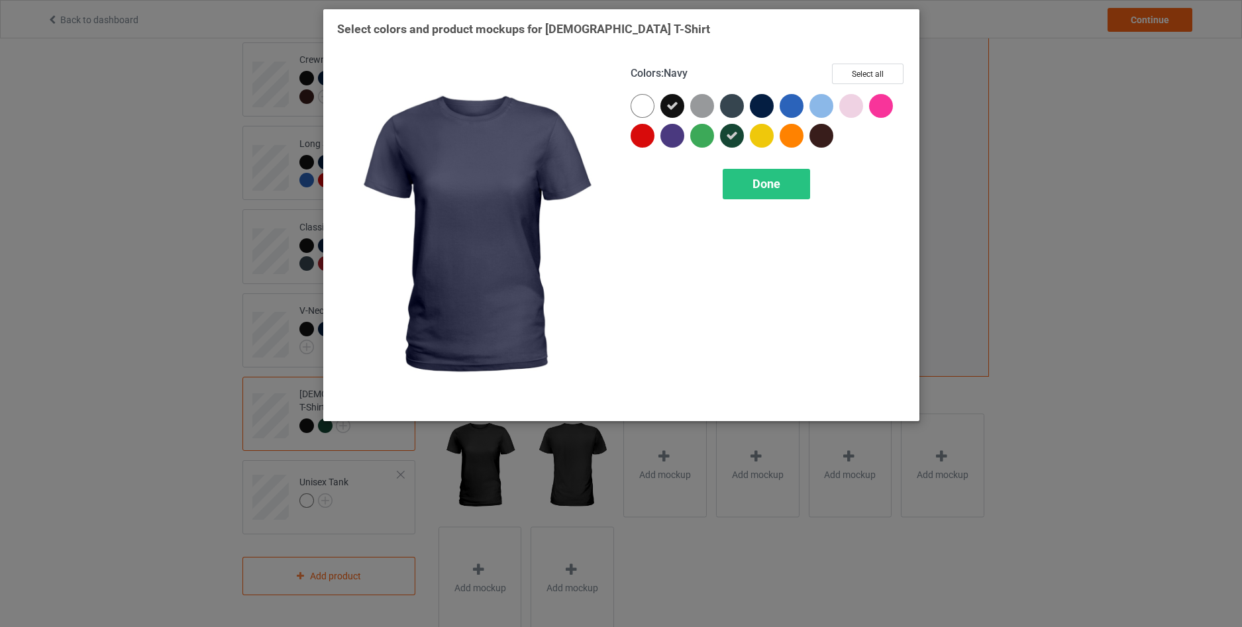
click at [758, 102] on div at bounding box center [762, 106] width 24 height 24
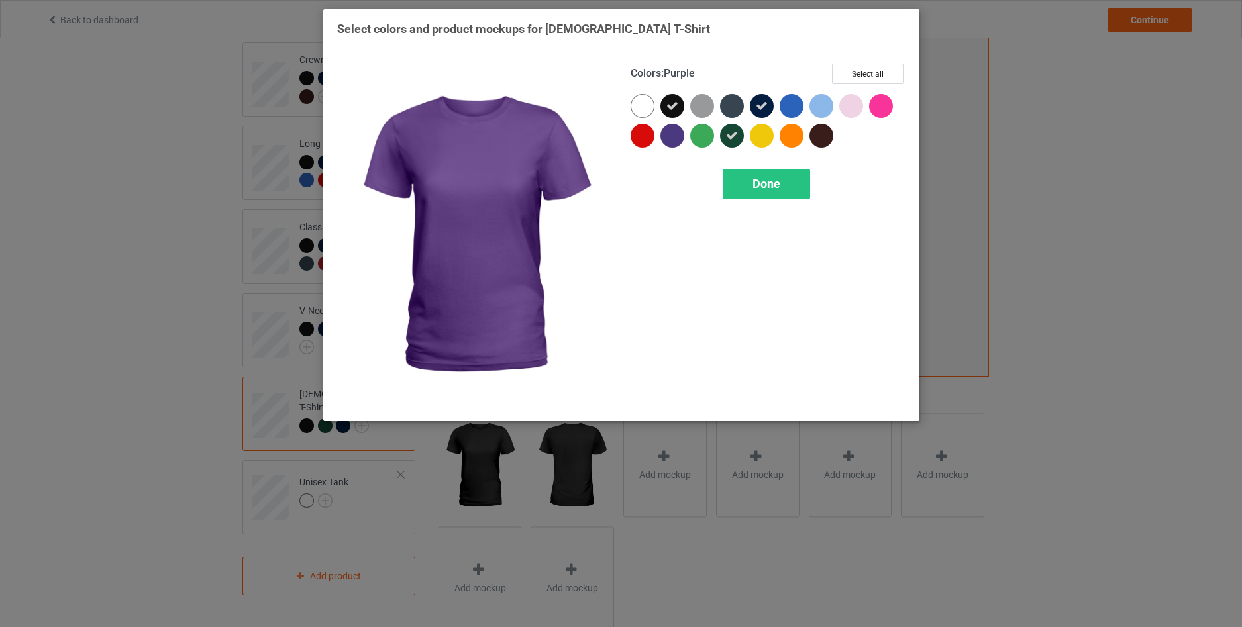
click at [676, 134] on div at bounding box center [673, 136] width 24 height 24
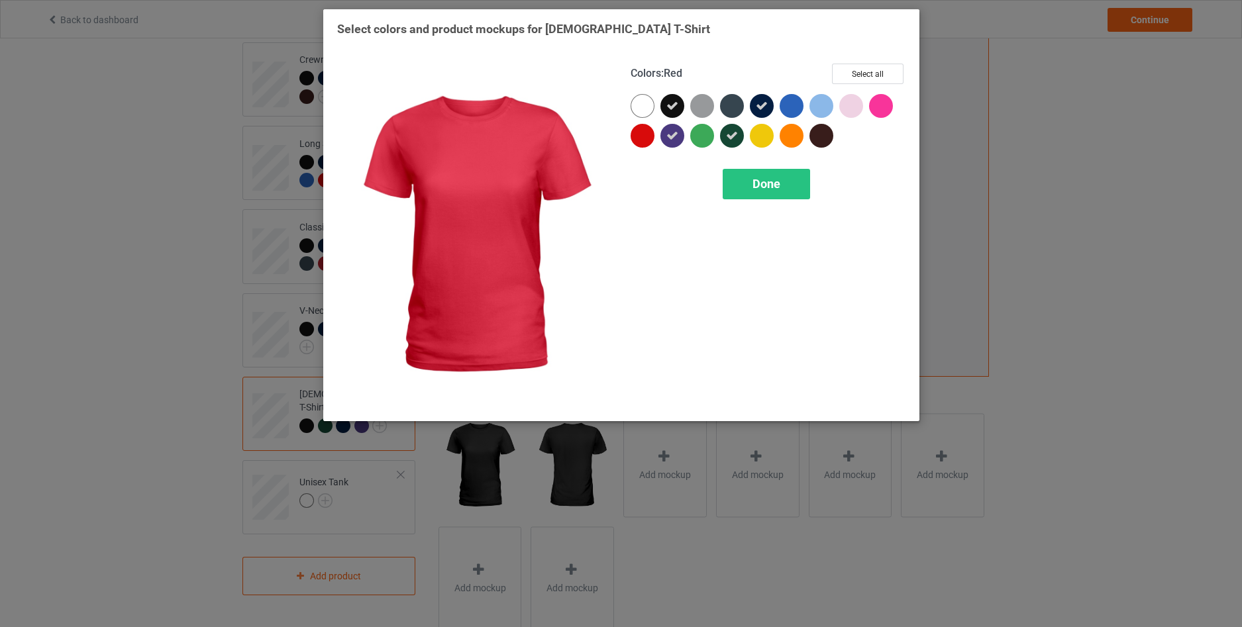
click at [630, 132] on div "Colors : Red Select all Done" at bounding box center [767, 235] width 293 height 362
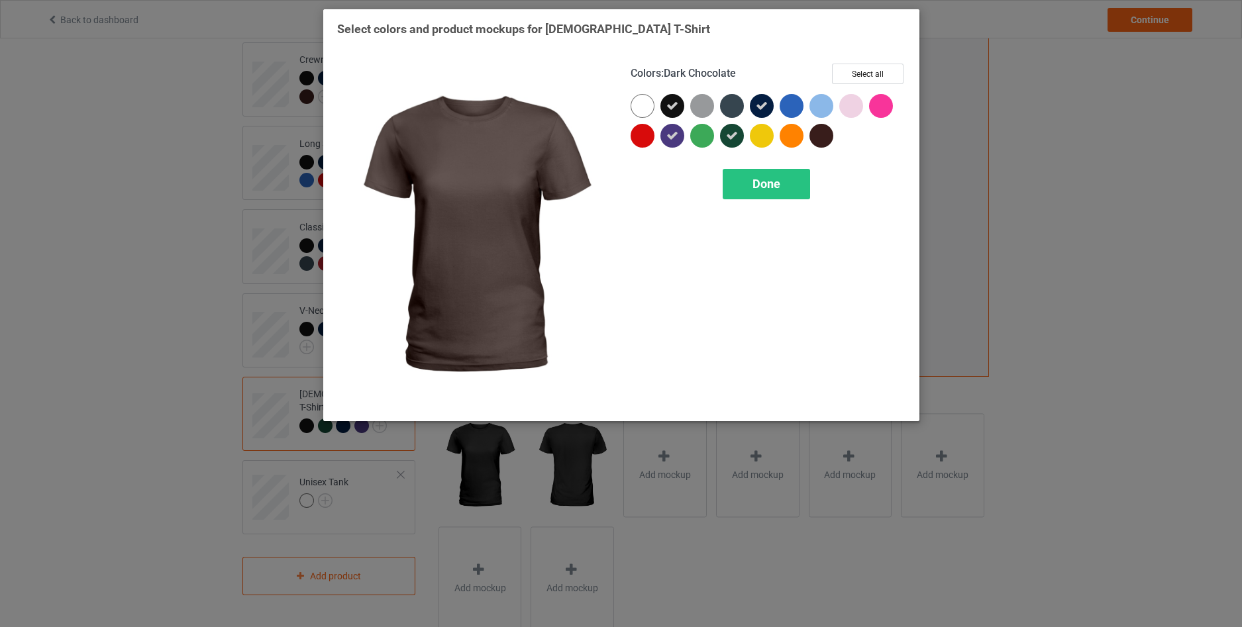
click at [813, 136] on div at bounding box center [822, 136] width 24 height 24
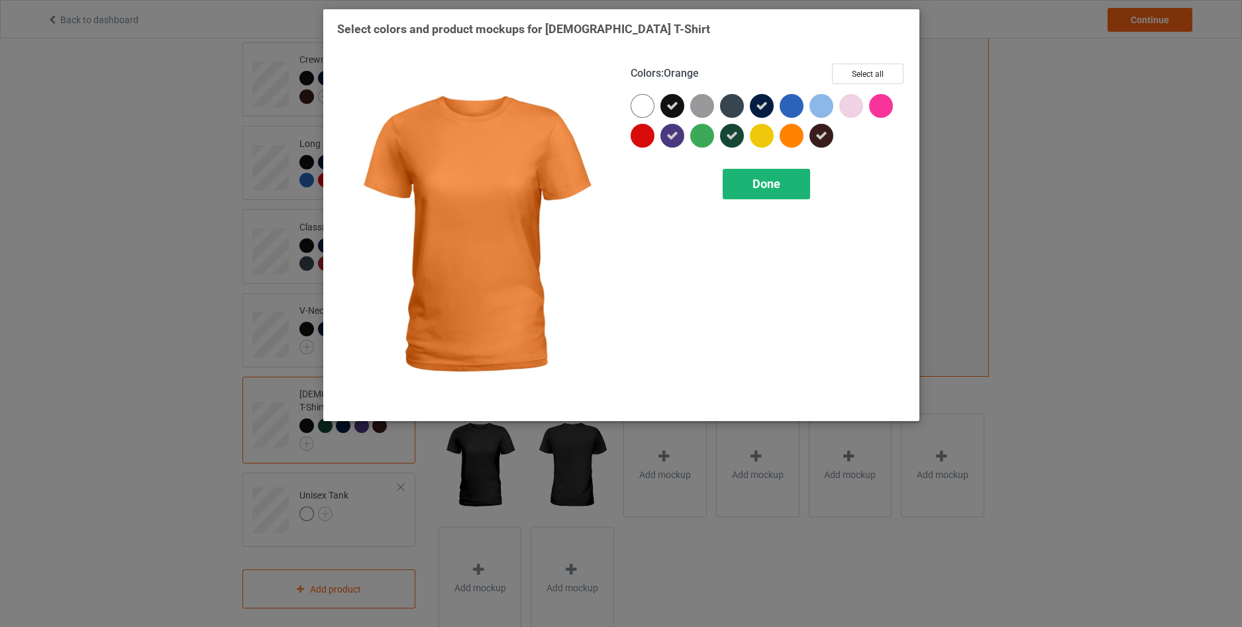
click at [780, 191] on span "Done" at bounding box center [767, 184] width 28 height 14
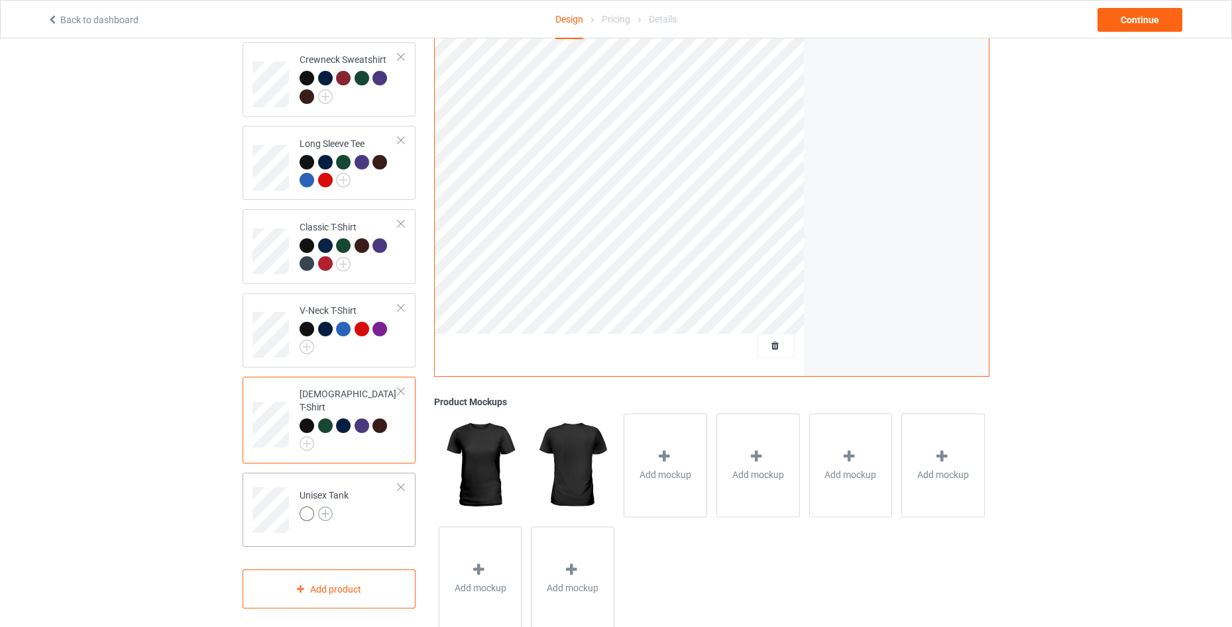
click at [324, 507] on img at bounding box center [325, 514] width 15 height 15
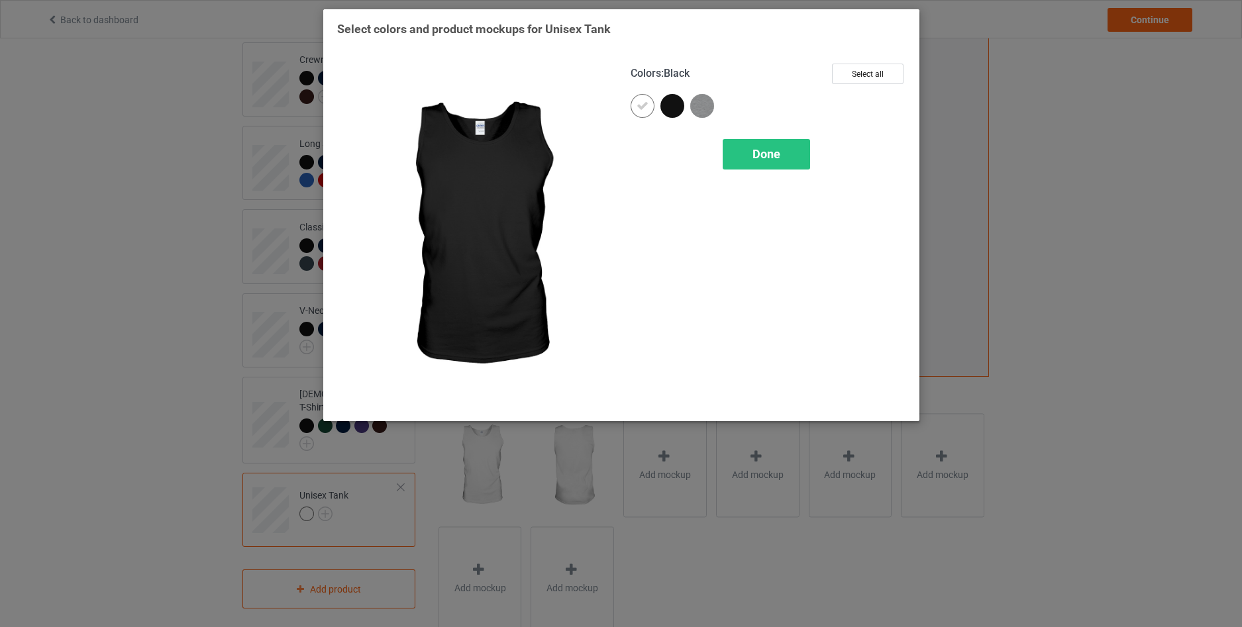
click at [672, 101] on div at bounding box center [673, 106] width 24 height 24
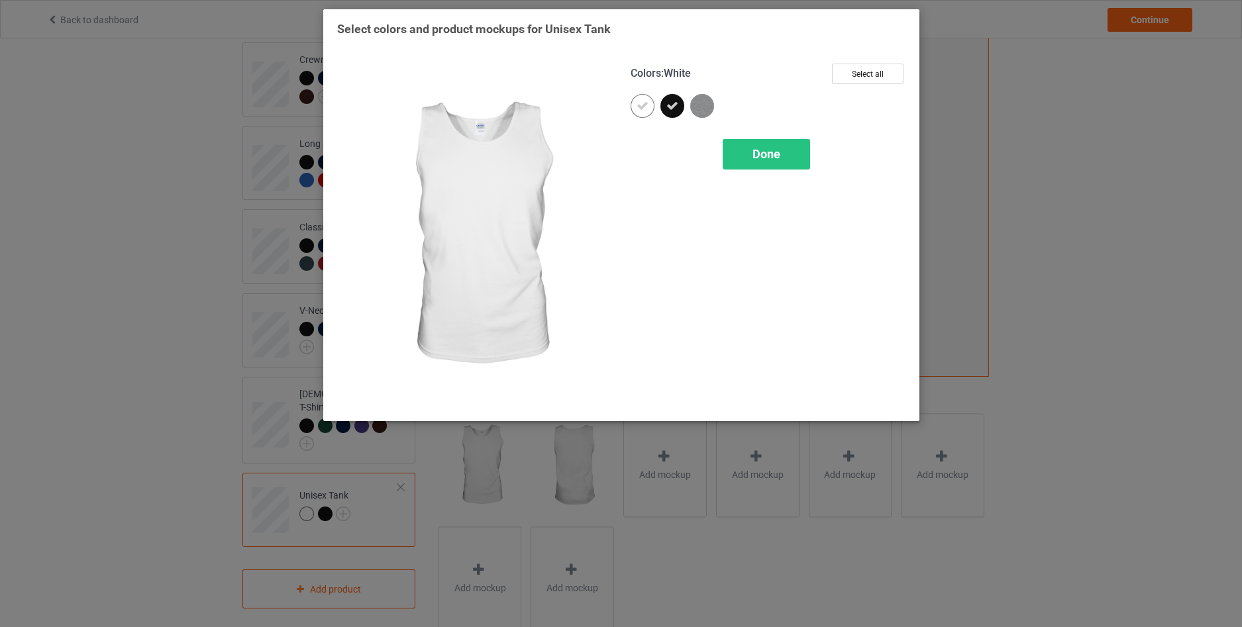
click at [633, 108] on div at bounding box center [643, 106] width 24 height 24
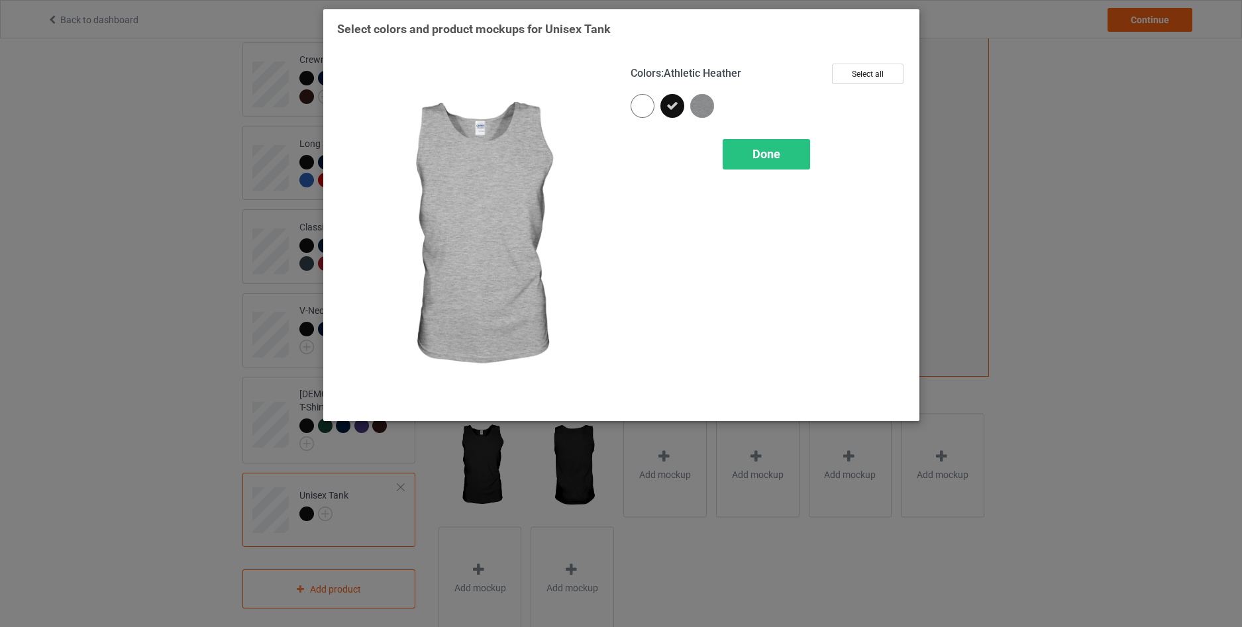
drag, startPoint x: 702, startPoint y: 108, endPoint x: 711, endPoint y: 125, distance: 19.6
click at [702, 107] on img at bounding box center [702, 106] width 24 height 24
click at [745, 158] on div "Done" at bounding box center [766, 154] width 87 height 30
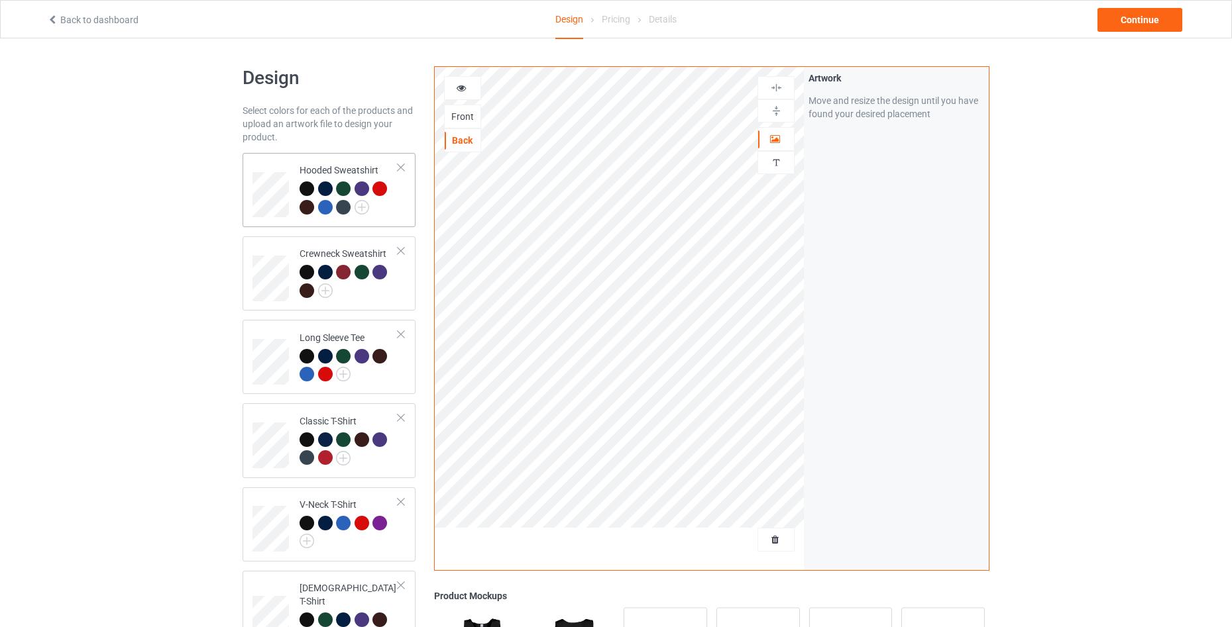
click at [397, 211] on div at bounding box center [348, 200] width 99 height 36
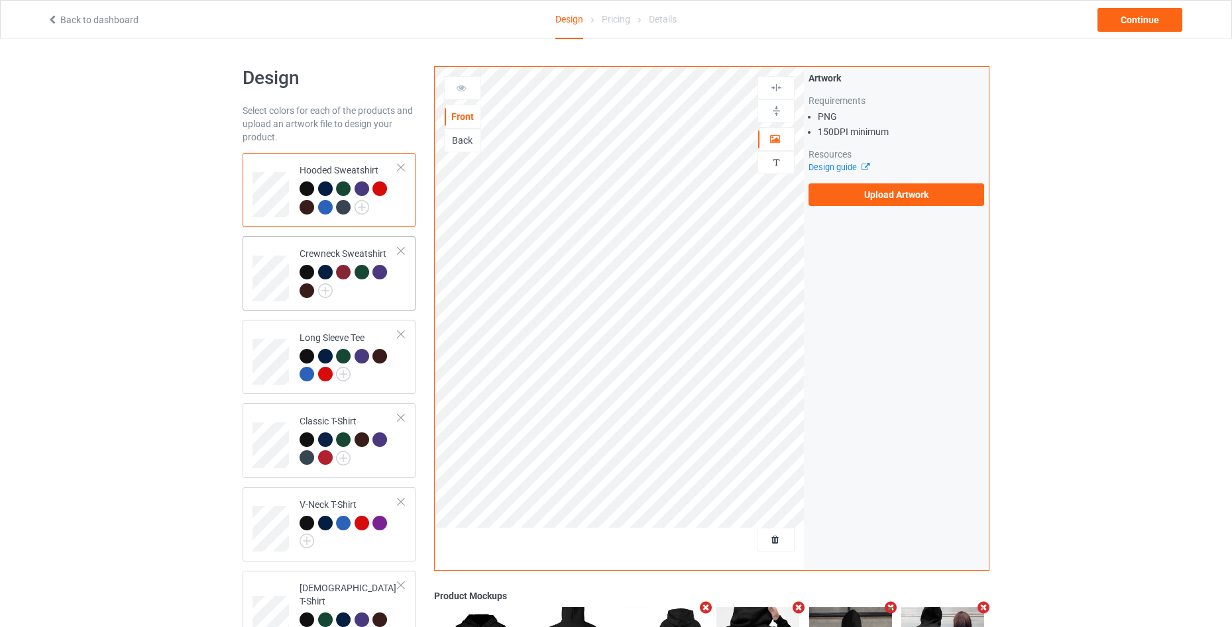
click at [402, 302] on td "Crewneck Sweatshirt" at bounding box center [348, 274] width 113 height 64
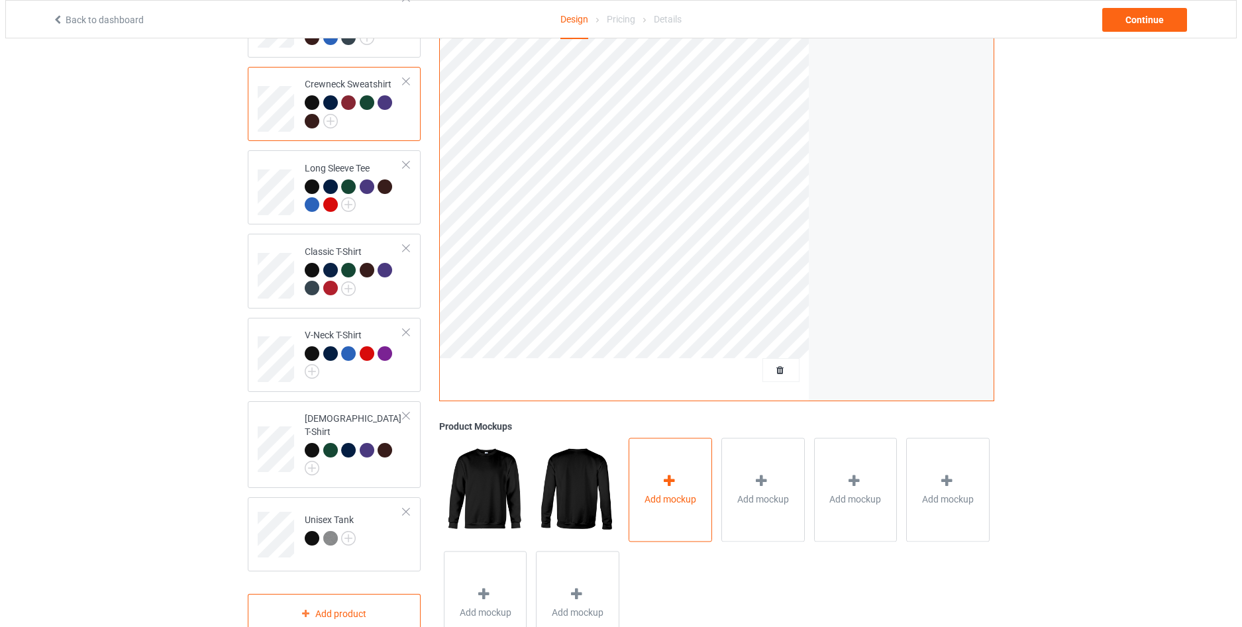
scroll to position [143, 0]
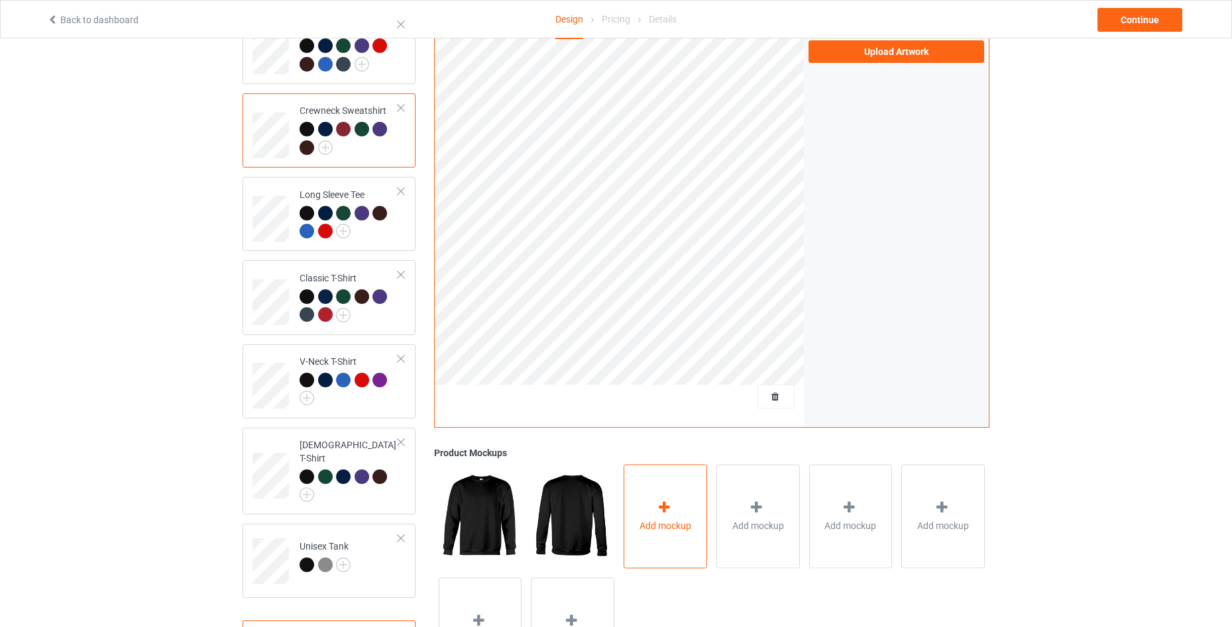
click at [675, 529] on span "Add mockup" at bounding box center [665, 525] width 52 height 13
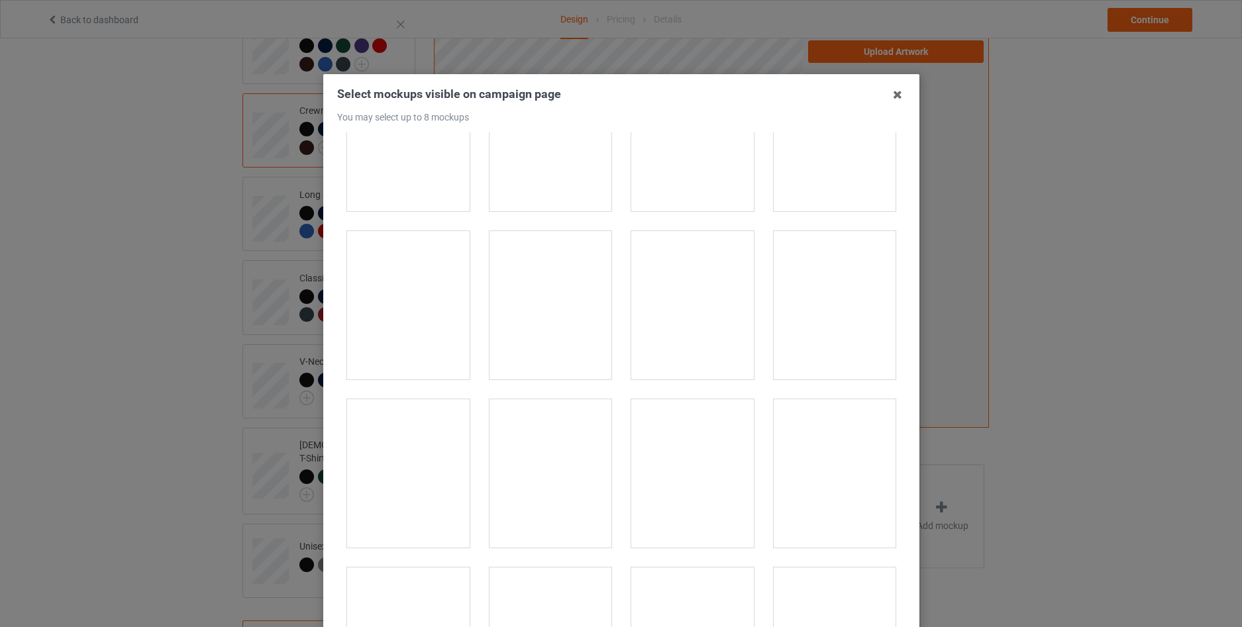
scroll to position [3180, 0]
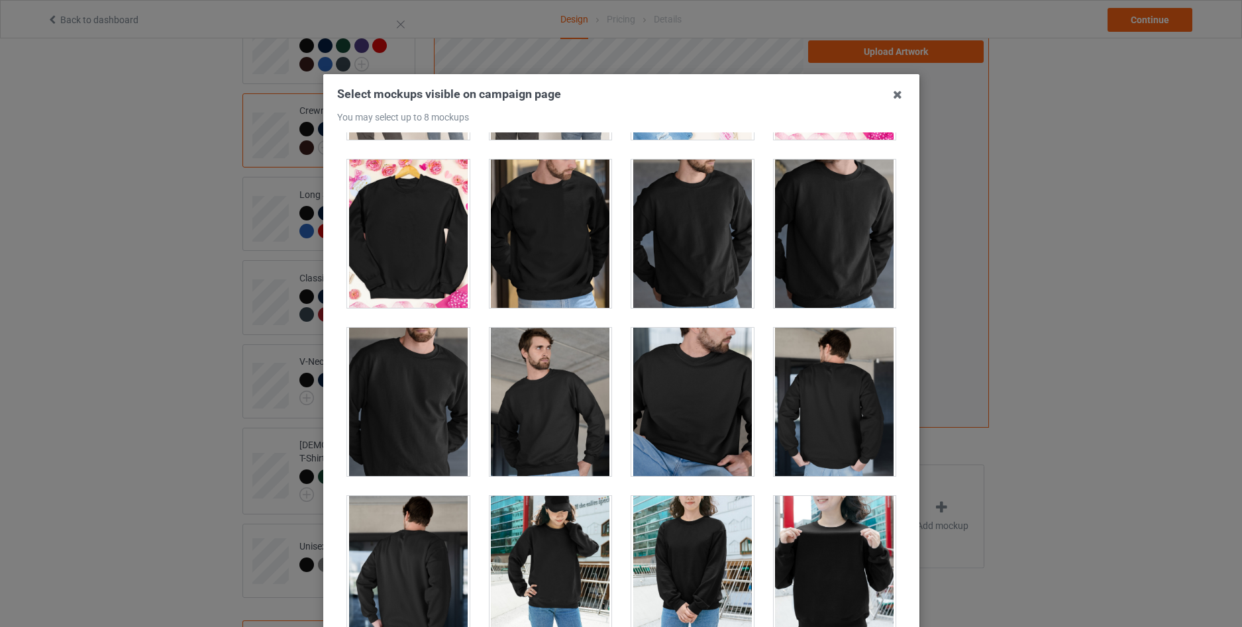
click at [822, 391] on div at bounding box center [834, 402] width 123 height 148
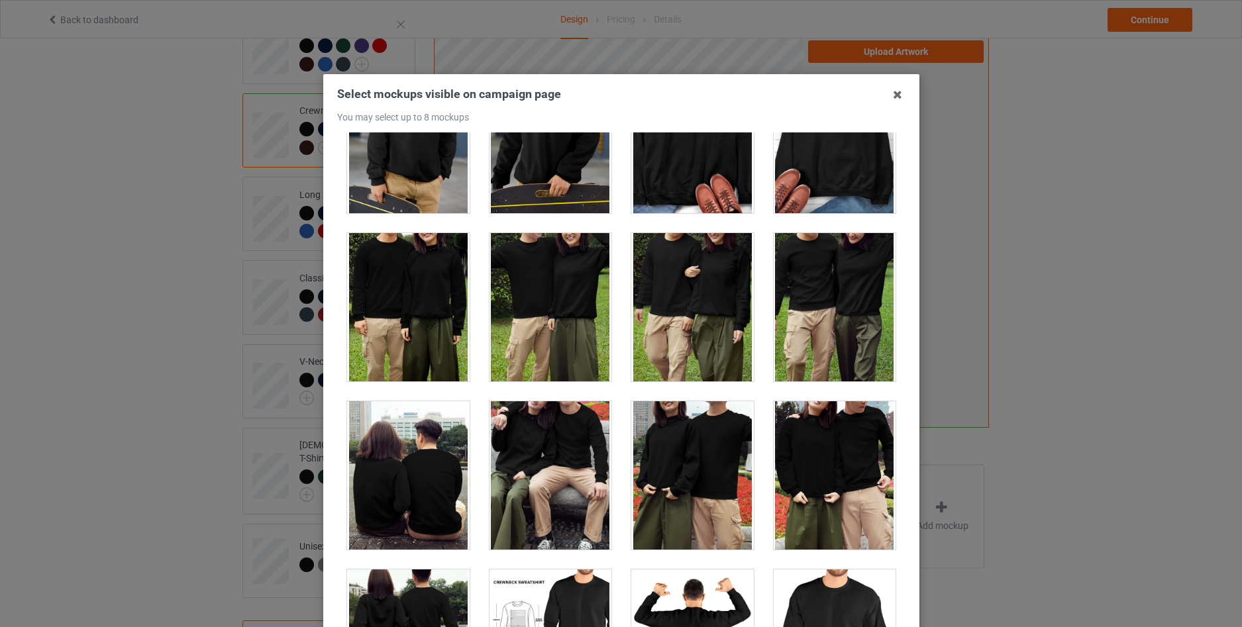
scroll to position [4240, 0]
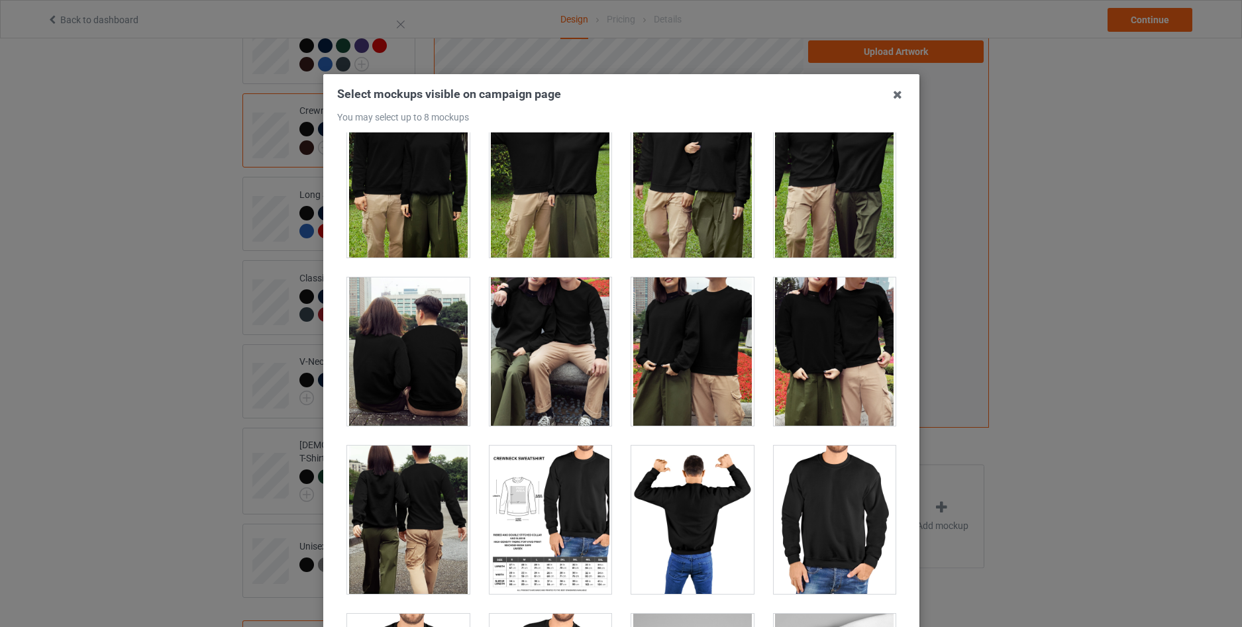
click at [569, 504] on div at bounding box center [550, 520] width 123 height 148
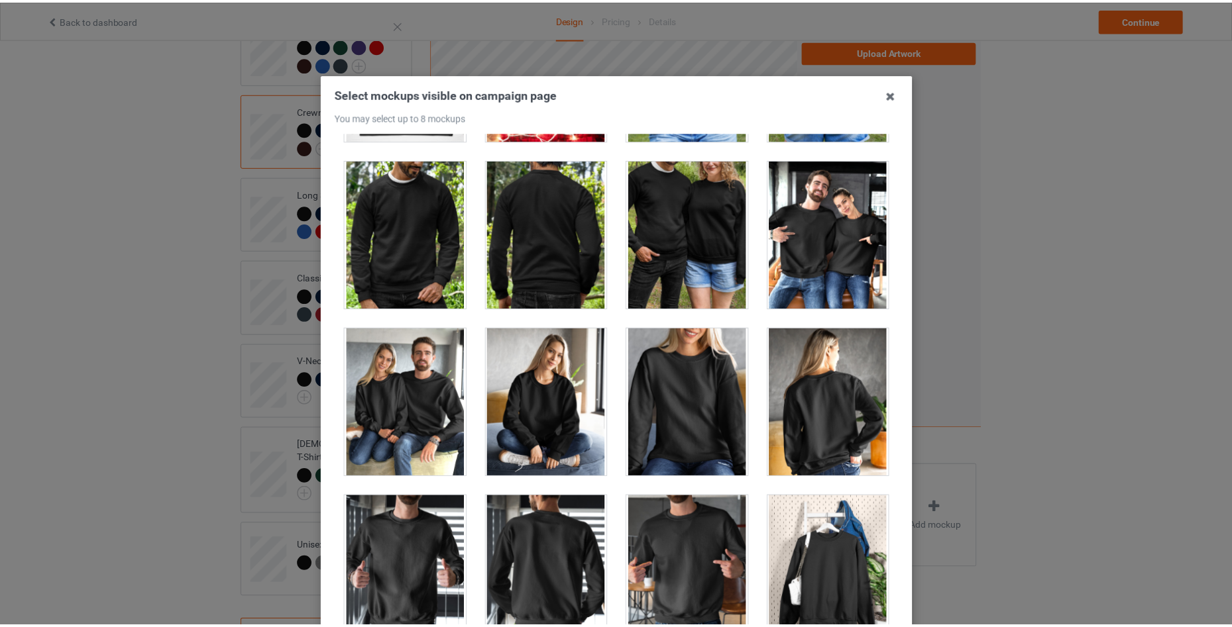
scroll to position [6397, 0]
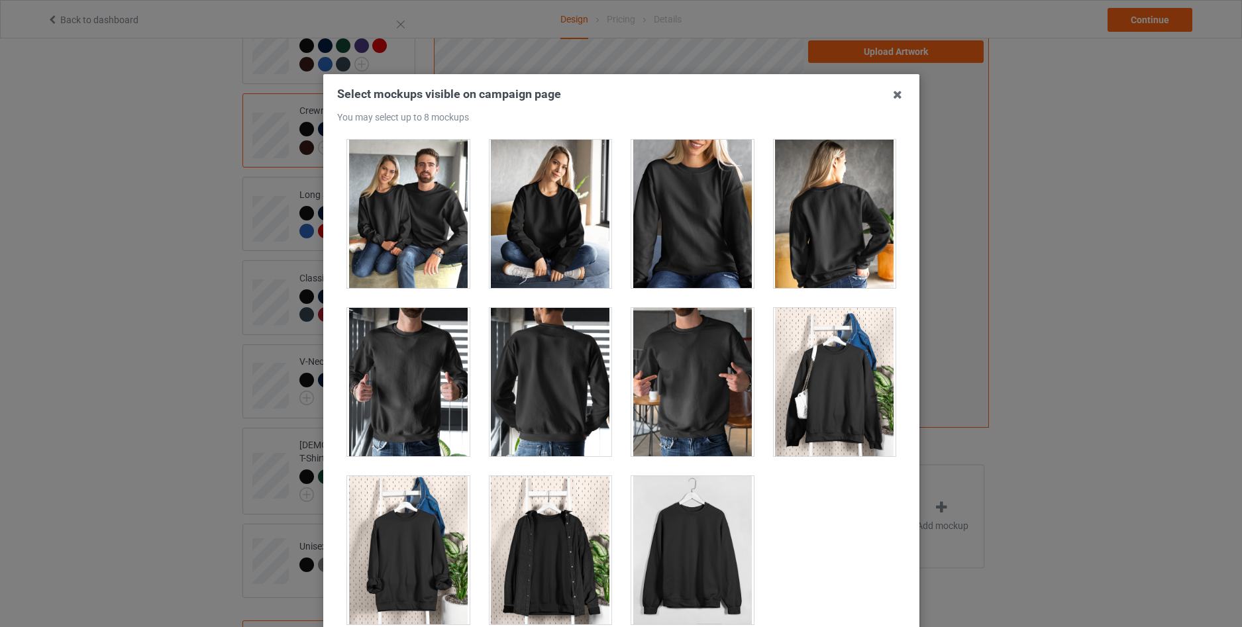
click at [531, 539] on div at bounding box center [550, 550] width 123 height 148
click at [894, 93] on icon at bounding box center [897, 94] width 21 height 21
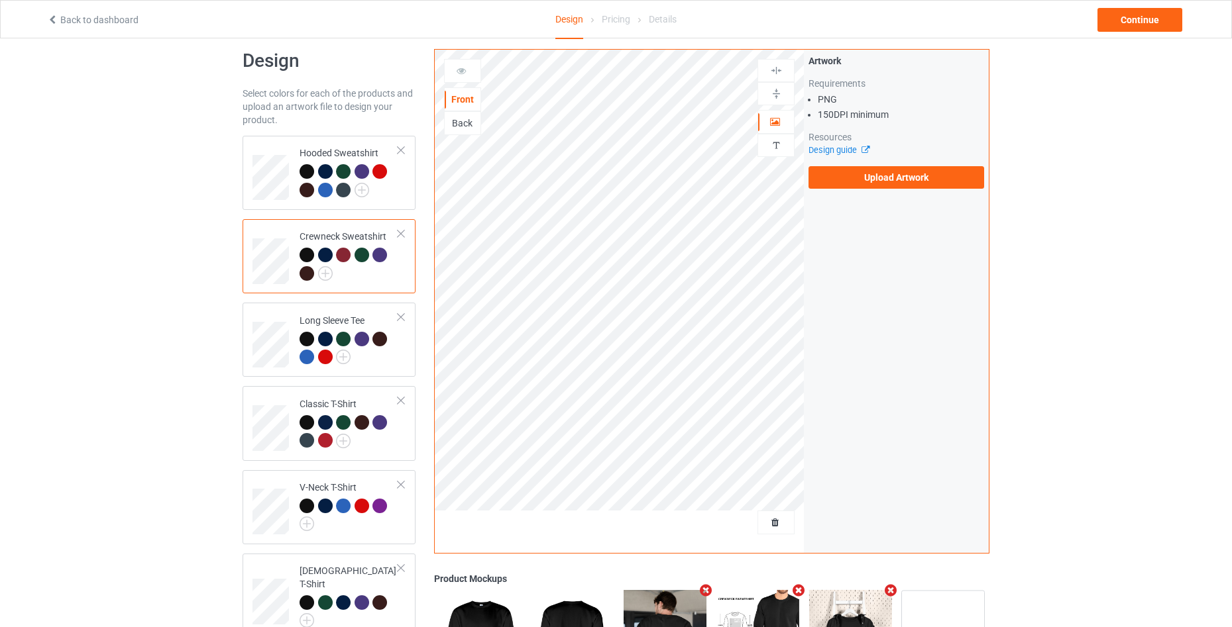
scroll to position [0, 0]
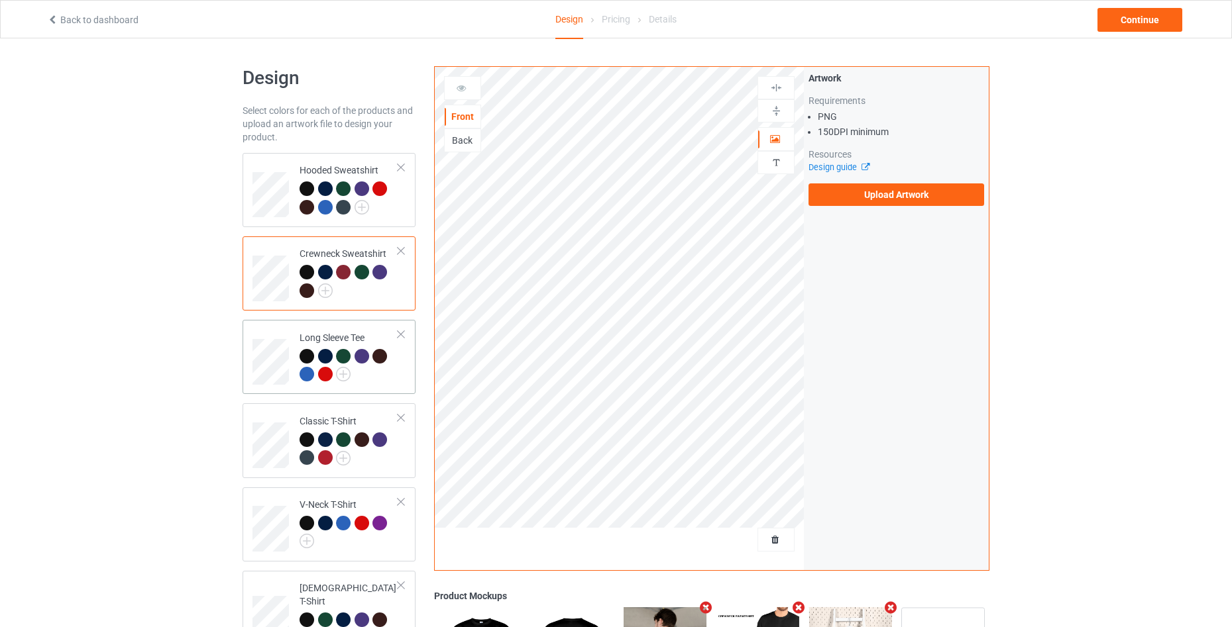
click at [387, 388] on td "Long Sleeve Tee" at bounding box center [348, 357] width 113 height 64
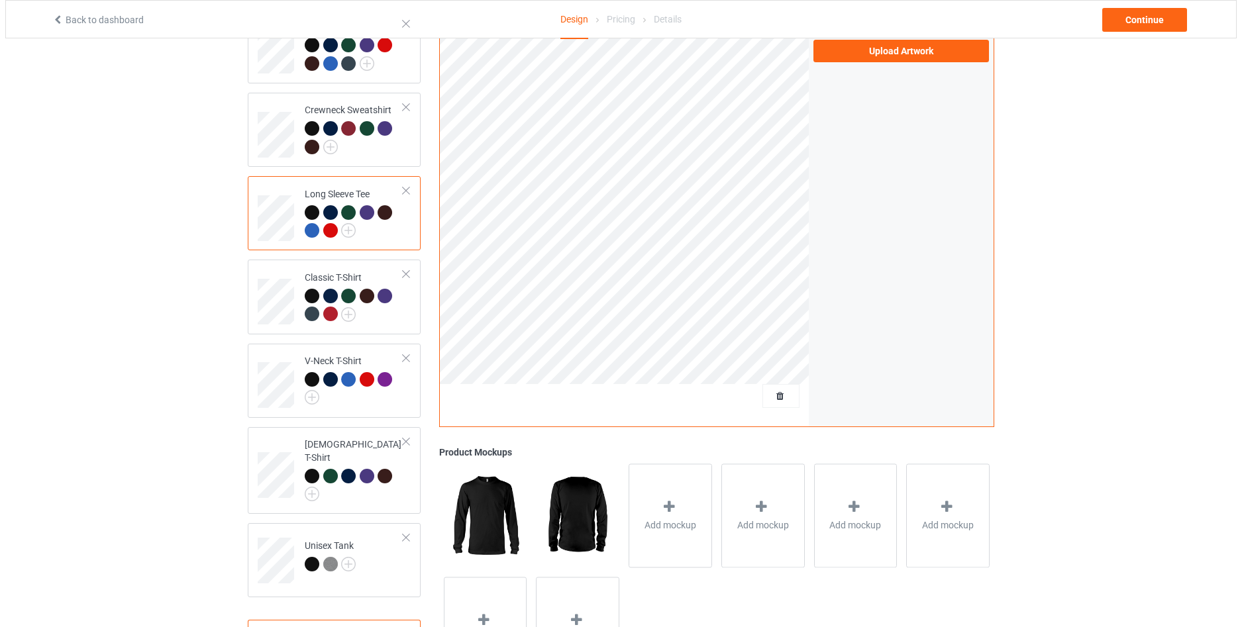
scroll to position [231, 0]
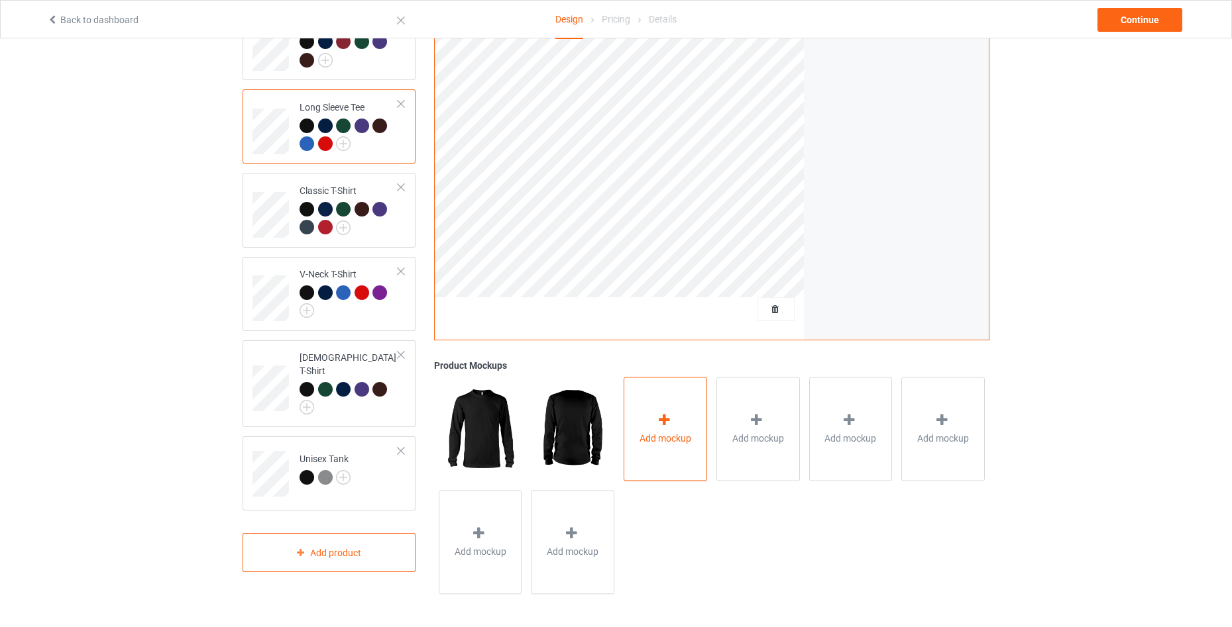
click at [661, 418] on icon at bounding box center [664, 420] width 17 height 14
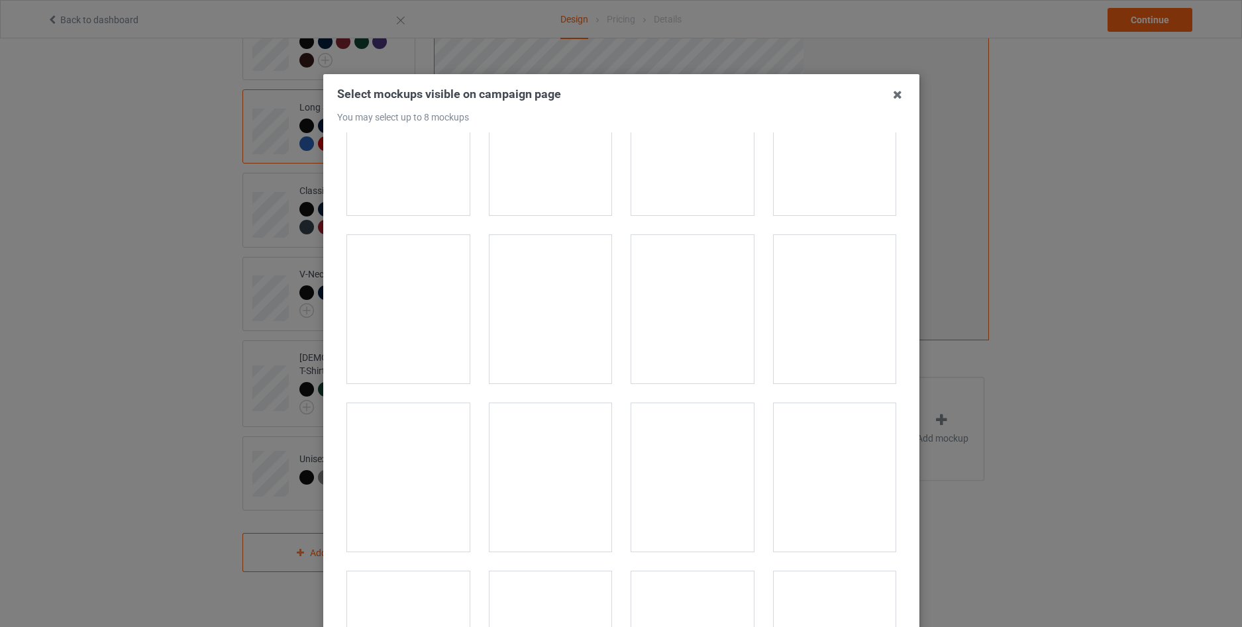
scroll to position [2032, 0]
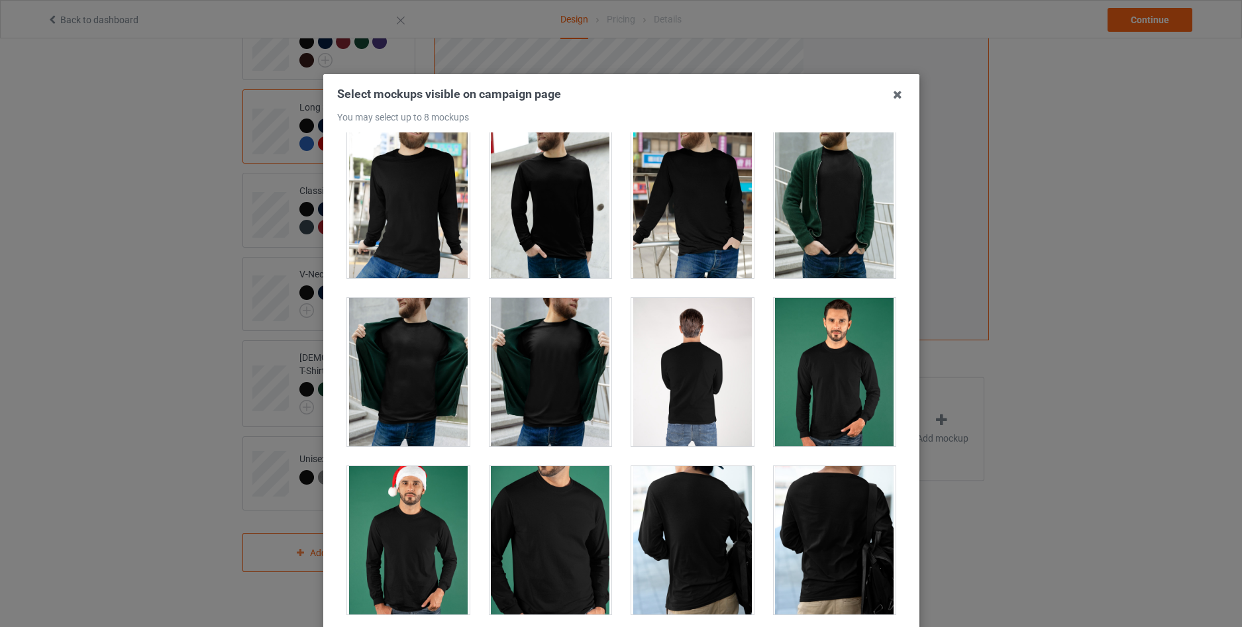
click at [667, 386] on div at bounding box center [692, 372] width 123 height 148
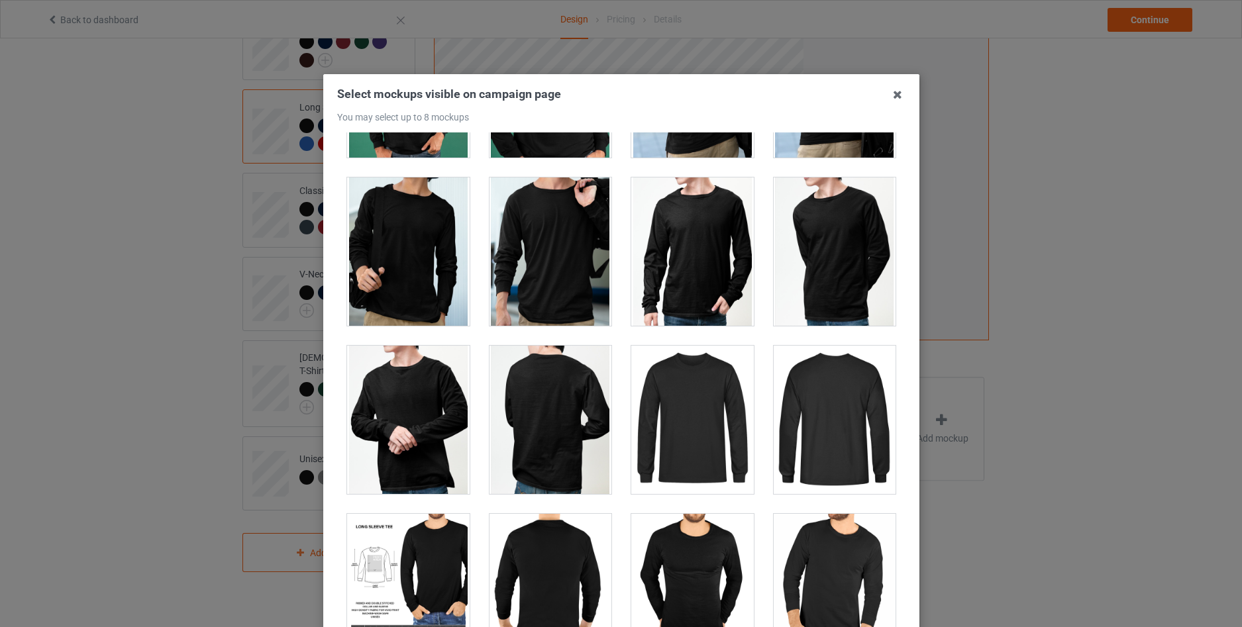
scroll to position [2565, 0]
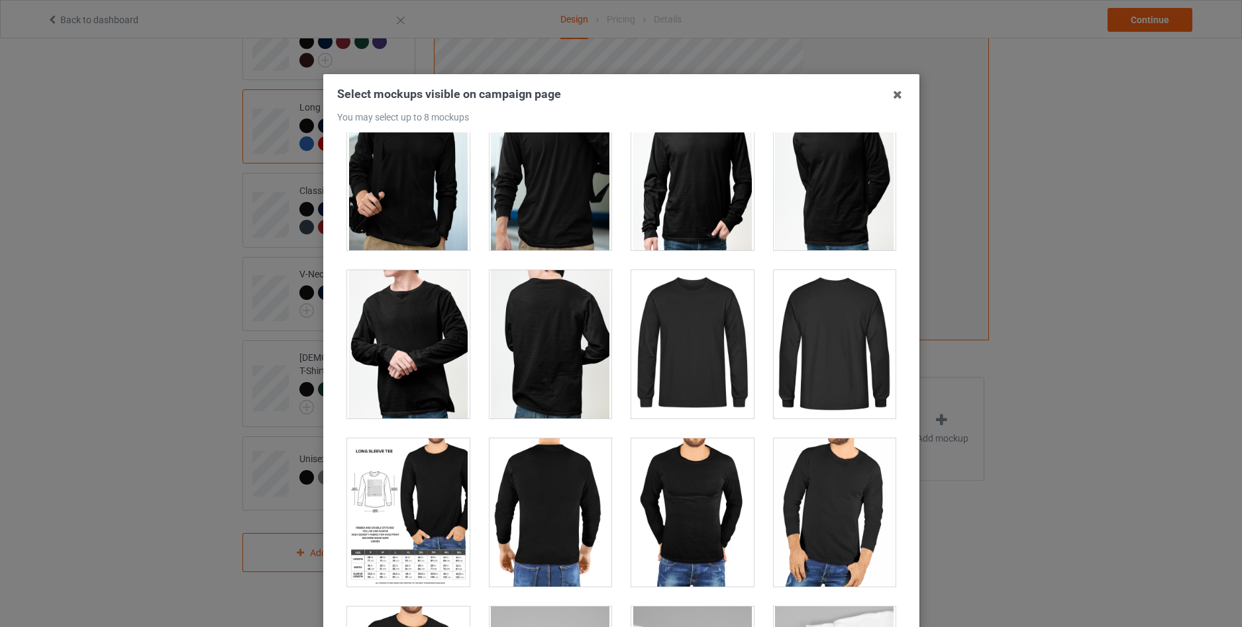
click at [392, 492] on div at bounding box center [408, 513] width 123 height 148
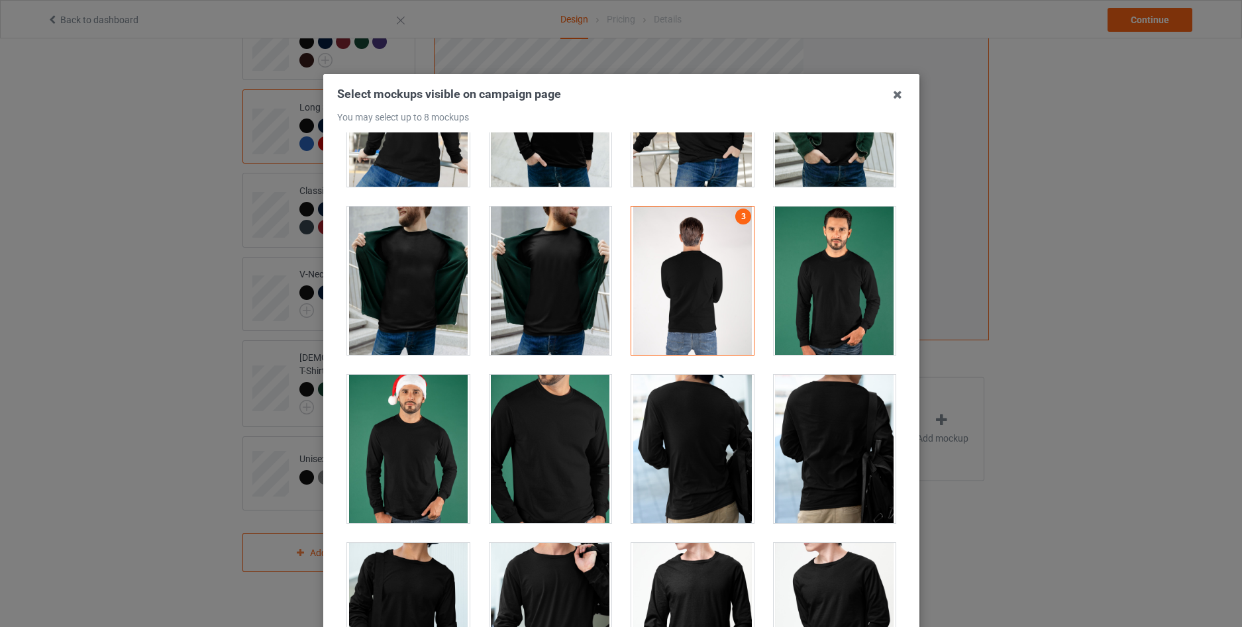
scroll to position [1681, 0]
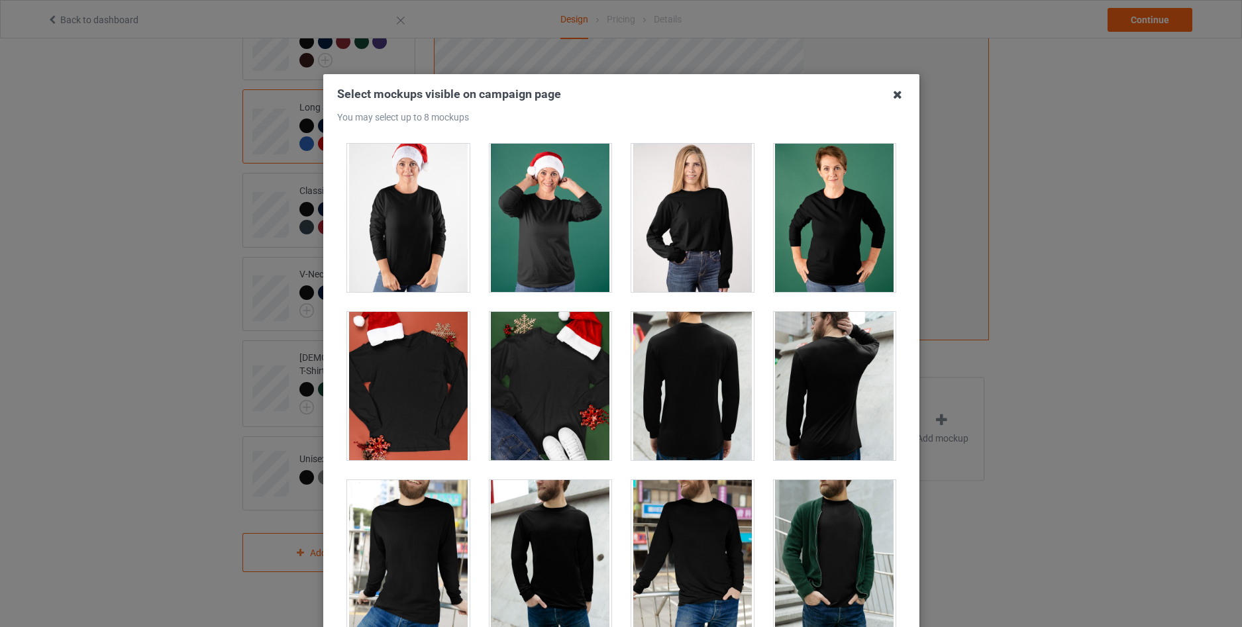
click at [892, 89] on icon at bounding box center [897, 94] width 21 height 21
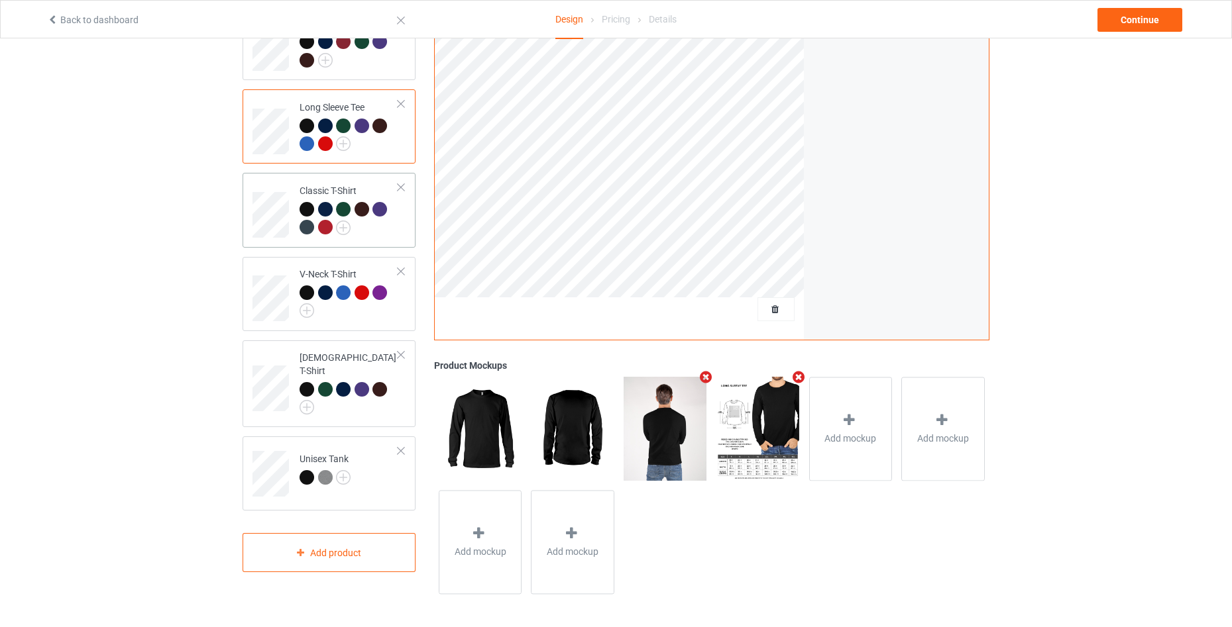
click at [396, 242] on td "Classic T-Shirt" at bounding box center [348, 210] width 113 height 64
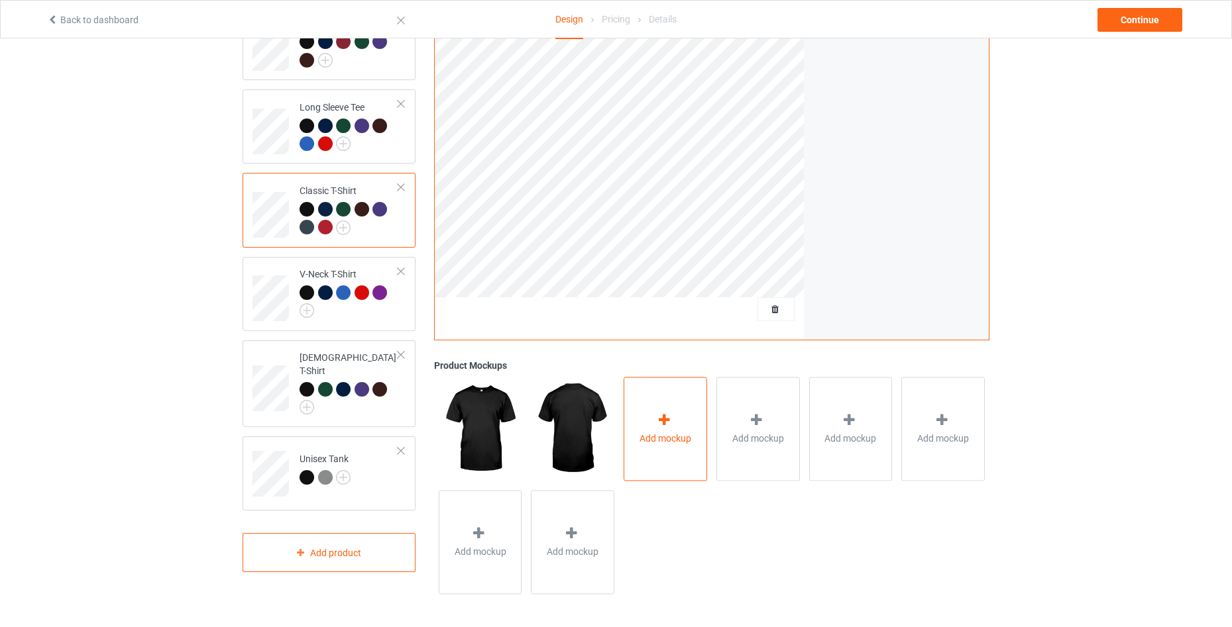
click at [646, 453] on div "Add mockup" at bounding box center [664, 429] width 83 height 104
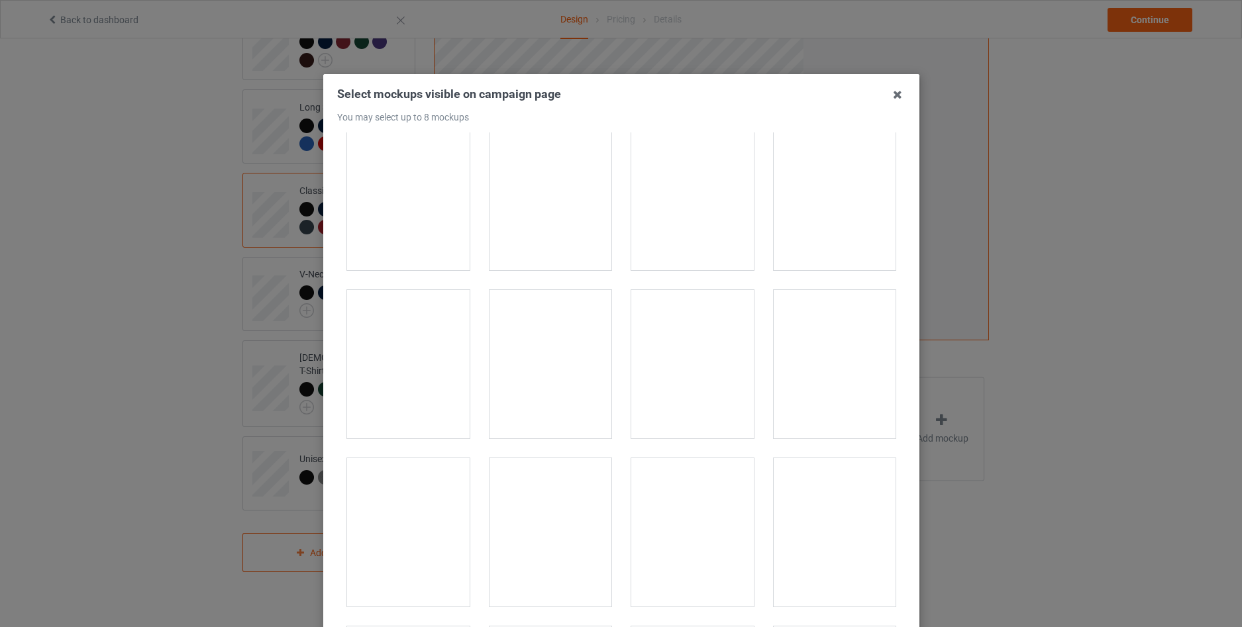
scroll to position [5565, 0]
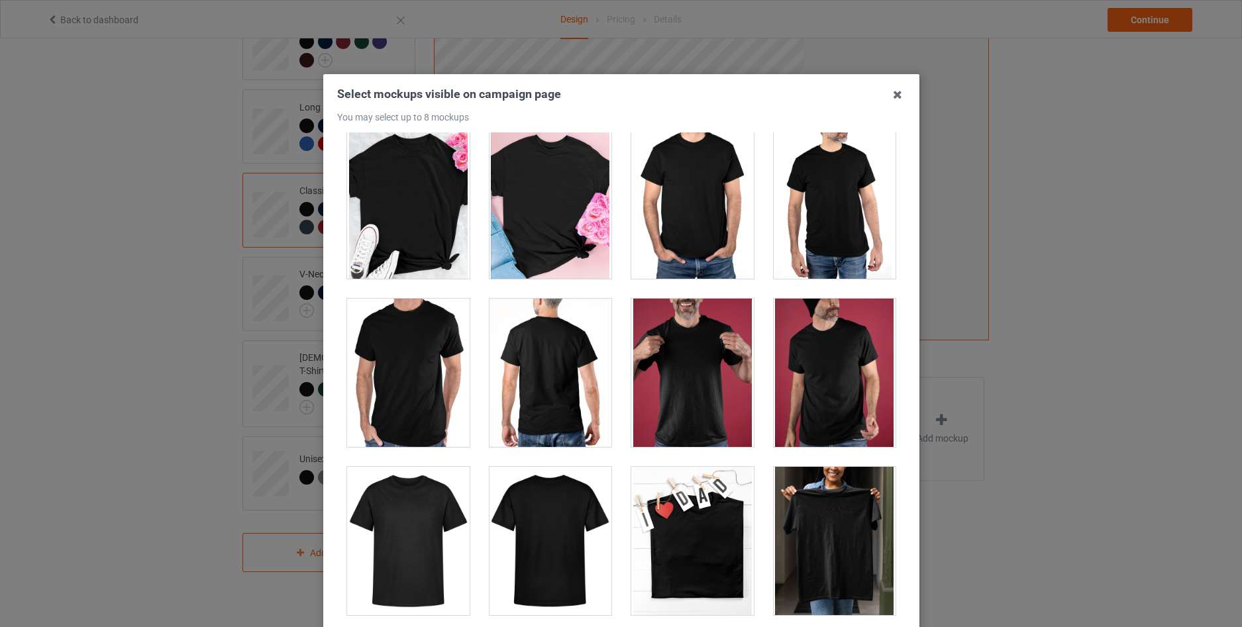
click at [518, 360] on div at bounding box center [550, 373] width 123 height 148
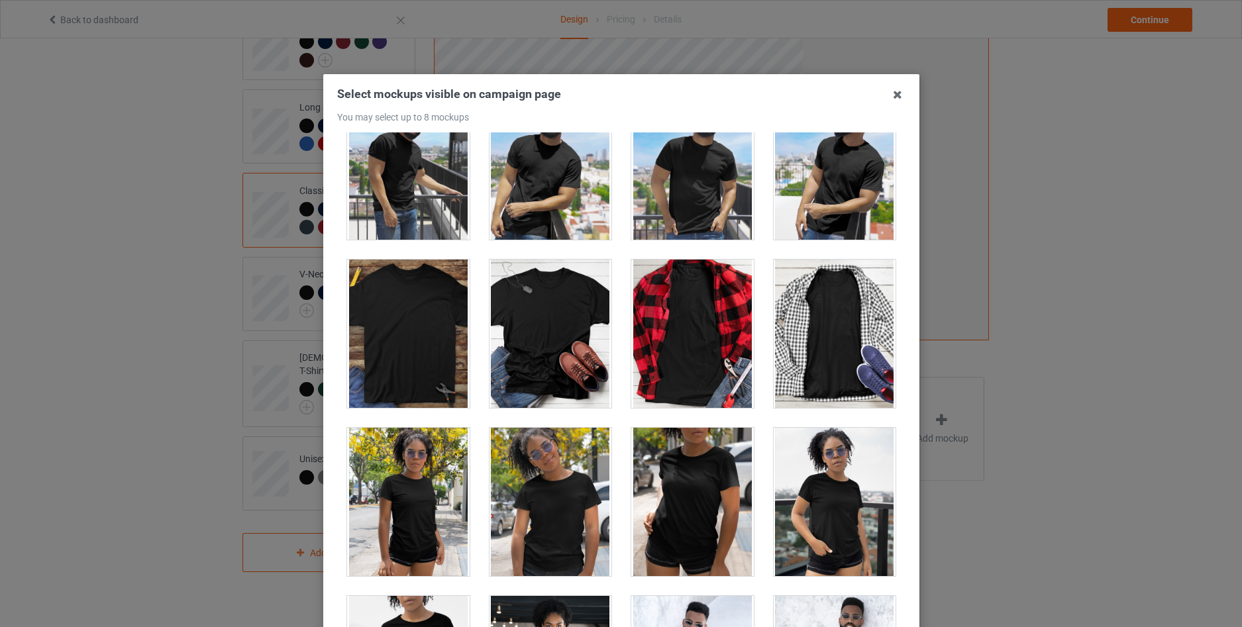
scroll to position [8922, 0]
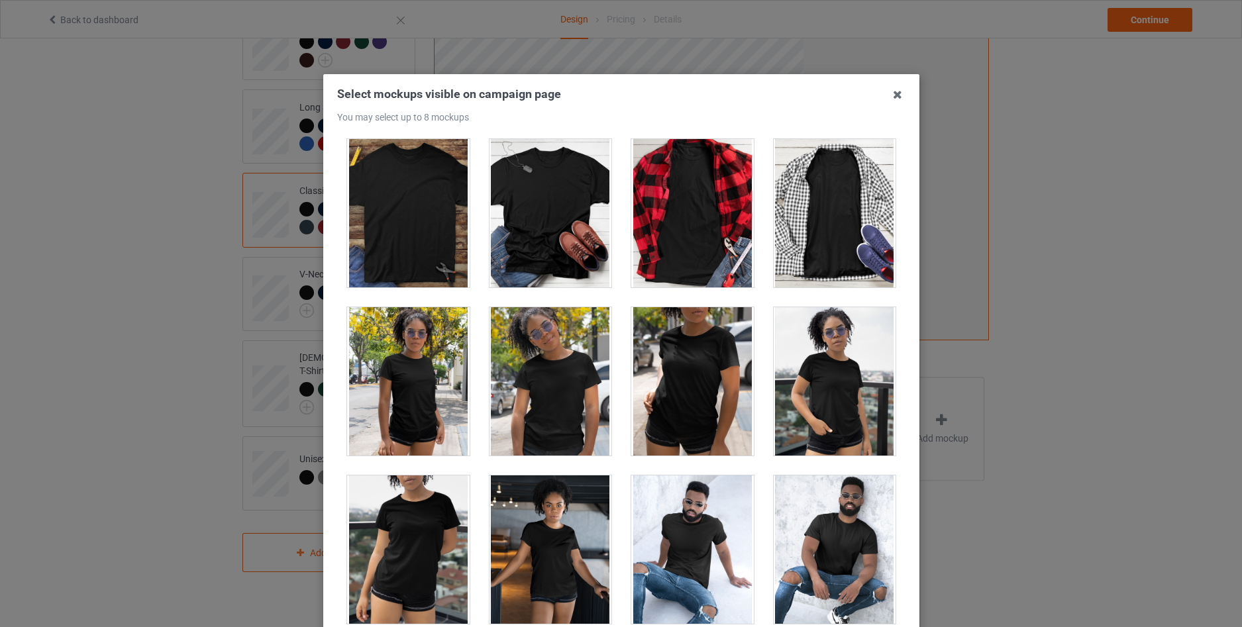
click at [552, 204] on div at bounding box center [550, 213] width 123 height 148
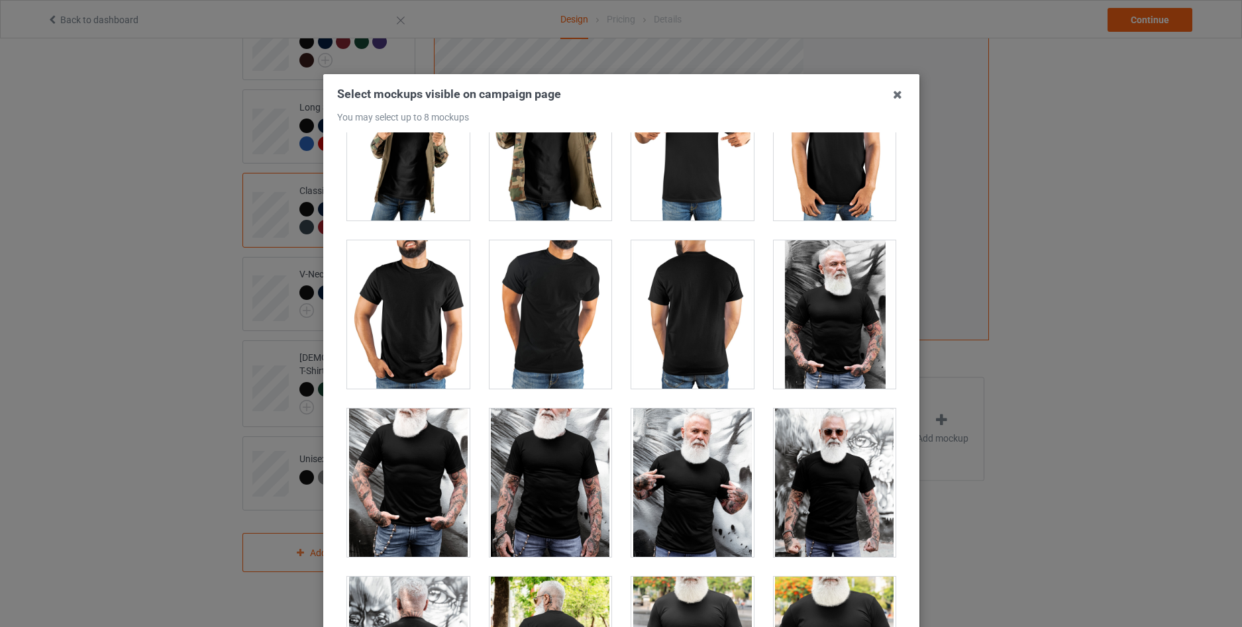
scroll to position [9982, 0]
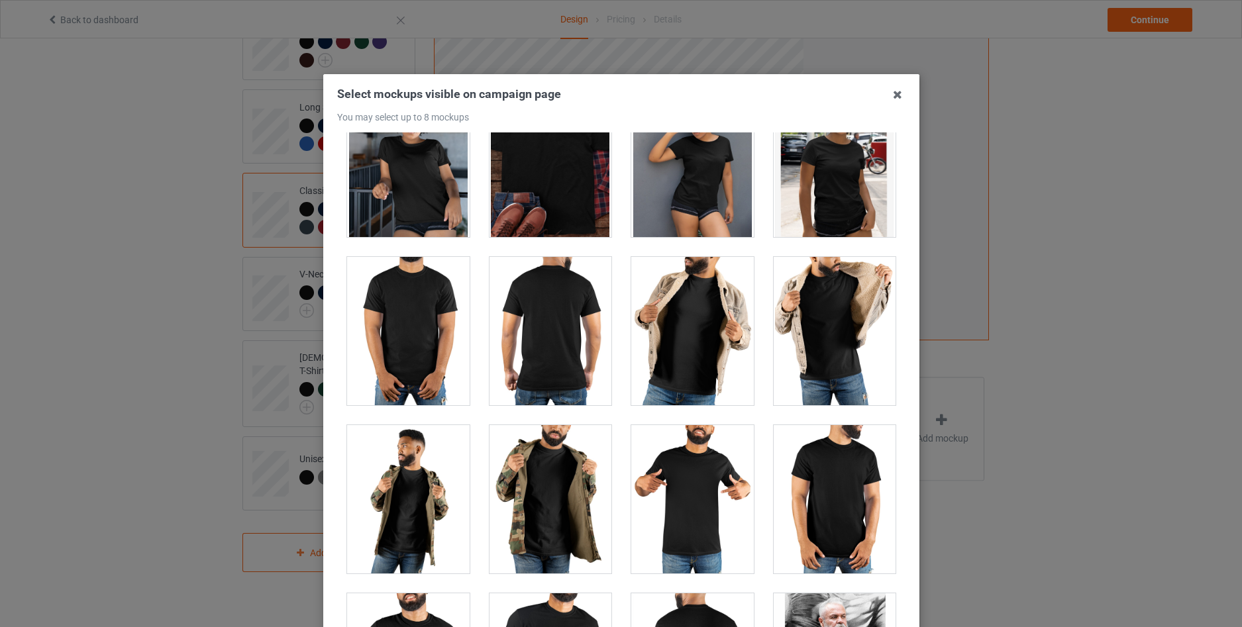
click at [525, 340] on div at bounding box center [550, 331] width 123 height 148
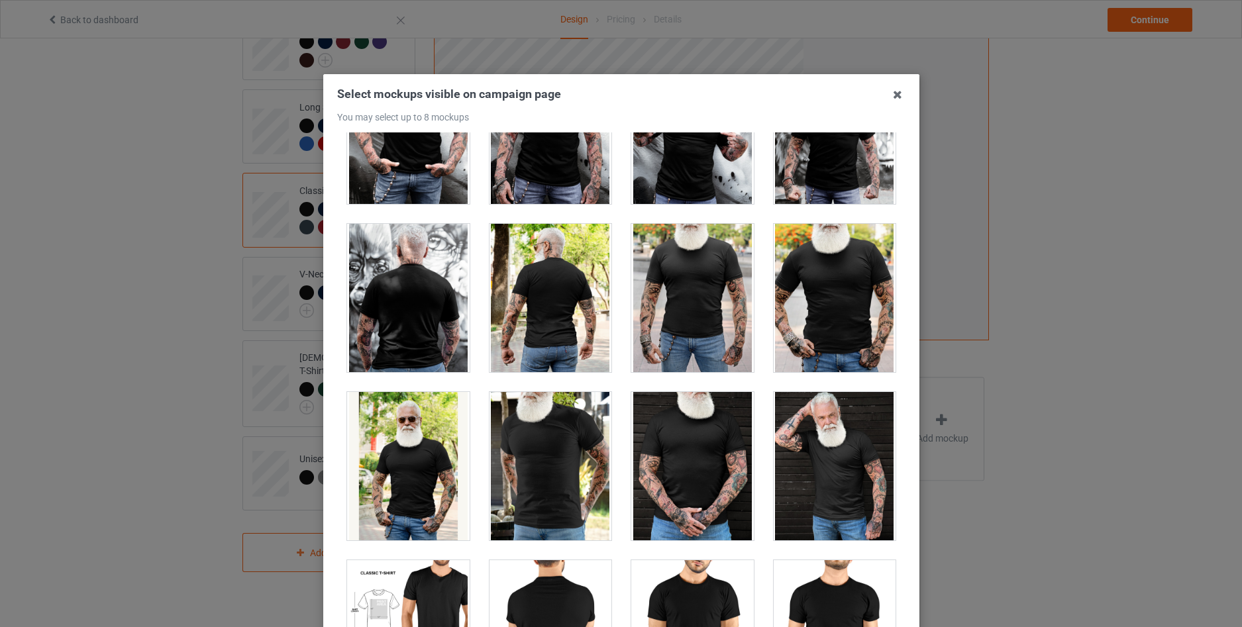
scroll to position [11042, 0]
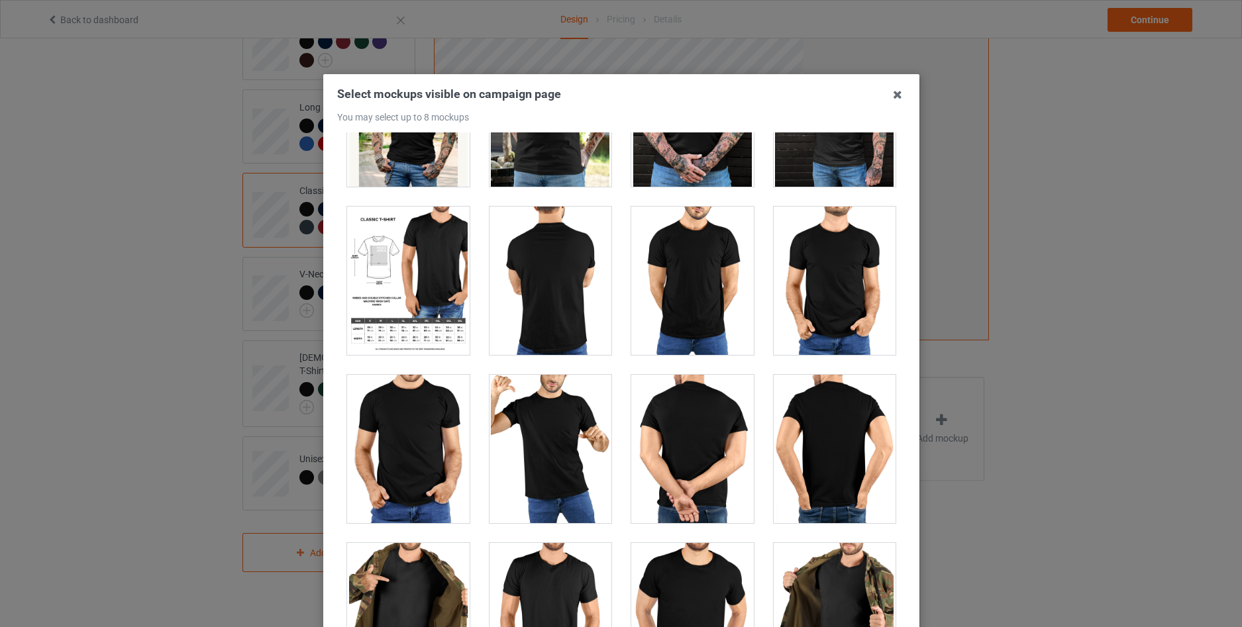
click at [448, 284] on div at bounding box center [408, 281] width 123 height 148
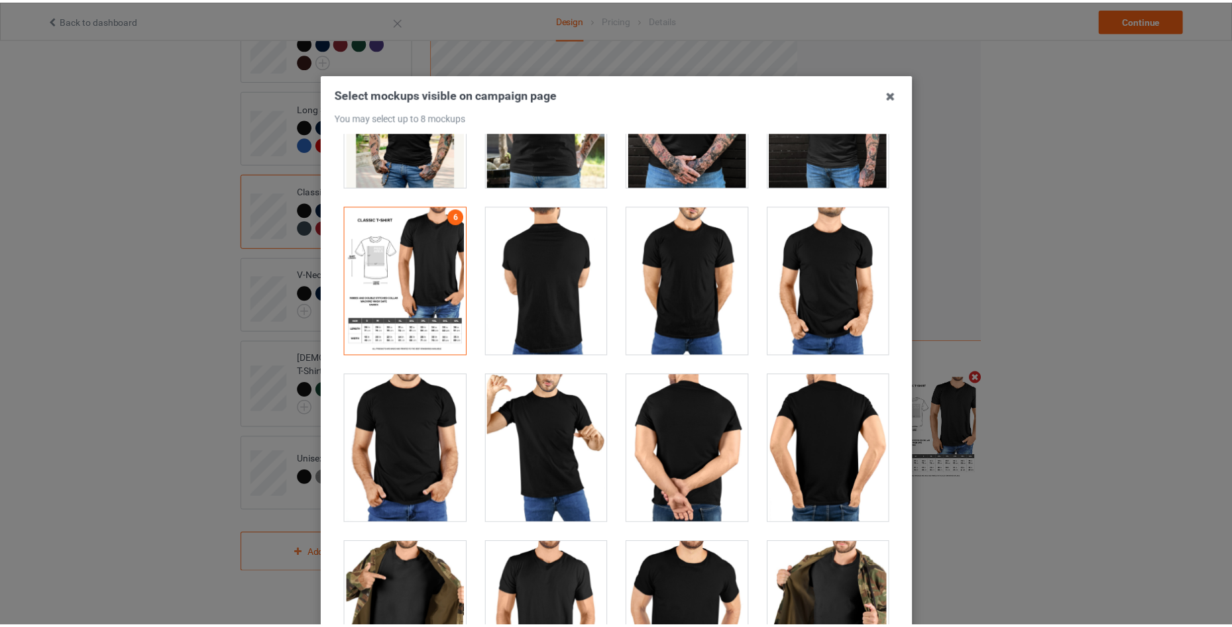
scroll to position [231, 0]
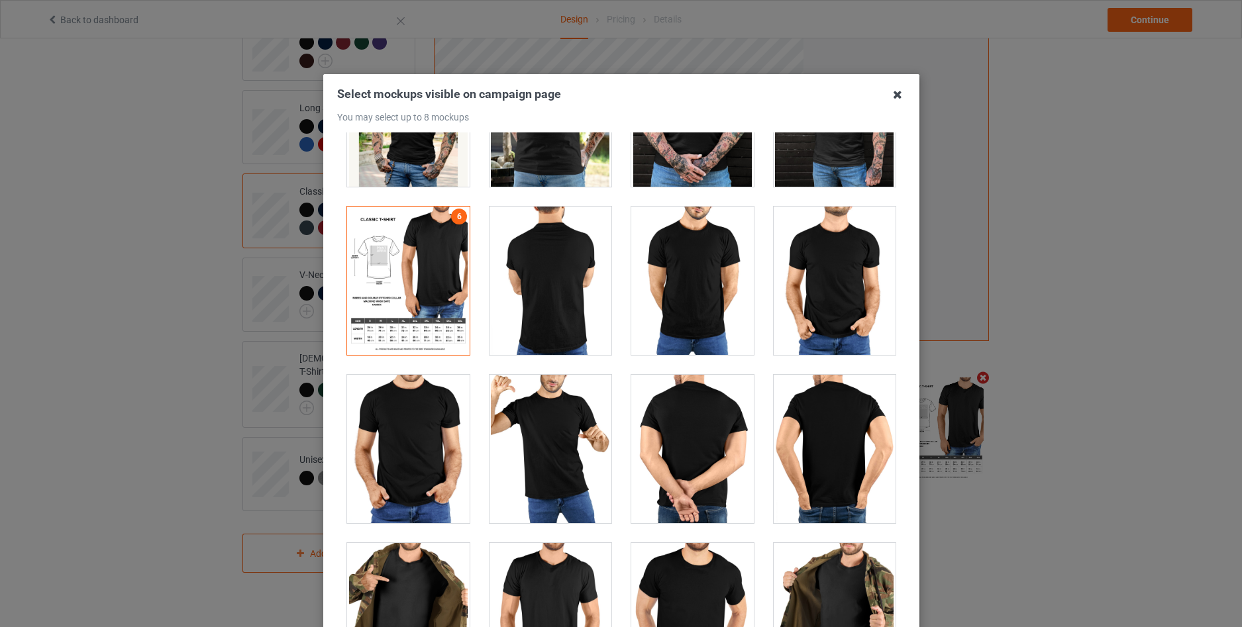
click at [894, 96] on icon at bounding box center [897, 94] width 21 height 21
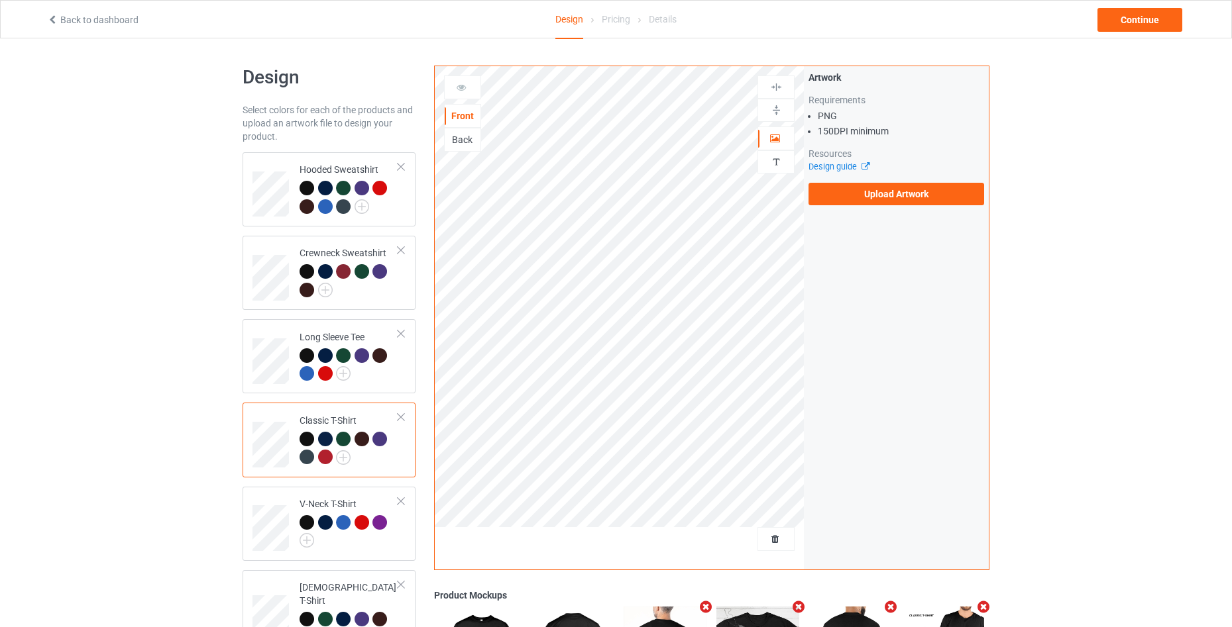
scroll to position [0, 0]
click at [1145, 24] on div "Continue" at bounding box center [1139, 20] width 85 height 24
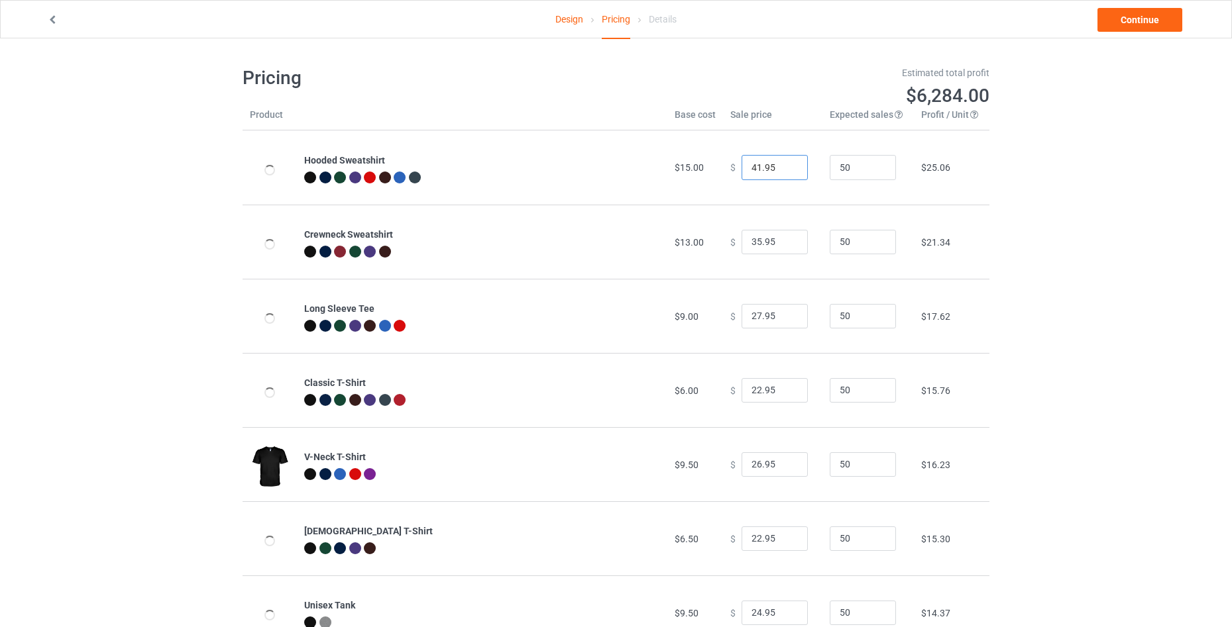
click at [783, 172] on input "41.95" at bounding box center [774, 167] width 66 height 25
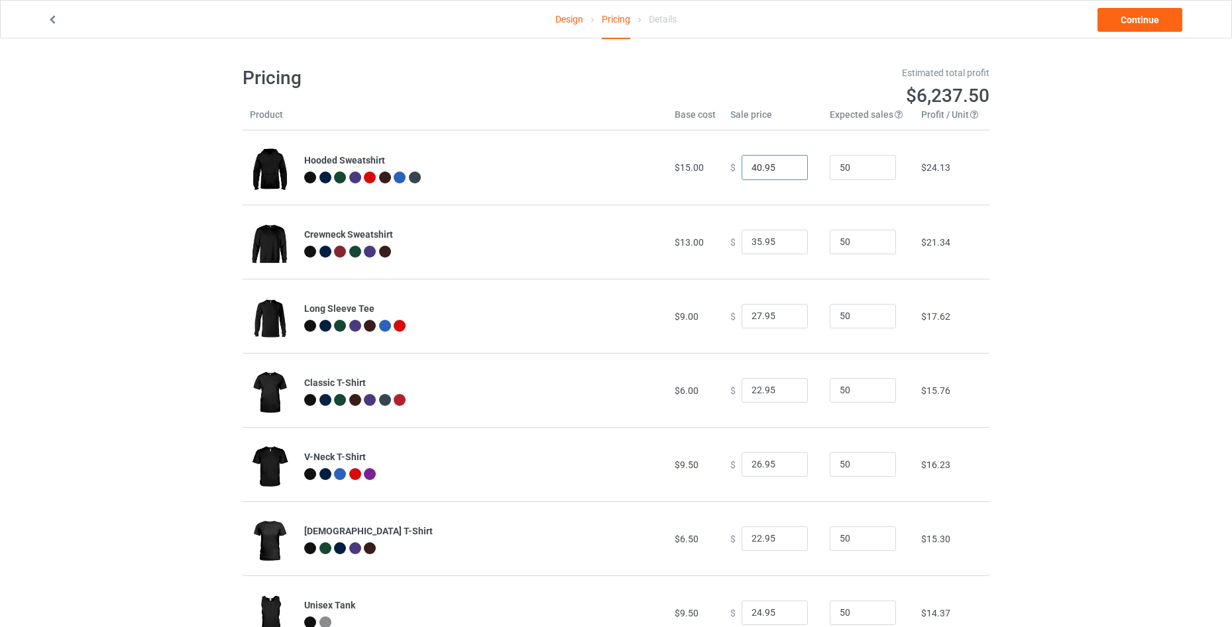
click at [783, 172] on input "40.95" at bounding box center [774, 167] width 66 height 25
click at [786, 168] on input "39.95" at bounding box center [774, 167] width 66 height 25
click at [786, 170] on input "38.95" at bounding box center [774, 167] width 66 height 25
click at [786, 170] on input "37.95" at bounding box center [774, 167] width 66 height 25
type input "36.95"
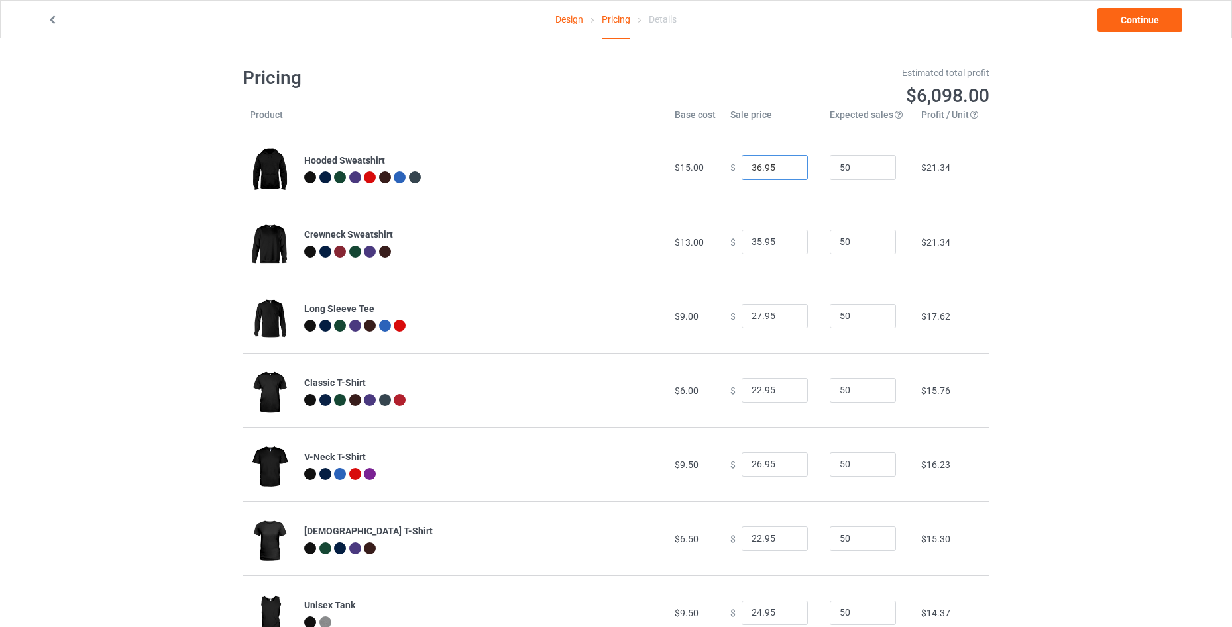
click at [786, 170] on input "36.95" at bounding box center [774, 167] width 66 height 25
click at [787, 245] on input "34.95" at bounding box center [774, 242] width 66 height 25
type input "33.95"
click at [787, 245] on input "33.95" at bounding box center [774, 242] width 66 height 25
type input "28.95"
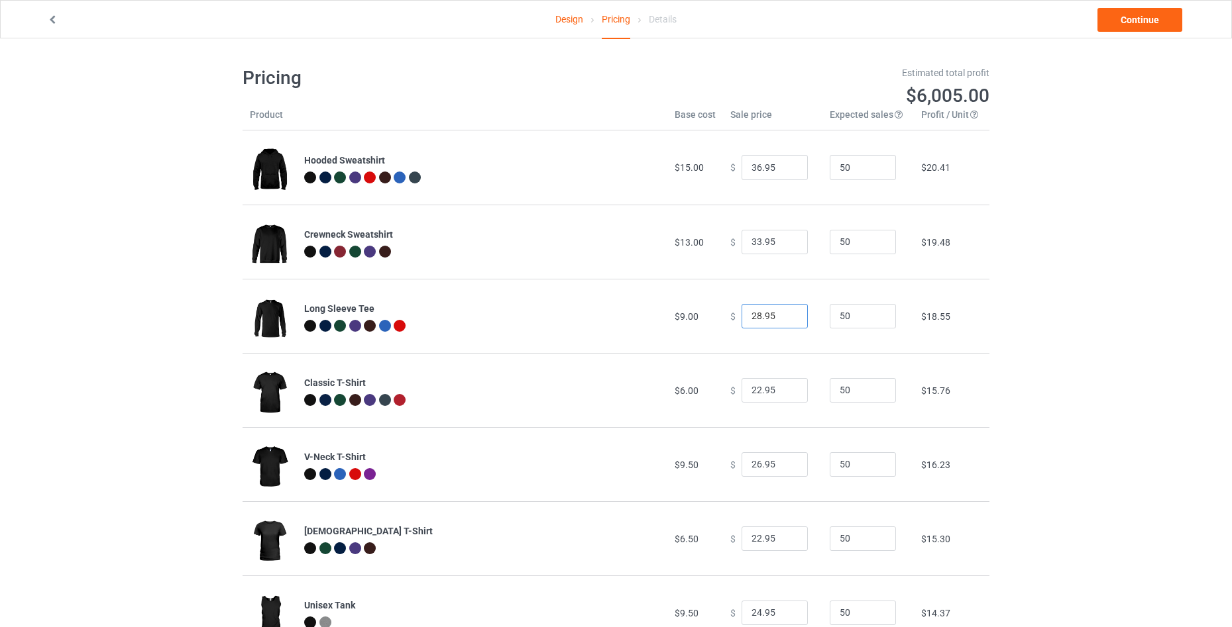
click at [785, 313] on input "28.95" at bounding box center [774, 316] width 66 height 25
click at [782, 387] on input "23.95" at bounding box center [774, 390] width 66 height 25
type input "24.95"
click at [782, 387] on input "24.95" at bounding box center [774, 390] width 66 height 25
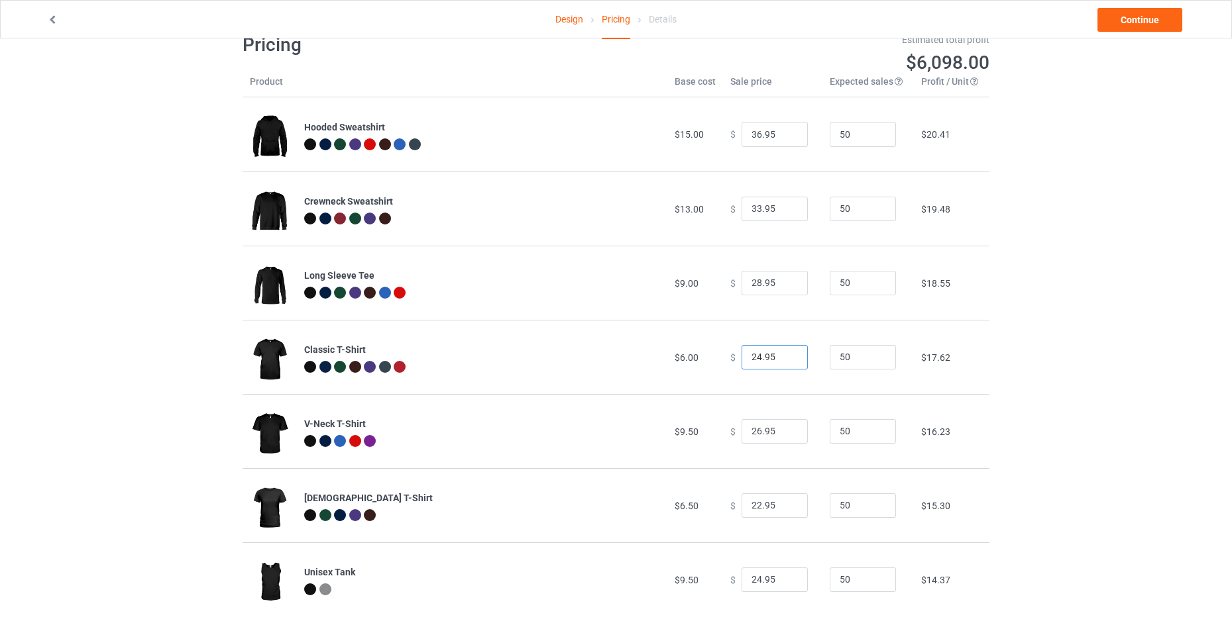
scroll to position [51, 0]
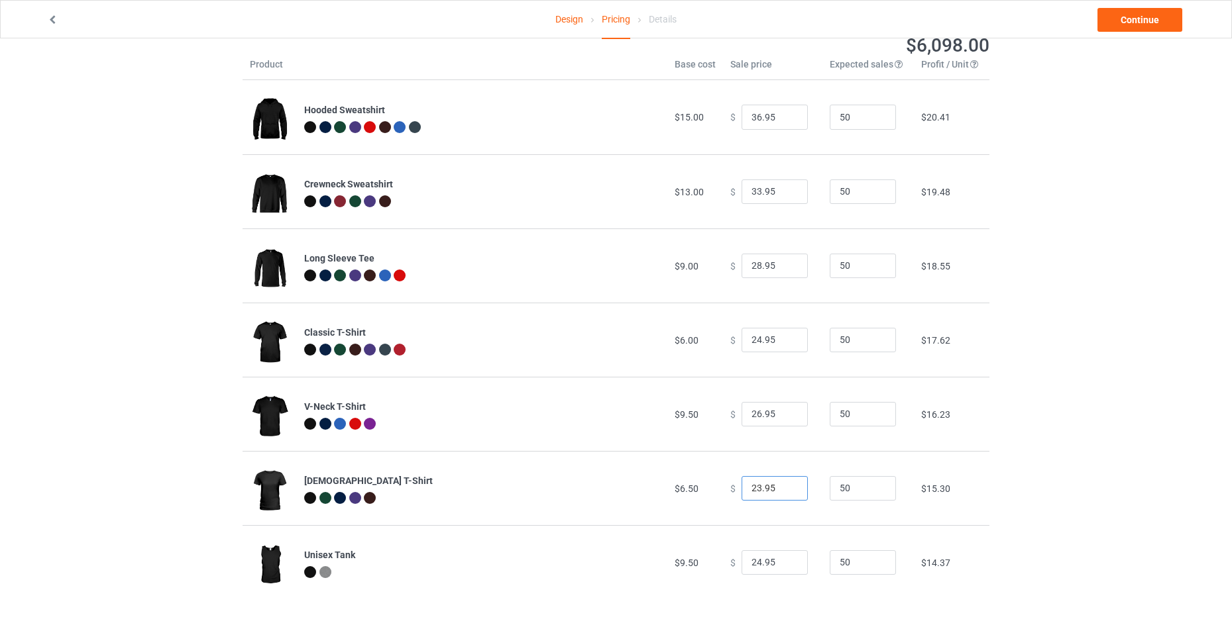
click at [785, 487] on input "23.95" at bounding box center [774, 488] width 66 height 25
type input "24.95"
click at [785, 487] on input "24.95" at bounding box center [774, 488] width 66 height 25
type input "25.95"
click at [786, 559] on input "25.95" at bounding box center [774, 563] width 66 height 25
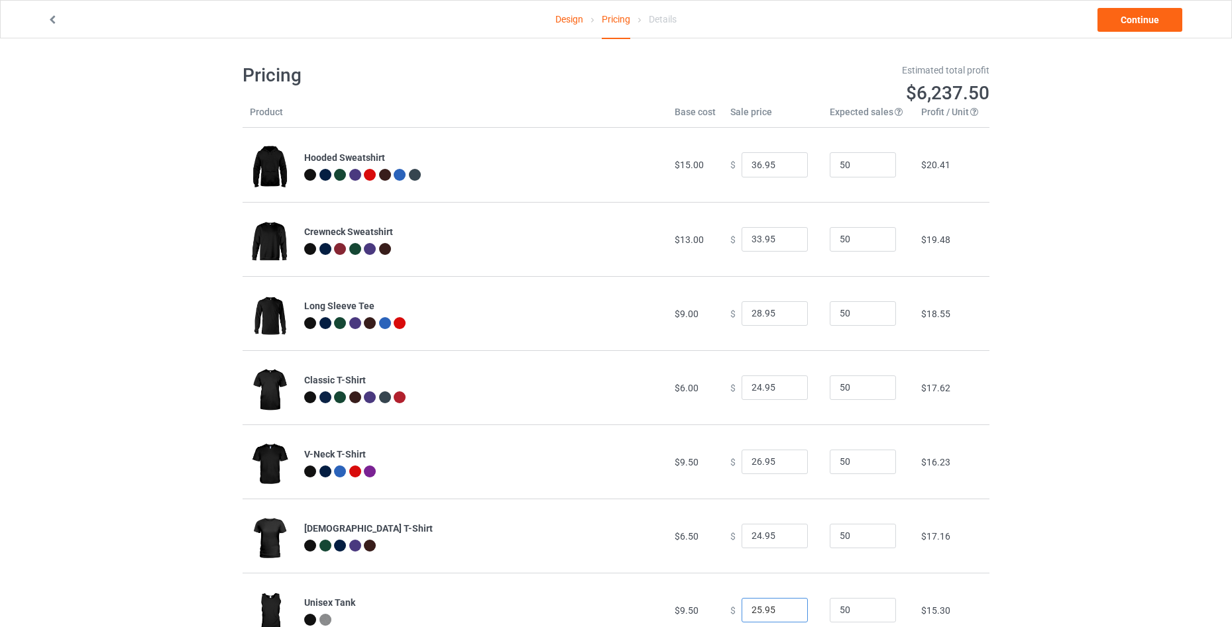
scroll to position [0, 0]
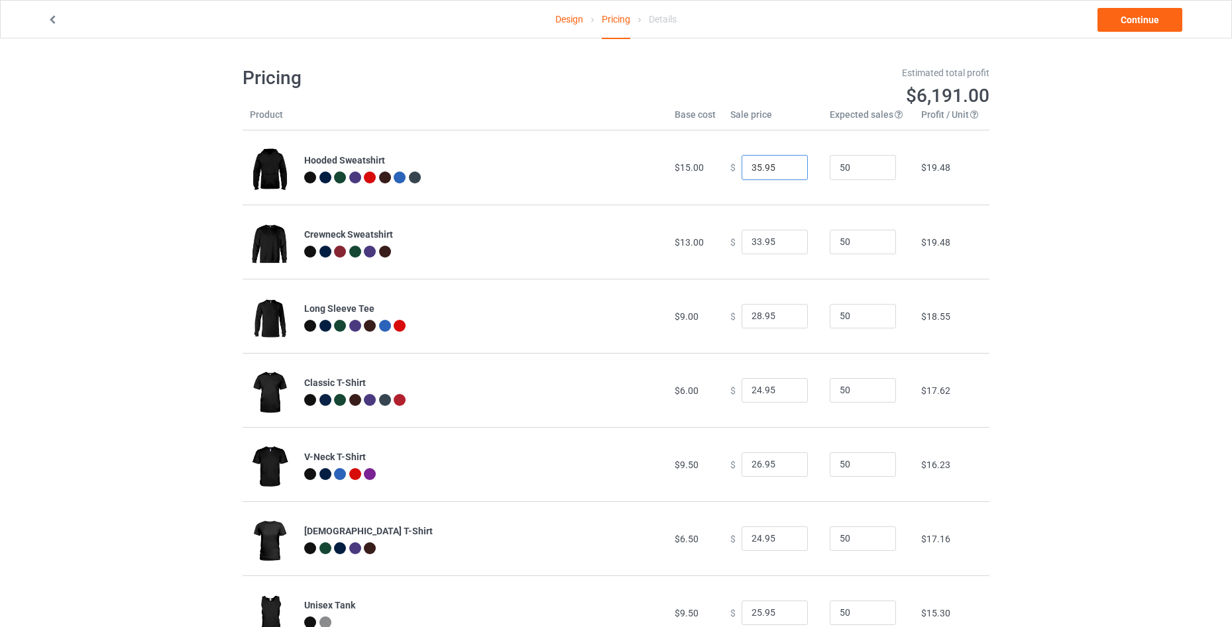
type input "35.95"
click at [786, 171] on input "35.95" at bounding box center [774, 167] width 66 height 25
click at [1138, 17] on link "Continue" at bounding box center [1139, 20] width 85 height 24
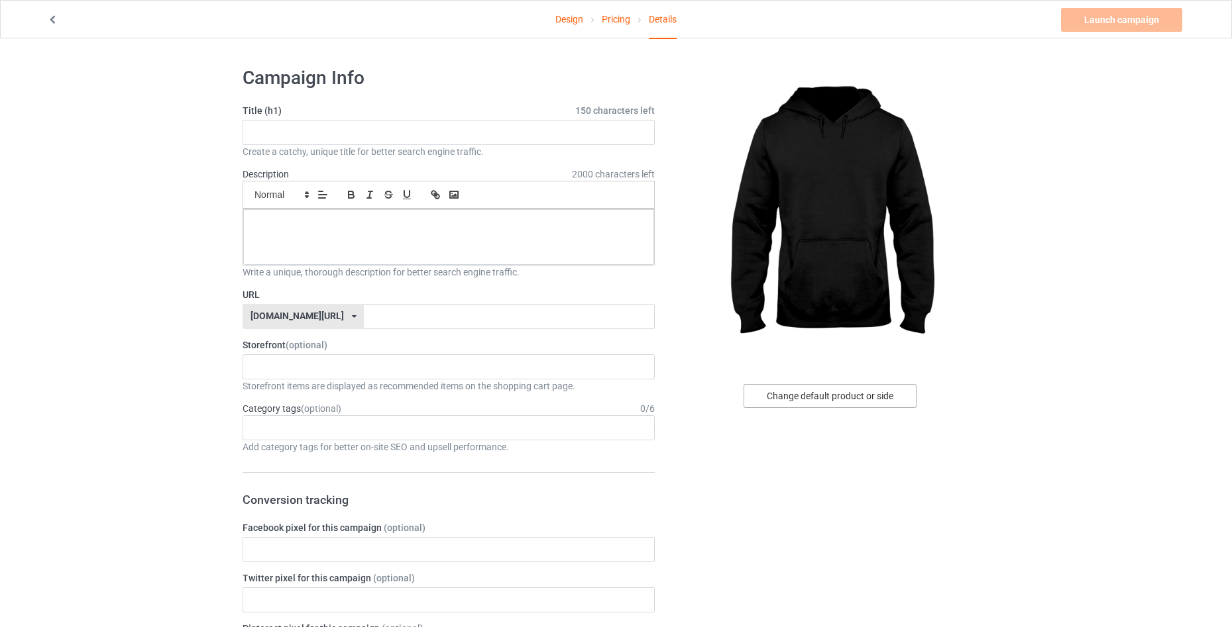
click at [860, 392] on div "Change default product or side" at bounding box center [829, 396] width 173 height 24
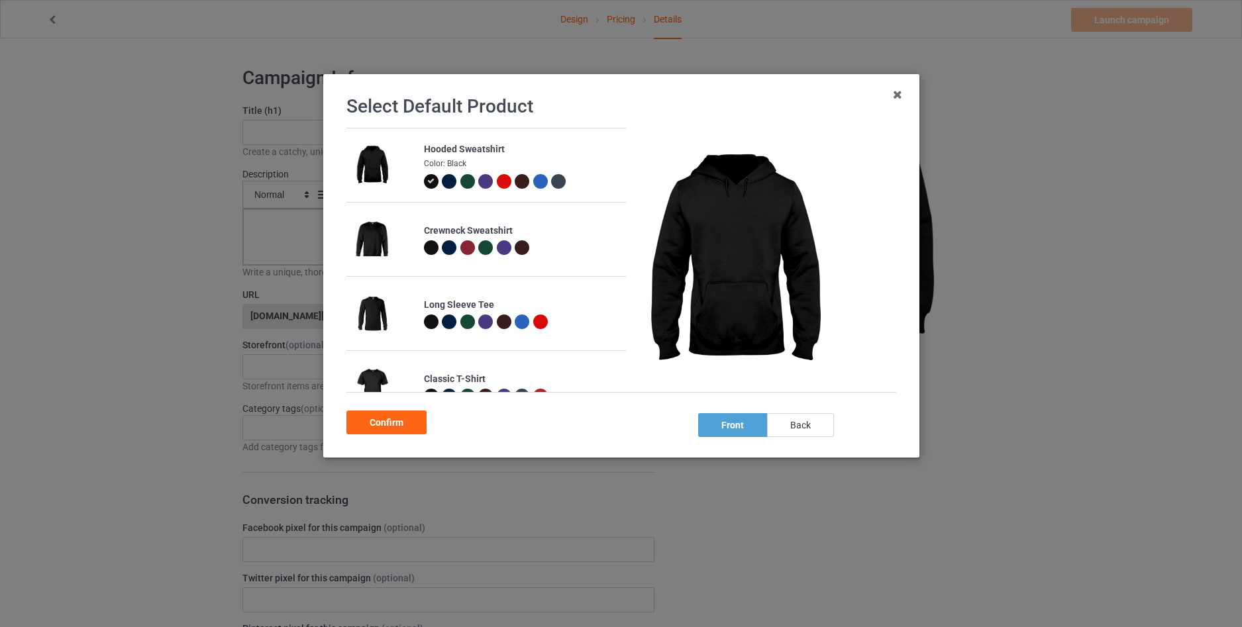
click at [790, 417] on div "back" at bounding box center [800, 425] width 67 height 24
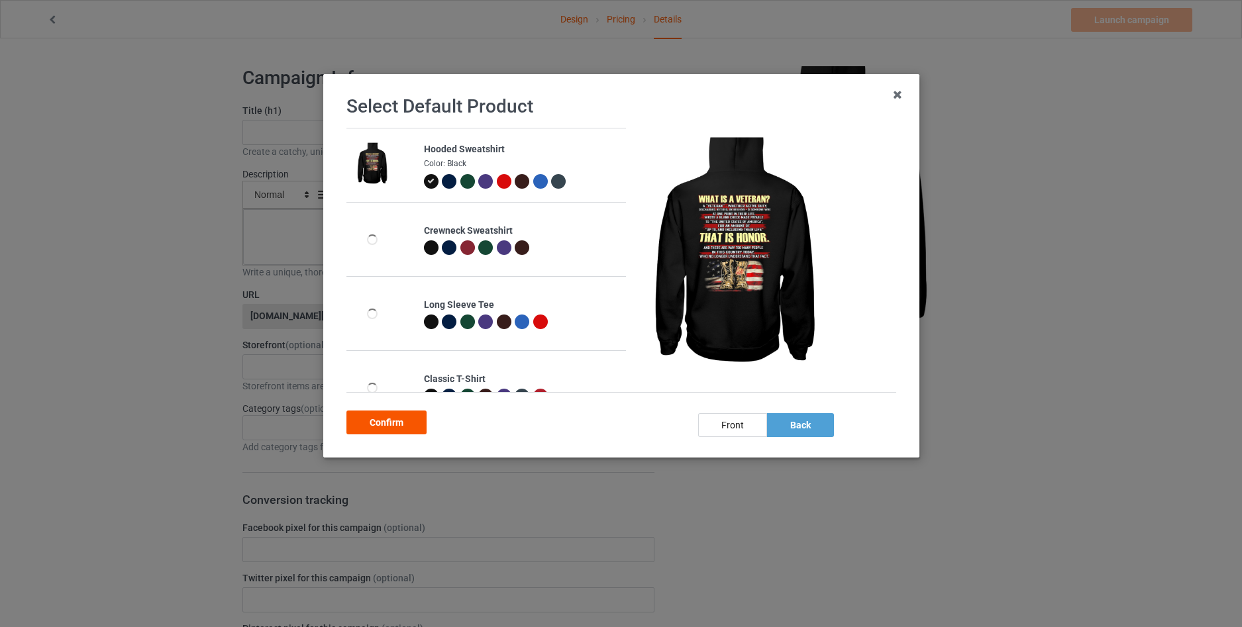
click at [360, 425] on div "Confirm" at bounding box center [386, 423] width 80 height 24
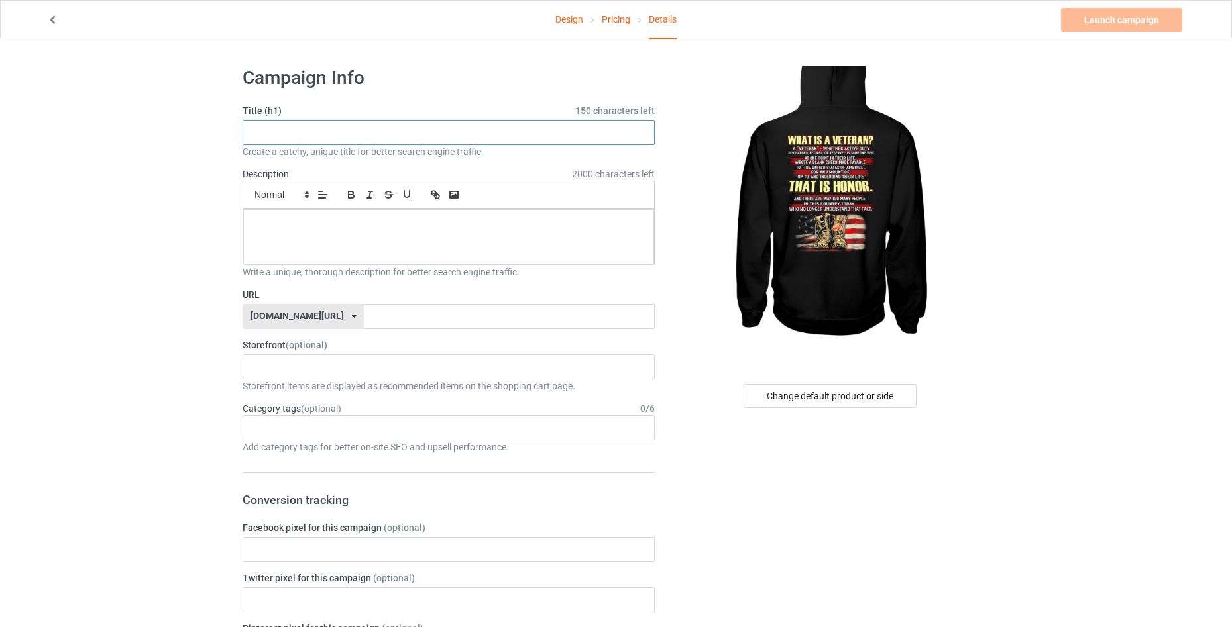
click at [368, 131] on input "text" at bounding box center [448, 132] width 412 height 25
paste input "WHAT IS A VETERAN"
type input "WHAT IS A VETERAN"
click at [271, 224] on p at bounding box center [449, 224] width 390 height 13
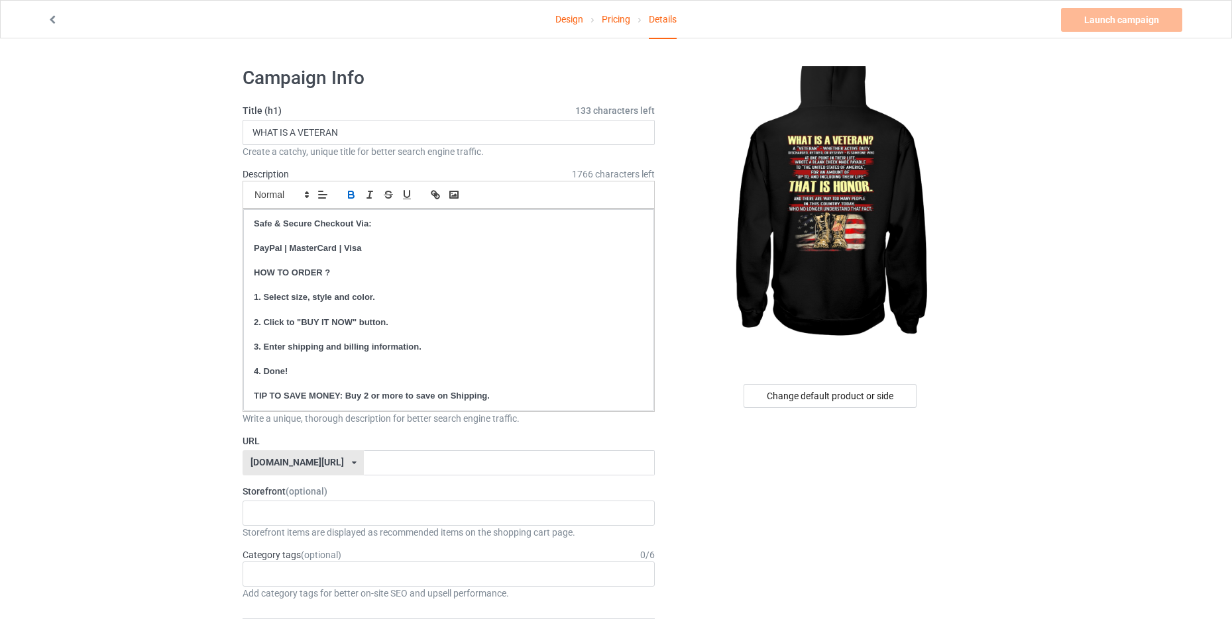
click at [364, 462] on div "[DOMAIN_NAME][URL] [DOMAIN_NAME][URL] [DOMAIN_NAME][URL] [DOMAIN_NAME][URL] [DO…" at bounding box center [302, 463] width 121 height 25
click at [323, 530] on div "[DOMAIN_NAME][URL]" at bounding box center [303, 536] width 120 height 24
click at [382, 466] on input "text" at bounding box center [509, 463] width 290 height 25
type input "nvtrhd"
click at [378, 517] on div "Outdoor Apparel The Proud Patriot Mechanic Fashion Dog and Family PROUD VETERAN…" at bounding box center [448, 513] width 412 height 25
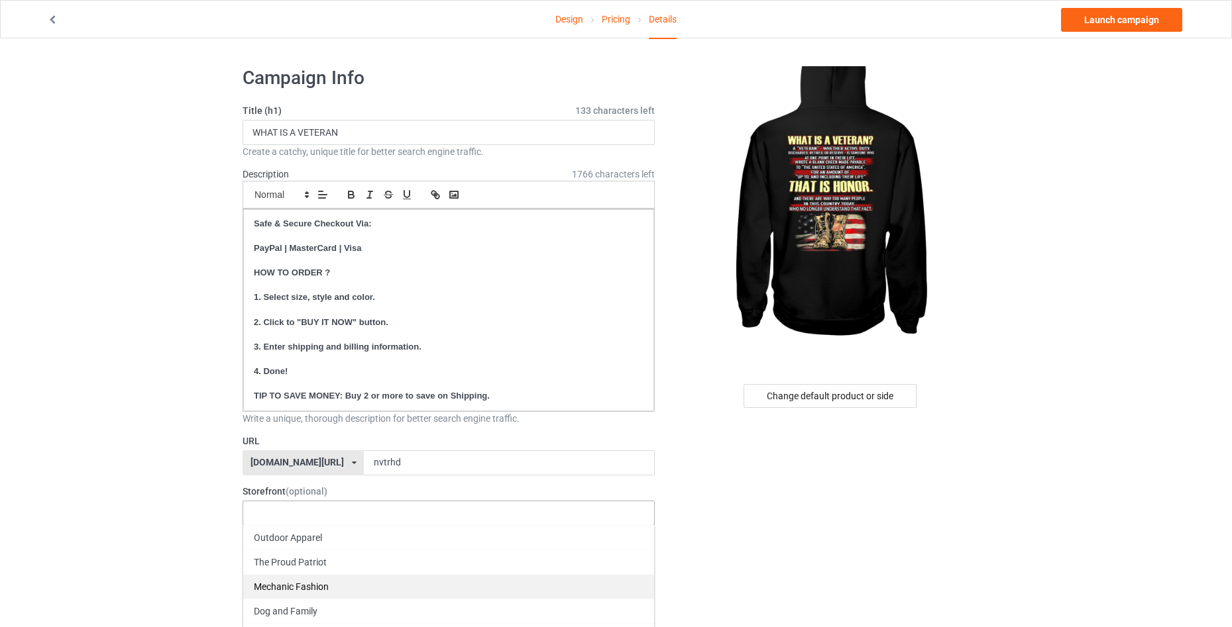
scroll to position [88, 0]
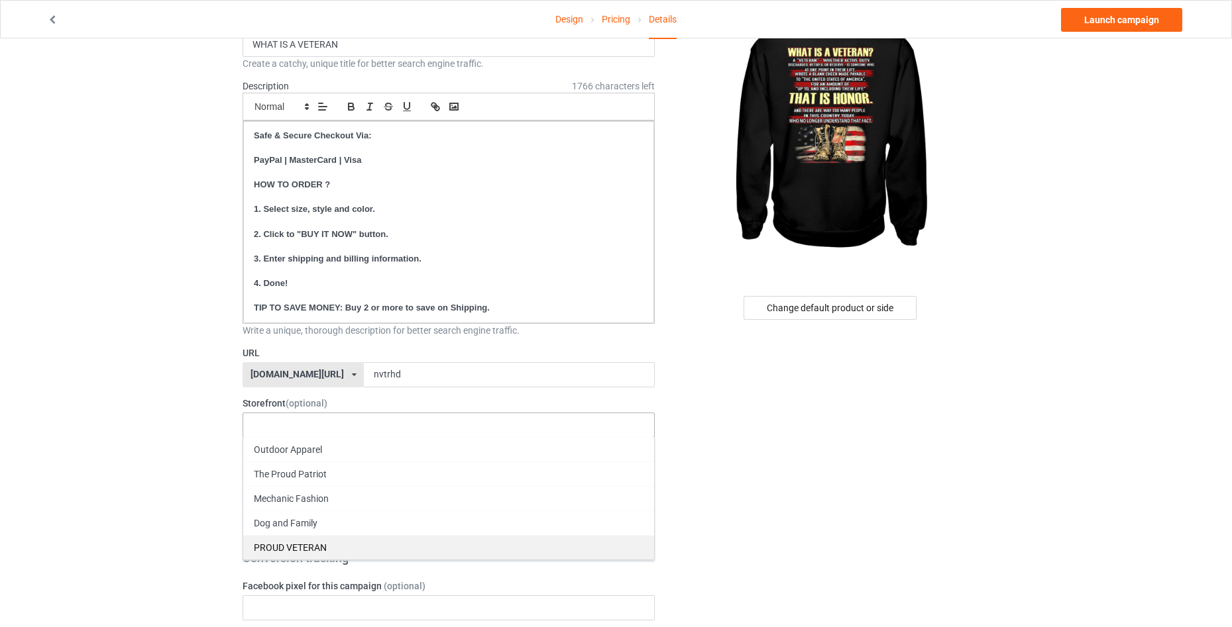
click at [346, 546] on div "PROUD VETERAN" at bounding box center [448, 547] width 411 height 25
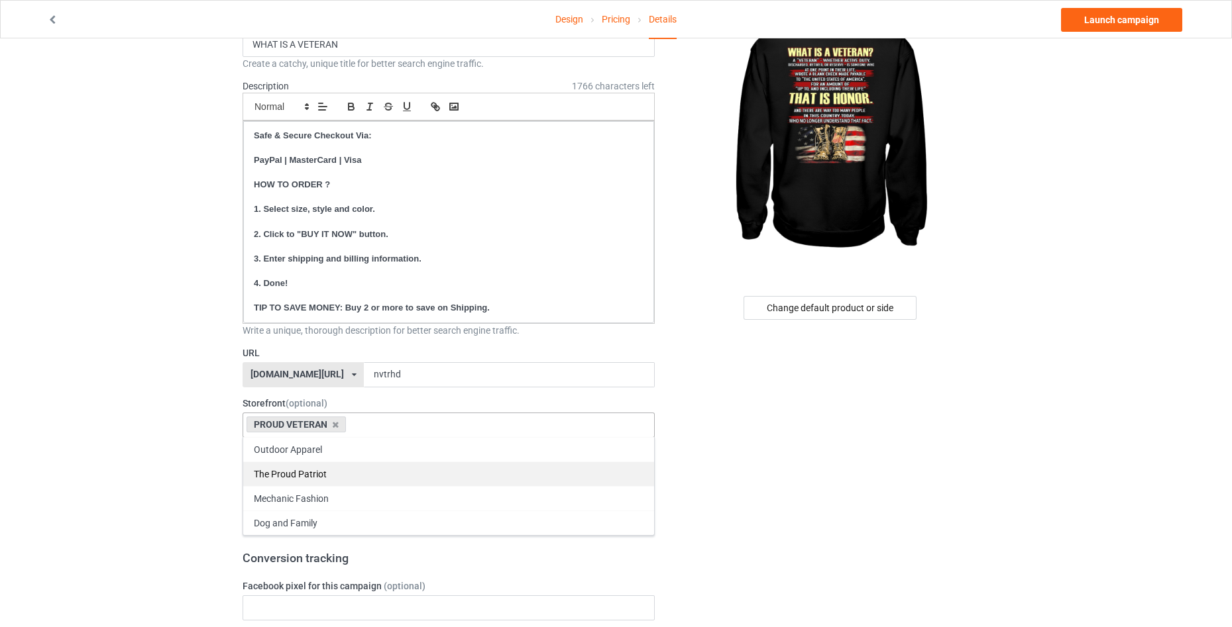
click at [333, 476] on div "The Proud Patriot" at bounding box center [448, 474] width 411 height 25
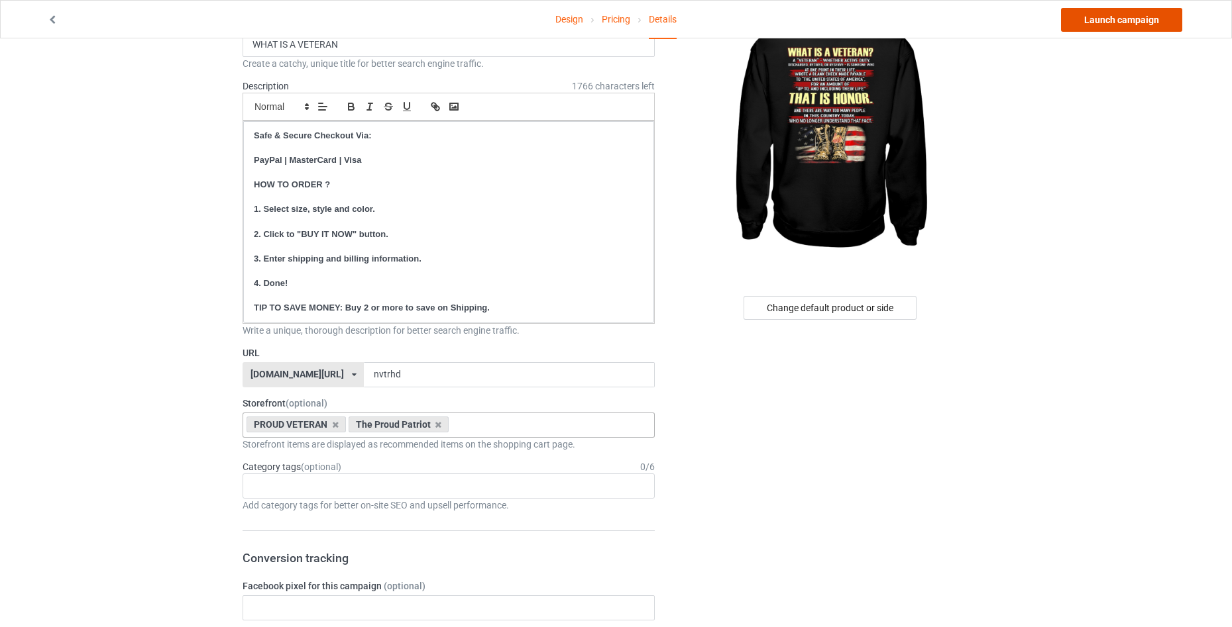
click at [1098, 28] on link "Launch campaign" at bounding box center [1121, 20] width 121 height 24
